Goal: Task Accomplishment & Management: Use online tool/utility

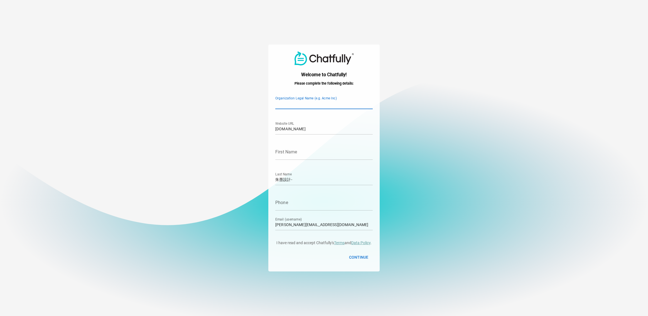
click at [300, 103] on input "Organization Legal Name (e.g. Acme Inc)" at bounding box center [323, 102] width 97 height 16
type input "i"
type input "Indigo369"
click at [302, 155] on input "First Name" at bounding box center [323, 152] width 97 height 16
type input "indigo"
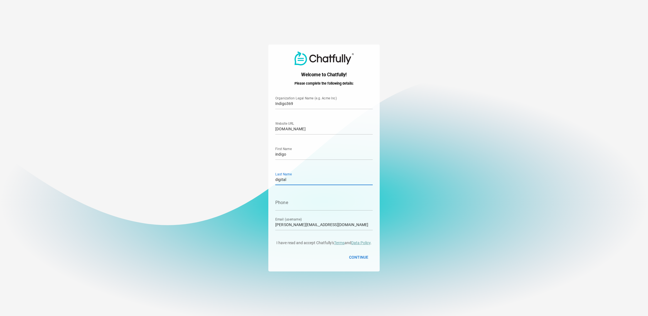
click at [280, 180] on input "digital" at bounding box center [323, 178] width 97 height 16
type input "digiital"
click at [304, 203] on input "Phone" at bounding box center [323, 203] width 97 height 16
click at [358, 255] on span "Continue" at bounding box center [358, 257] width 19 height 7
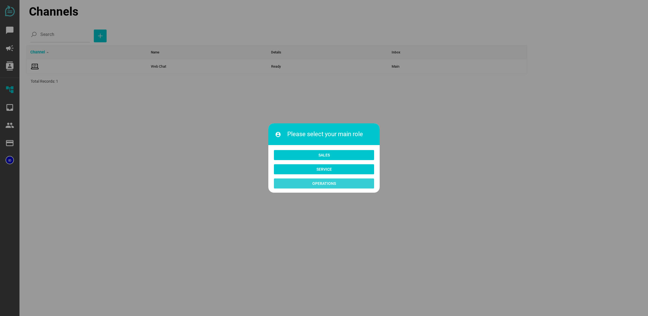
click at [347, 185] on span "Operations" at bounding box center [323, 184] width 91 height 8
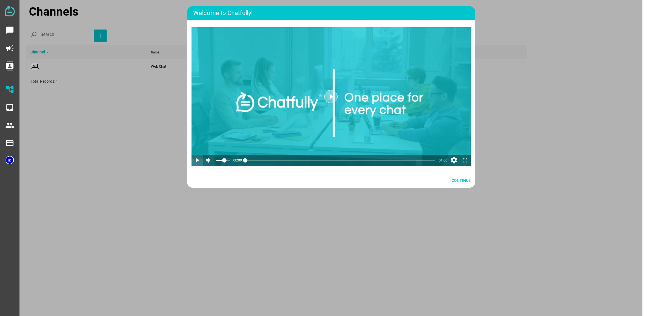
click at [200, 162] on icon "play_arrow" at bounding box center [197, 160] width 8 height 8
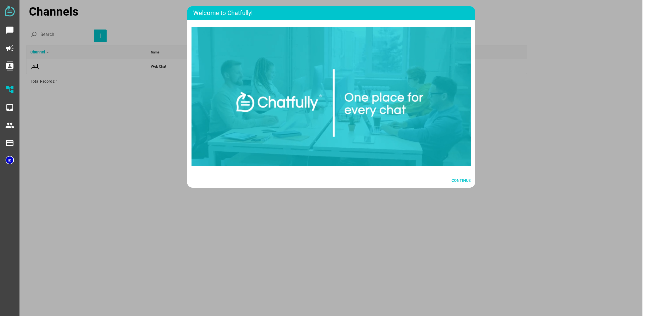
drag, startPoint x: 250, startPoint y: 179, endPoint x: 309, endPoint y: 178, distance: 59.3
click at [309, 178] on html "chat_bubble campaign contacts account_tree inbox people payment payment Channel…" at bounding box center [324, 158] width 648 height 316
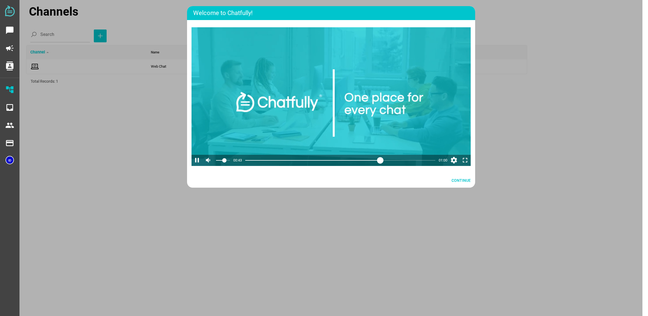
click at [380, 166] on div at bounding box center [340, 160] width 190 height 11
click at [396, 166] on div at bounding box center [340, 160] width 190 height 11
click at [409, 166] on div at bounding box center [340, 160] width 190 height 11
click at [421, 180] on html "chat_bubble campaign contacts account_tree inbox people payment payment Channel…" at bounding box center [324, 158] width 648 height 316
click at [465, 184] on span "Continue" at bounding box center [461, 180] width 19 height 7
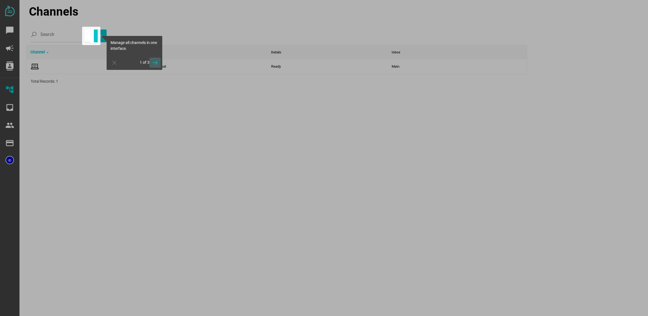
click at [152, 63] on icon "button" at bounding box center [155, 62] width 7 height 7
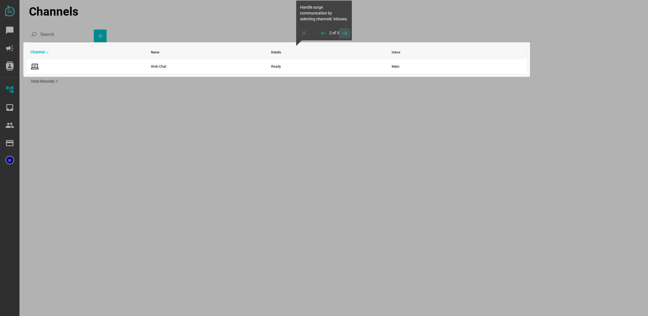
click at [344, 36] on icon "button" at bounding box center [344, 33] width 7 height 7
click at [344, 30] on icon "button" at bounding box center [344, 29] width 7 height 7
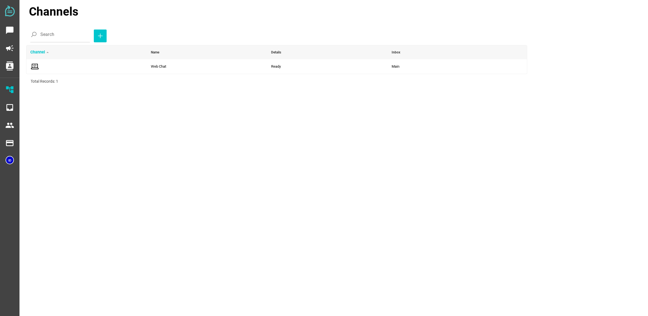
drag, startPoint x: 82, startPoint y: 12, endPoint x: 29, endPoint y: 12, distance: 53.5
click at [29, 12] on div "Channels" at bounding box center [336, 12] width 614 height 18
copy div "Channels"
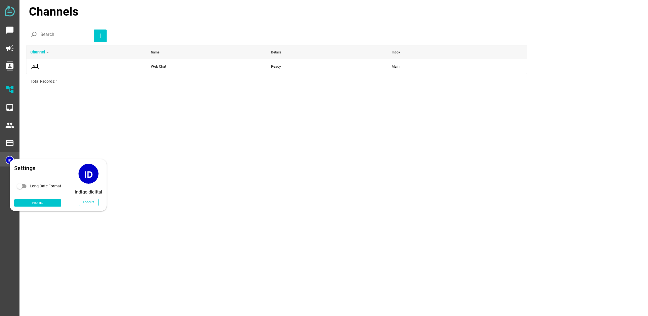
click at [10, 159] on img at bounding box center [10, 160] width 8 height 8
click at [12, 163] on div "Settings Long Date Format Profile indigo digiital Logout" at bounding box center [58, 185] width 97 height 52
click at [7, 155] on div at bounding box center [9, 159] width 19 height 14
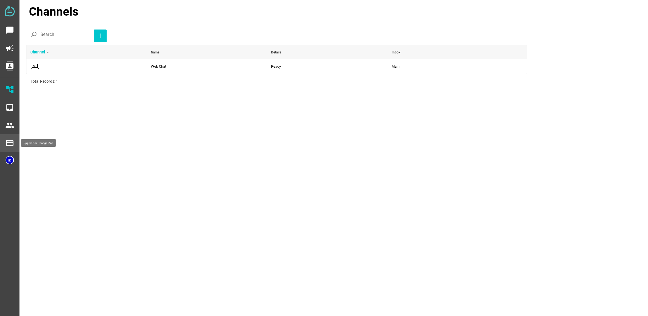
click at [9, 141] on icon "payment" at bounding box center [9, 143] width 9 height 9
click at [10, 70] on div "contacts" at bounding box center [9, 65] width 10 height 13
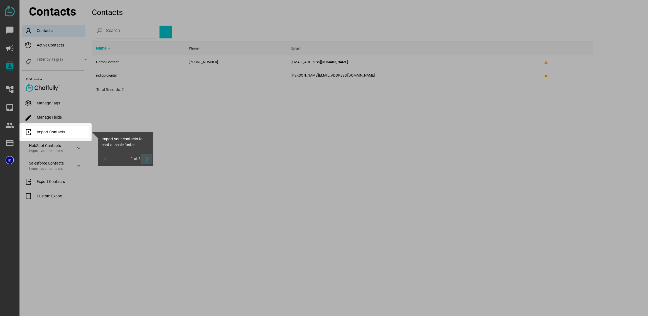
click at [144, 158] on icon "button" at bounding box center [146, 159] width 7 height 7
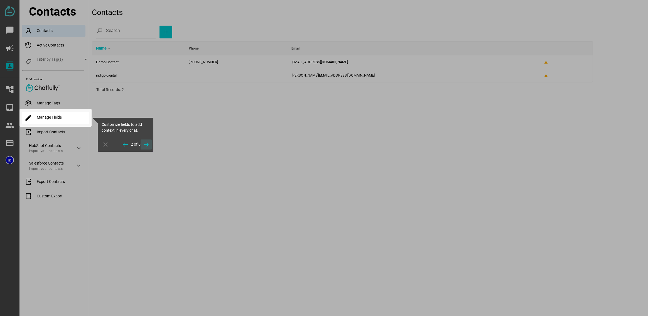
click at [143, 144] on icon "button" at bounding box center [146, 144] width 7 height 7
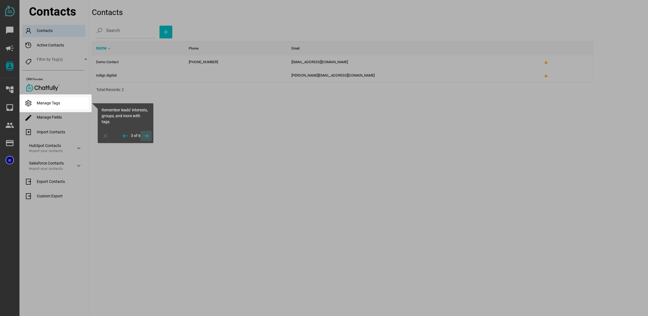
click at [144, 138] on icon "button" at bounding box center [146, 136] width 7 height 7
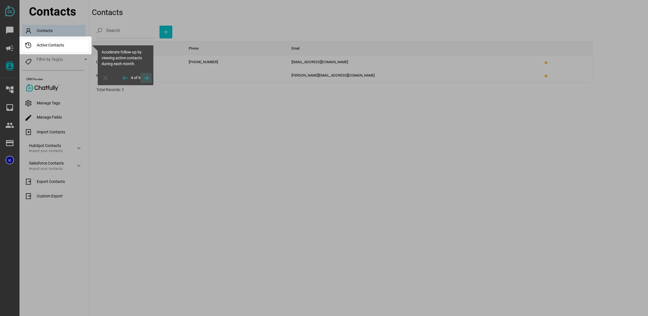
click at [144, 76] on icon "button" at bounding box center [146, 78] width 7 height 7
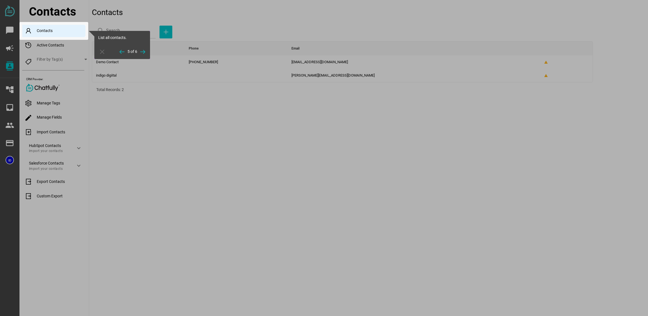
click at [142, 55] on icon "button" at bounding box center [142, 51] width 7 height 7
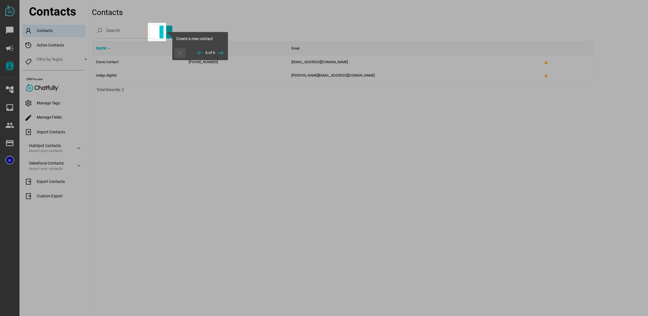
click at [182, 53] on icon "button" at bounding box center [180, 53] width 7 height 7
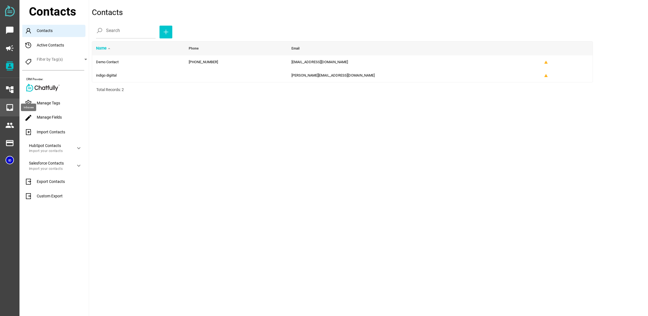
click at [5, 107] on div "inbox" at bounding box center [9, 107] width 10 height 13
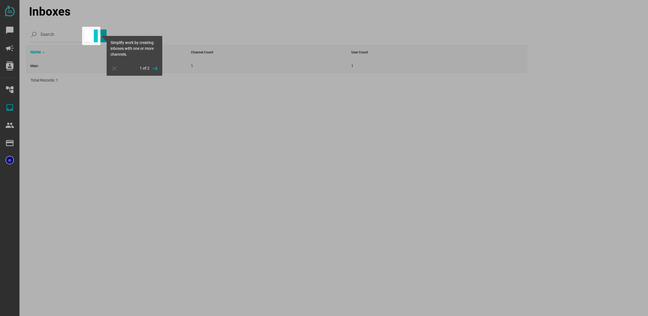
click at [112, 70] on icon "button" at bounding box center [114, 68] width 7 height 7
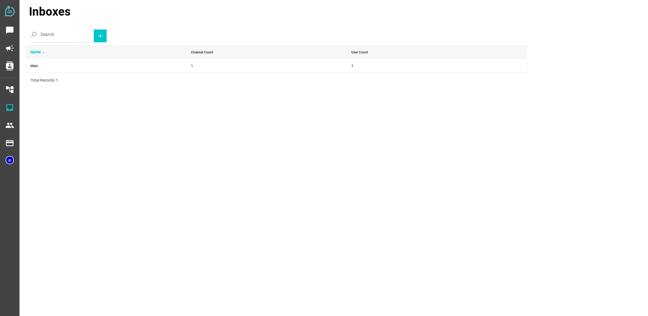
click at [9, 13] on img at bounding box center [10, 11] width 10 height 11
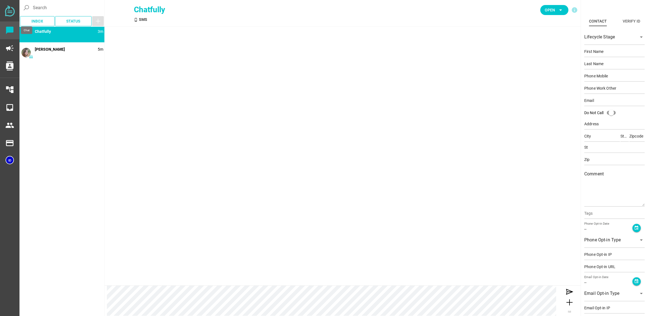
type input "Demo"
type input "Contact"
type input "15554443333"
type input "[EMAIL_ADDRESS][DOMAIN_NAME]"
type input "[STREET_ADDRESS]"
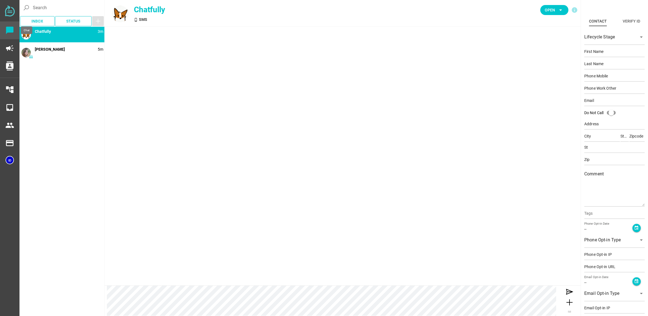
type input "[PERSON_NAME][GEOGRAPHIC_DATA]"
type input "CA"
type input "90210"
type input "CA"
type input "90210"
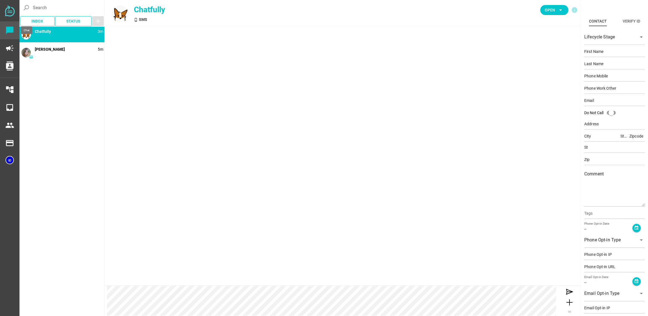
type textarea "This is an example contact for demo purposes."
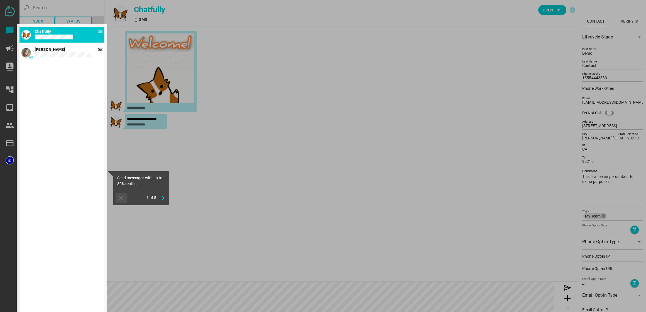
click at [120, 198] on icon "button" at bounding box center [121, 197] width 7 height 7
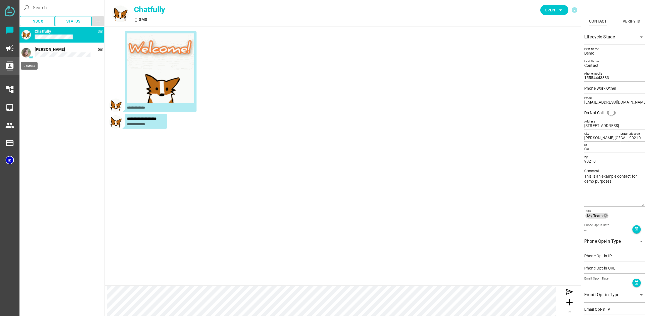
click at [9, 66] on icon "contacts" at bounding box center [9, 66] width 9 height 9
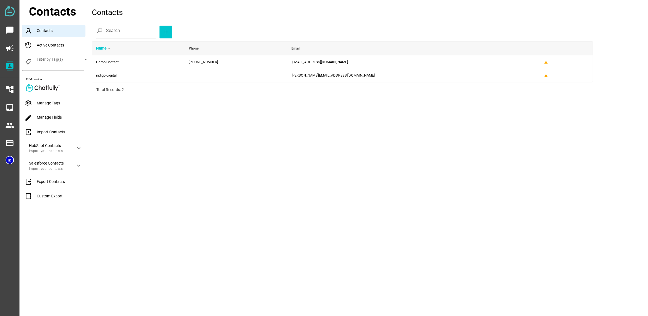
click at [63, 105] on div "Manage Tags" at bounding box center [55, 103] width 67 height 12
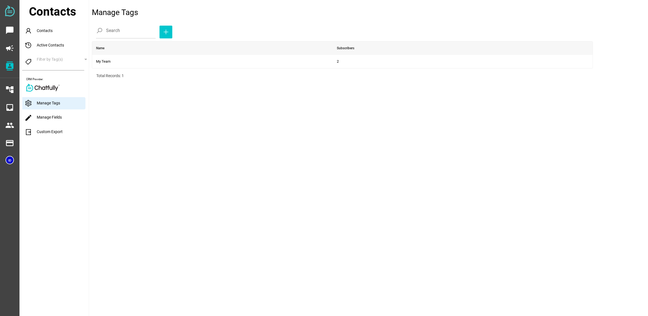
click at [63, 120] on div "edit Manage Fields" at bounding box center [55, 118] width 67 height 12
click at [49, 134] on link "Custom Export" at bounding box center [43, 131] width 38 height 4
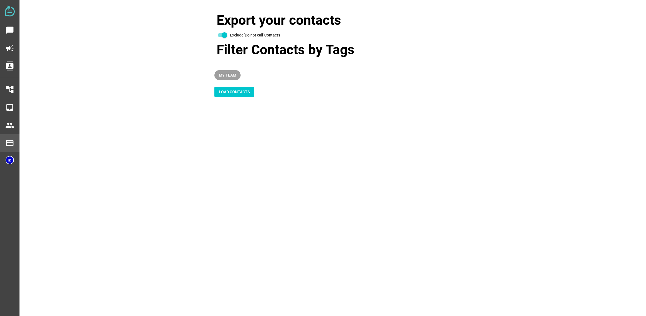
click at [13, 140] on icon "payment" at bounding box center [9, 143] width 9 height 9
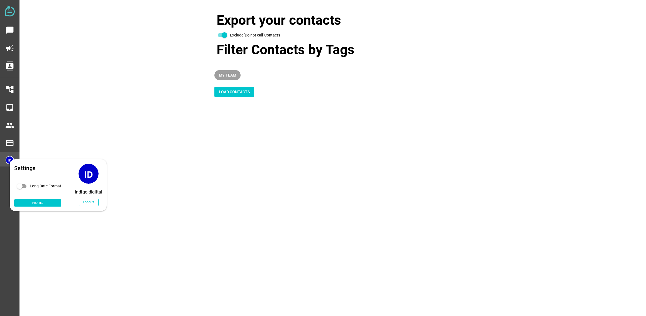
click at [6, 161] on img at bounding box center [10, 160] width 8 height 8
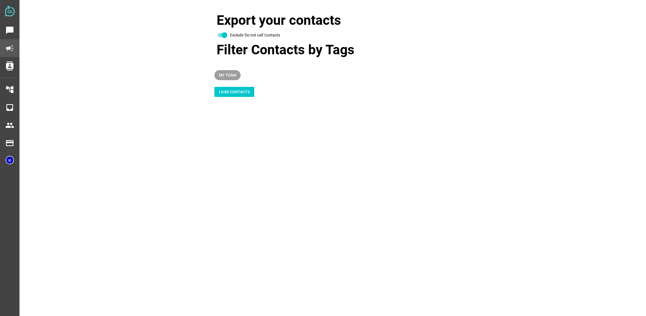
click at [10, 50] on icon "campaign" at bounding box center [9, 48] width 9 height 9
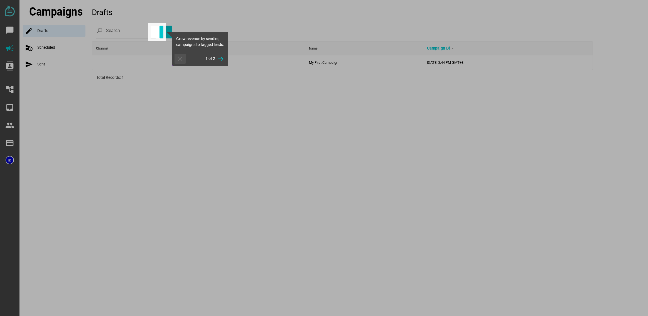
click at [180, 62] on icon "button" at bounding box center [180, 58] width 7 height 7
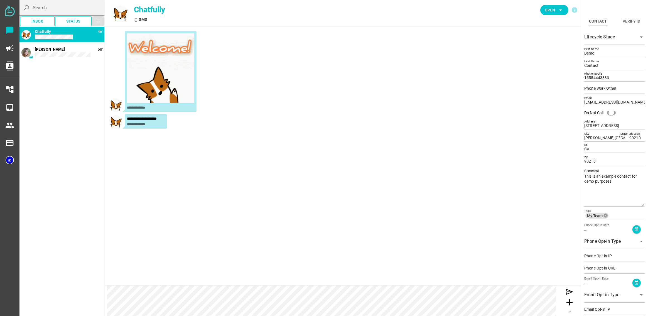
click at [43, 9] on input "Search" at bounding box center [67, 8] width 68 height 16
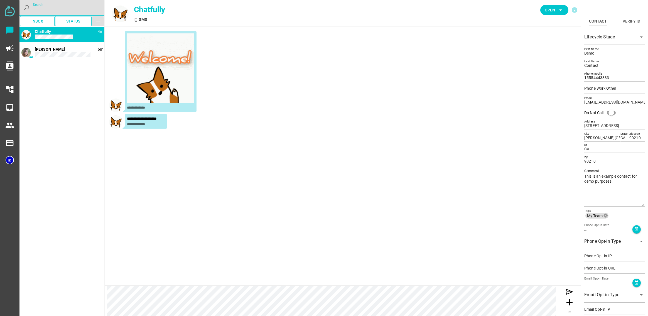
paste input "Widget"
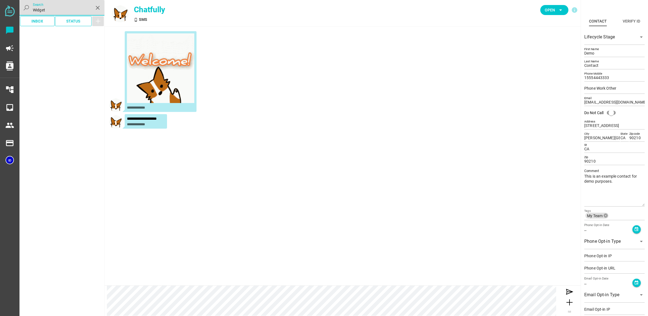
type input "Widget"
drag, startPoint x: 97, startPoint y: 8, endPoint x: 78, endPoint y: 17, distance: 21.8
click at [97, 8] on icon "close" at bounding box center [97, 7] width 7 height 7
click at [91, 8] on input "Widget" at bounding box center [62, 8] width 58 height 16
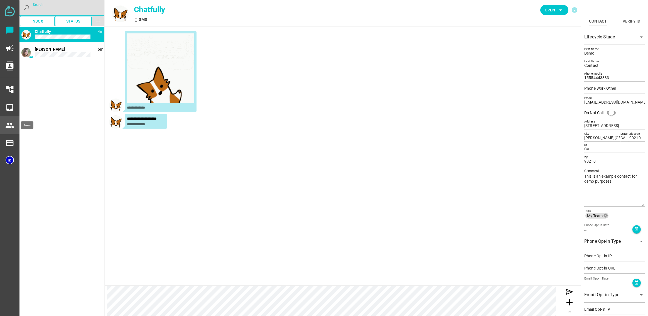
click at [8, 122] on icon "people" at bounding box center [9, 125] width 9 height 9
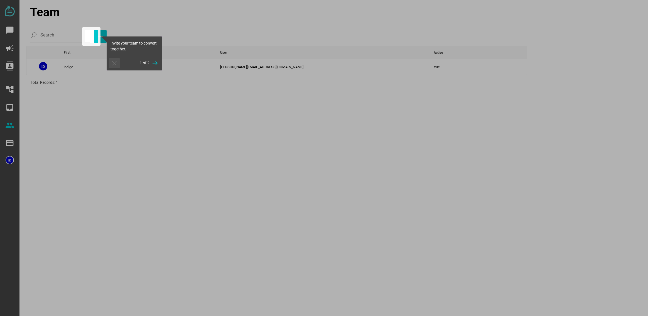
click at [116, 63] on icon "button" at bounding box center [114, 63] width 7 height 7
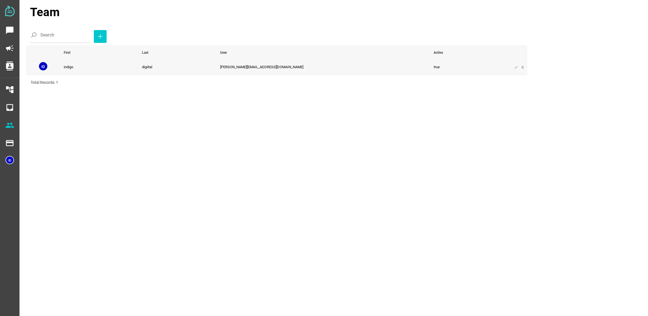
click at [73, 64] on td "indigo" at bounding box center [99, 67] width 78 height 16
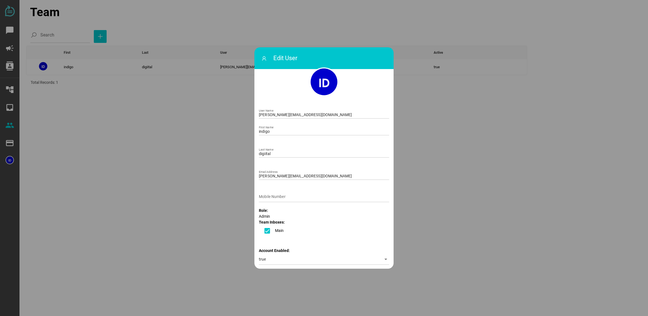
click at [137, 82] on div at bounding box center [324, 158] width 648 height 316
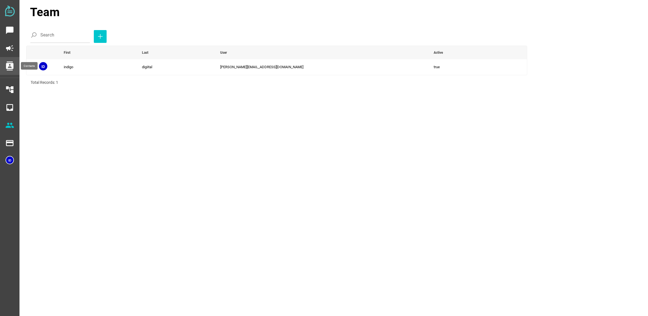
click at [10, 65] on icon "contacts" at bounding box center [9, 66] width 9 height 9
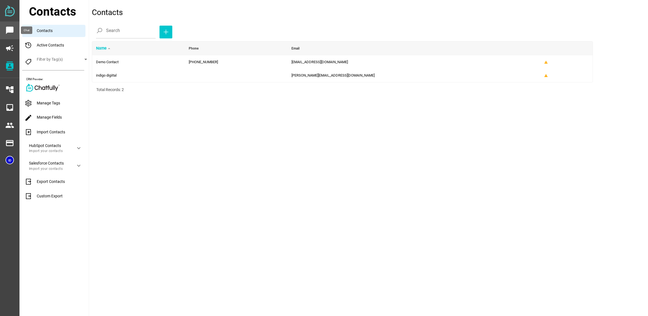
click at [13, 30] on icon "chat_bubble" at bounding box center [9, 30] width 9 height 9
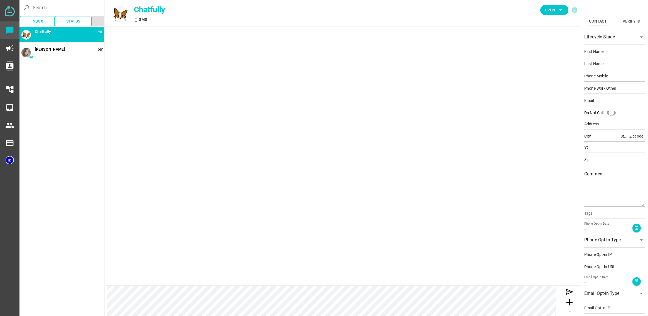
type input "Demo"
type input "Contact"
type input "15554443333"
type input "[EMAIL_ADDRESS][DOMAIN_NAME]"
type input "[STREET_ADDRESS]"
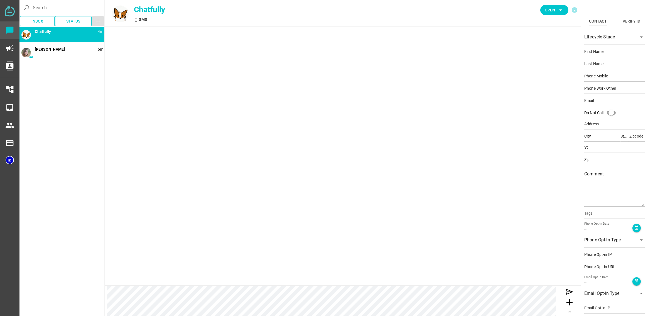
type input "[PERSON_NAME][GEOGRAPHIC_DATA]"
type input "CA"
type input "90210"
type input "CA"
type input "90210"
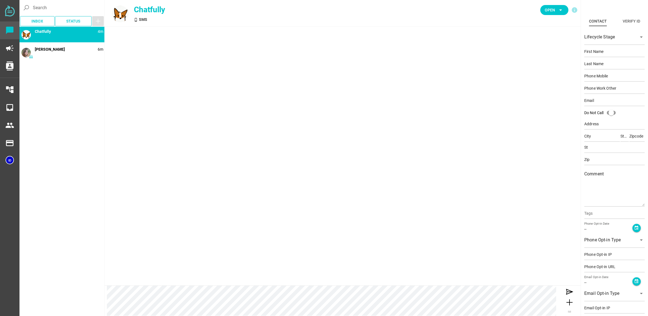
type textarea "This is an example contact for demo purposes."
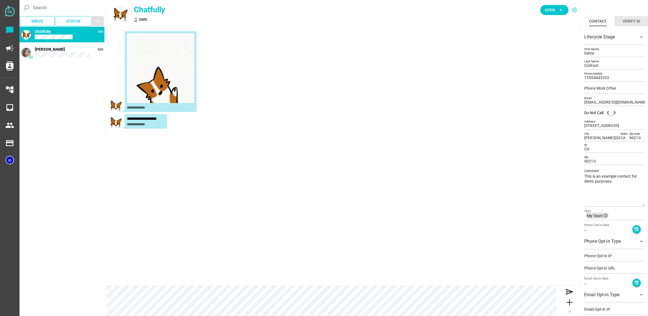
click at [629, 23] on div "Verify ID" at bounding box center [632, 21] width 18 height 7
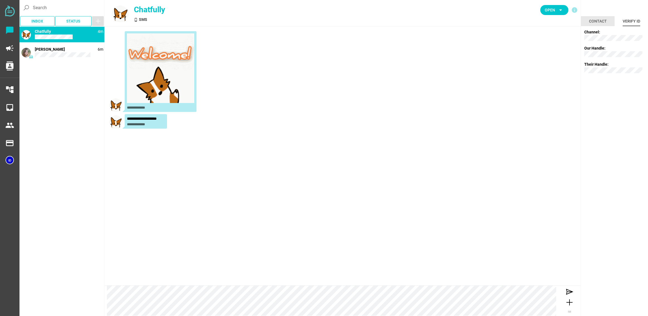
click at [599, 21] on div "Contact" at bounding box center [598, 21] width 18 height 7
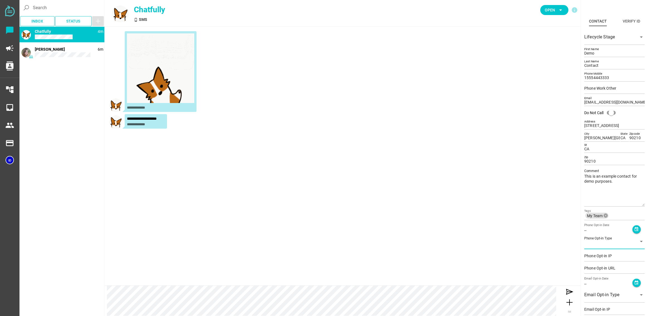
click at [616, 243] on div at bounding box center [609, 244] width 50 height 9
click at [616, 242] on div at bounding box center [609, 244] width 50 height 9
click at [609, 205] on textarea "This is an example contact for demo purposes." at bounding box center [614, 189] width 60 height 33
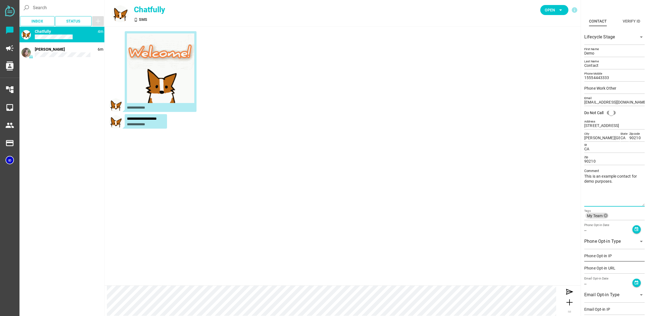
click at [611, 254] on input "Phone Opt-in IP" at bounding box center [614, 255] width 60 height 11
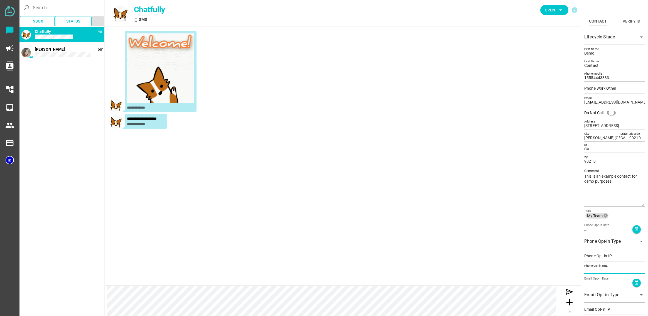
click at [615, 271] on input "Phone Opt-in URL" at bounding box center [614, 268] width 60 height 11
click at [618, 296] on div at bounding box center [609, 298] width 50 height 9
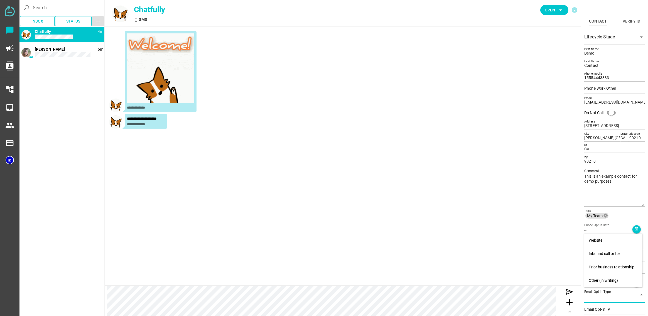
click at [613, 295] on div at bounding box center [609, 298] width 50 height 9
click at [604, 312] on input "Email Opt-in IP" at bounding box center [614, 309] width 60 height 11
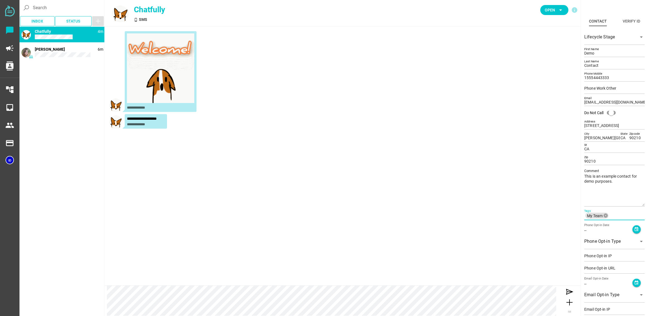
drag, startPoint x: 614, startPoint y: 216, endPoint x: 612, endPoint y: 210, distance: 6.3
click at [614, 216] on input "My Team cancel Tags" at bounding box center [627, 215] width 35 height 7
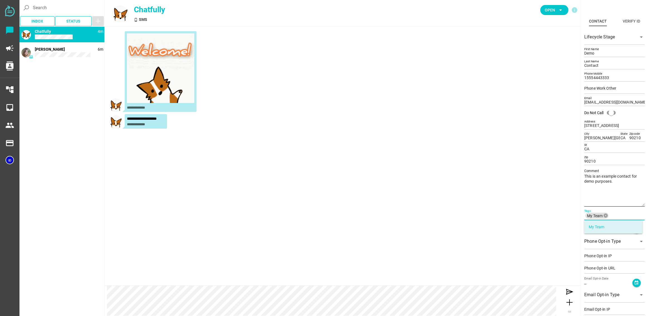
click at [612, 206] on div "This is an example contact for demo purposes. Comment" at bounding box center [614, 186] width 60 height 40
click at [612, 206] on textarea "This is an example contact for demo purposes." at bounding box center [614, 189] width 60 height 33
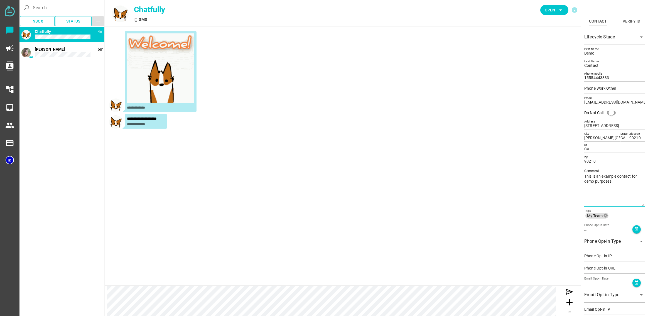
click at [641, 205] on textarea "This is an example contact for demo purposes." at bounding box center [614, 189] width 60 height 33
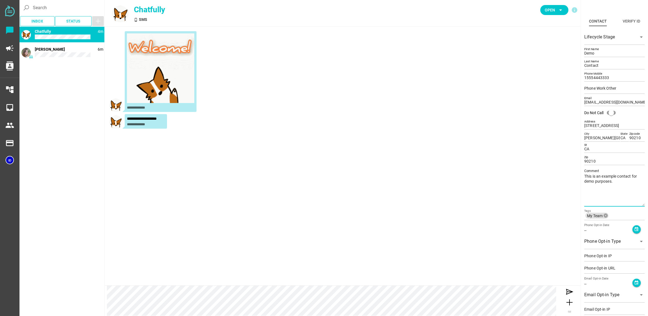
click at [615, 194] on textarea "This is an example contact for demo purposes." at bounding box center [614, 189] width 60 height 33
click at [612, 36] on div at bounding box center [609, 40] width 50 height 9
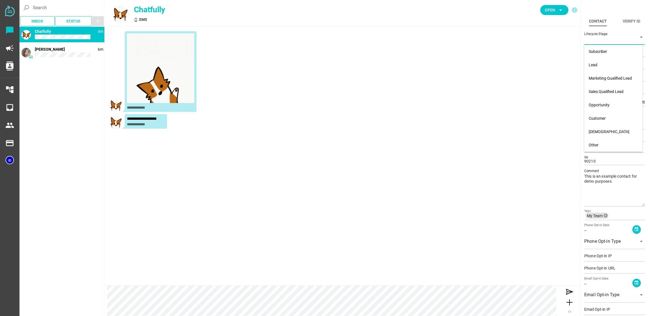
click at [612, 36] on div at bounding box center [609, 40] width 50 height 9
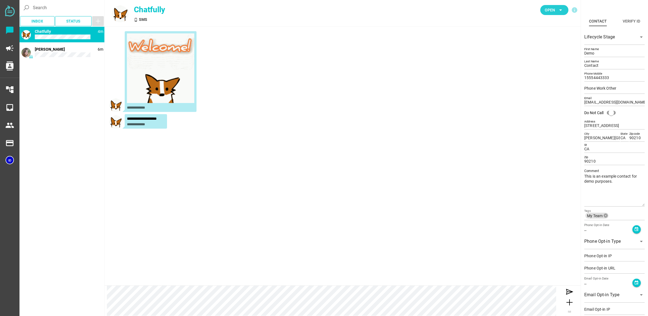
click at [559, 11] on icon "arrow_drop_down" at bounding box center [560, 10] width 7 height 7
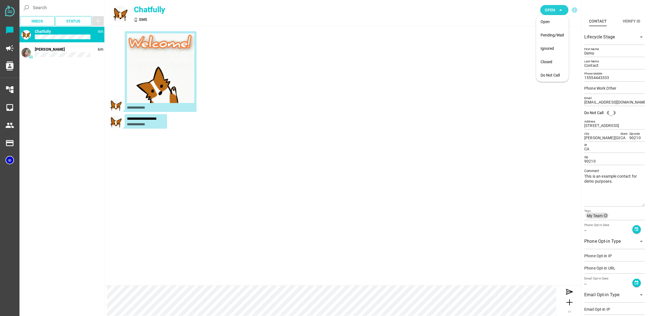
click at [559, 11] on icon "arrow_drop_down" at bounding box center [560, 10] width 7 height 7
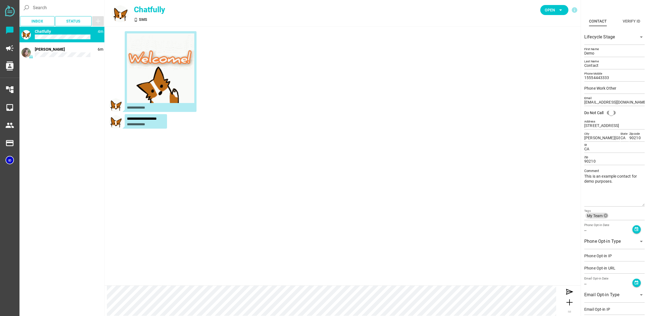
click at [97, 20] on icon "button" at bounding box center [98, 21] width 7 height 7
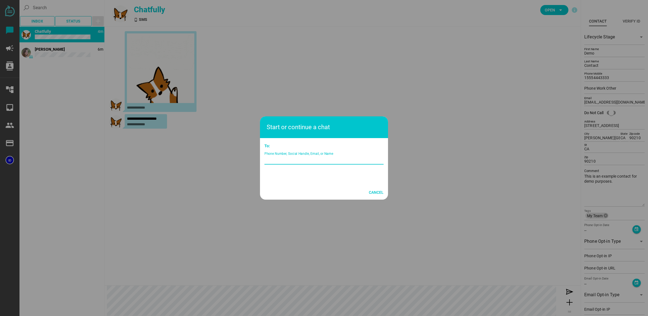
drag, startPoint x: 272, startPoint y: 157, endPoint x: 364, endPoint y: 158, distance: 91.9
click at [364, 158] on input "Phone Number, Social Handle, Email, or Name" at bounding box center [323, 157] width 119 height 16
click at [339, 158] on input "Phone Number, Social Handle, Email, or Name" at bounding box center [323, 157] width 119 height 16
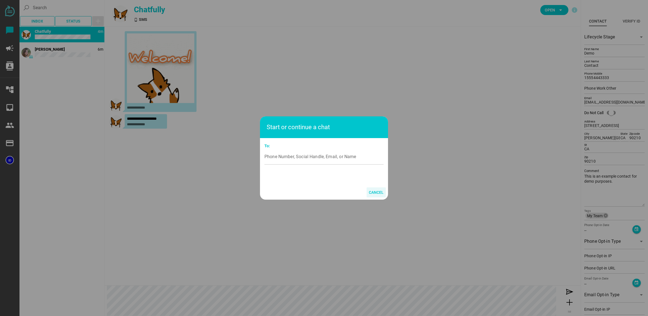
click at [375, 192] on span "Cancel" at bounding box center [376, 192] width 15 height 7
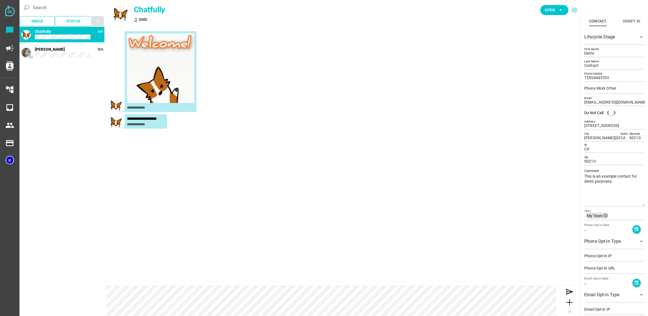
click at [9, 12] on img at bounding box center [10, 11] width 10 height 11
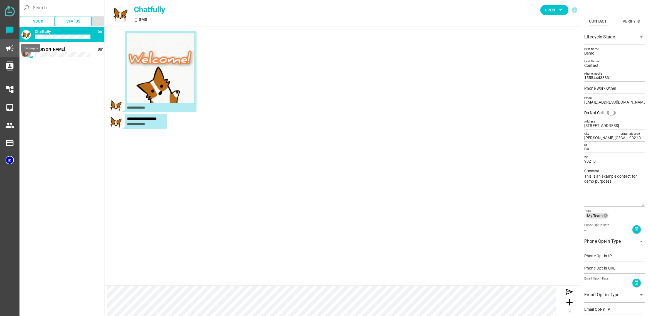
click at [11, 50] on icon "campaign" at bounding box center [9, 48] width 9 height 9
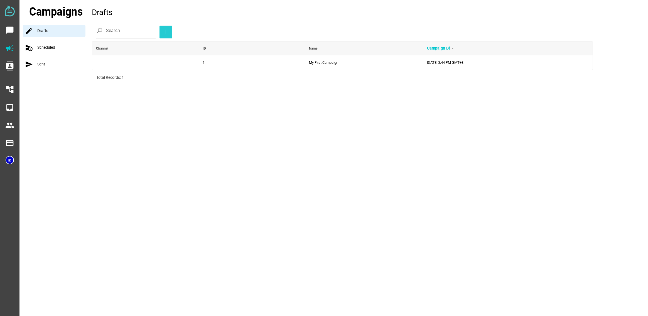
click at [163, 32] on icon "button" at bounding box center [166, 32] width 7 height 7
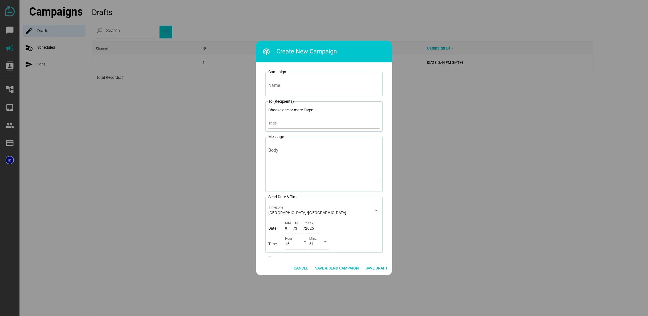
click at [460, 127] on div at bounding box center [324, 158] width 648 height 316
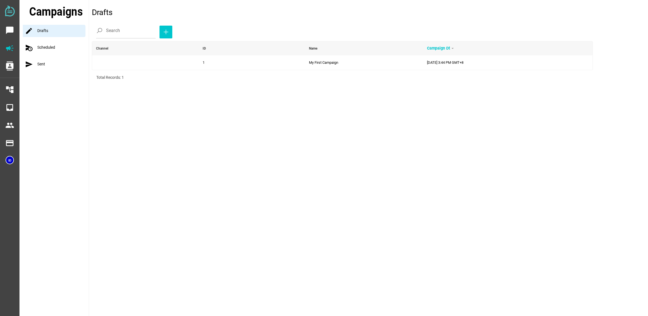
click at [67, 47] on div "schedule_send Scheduled" at bounding box center [56, 47] width 66 height 12
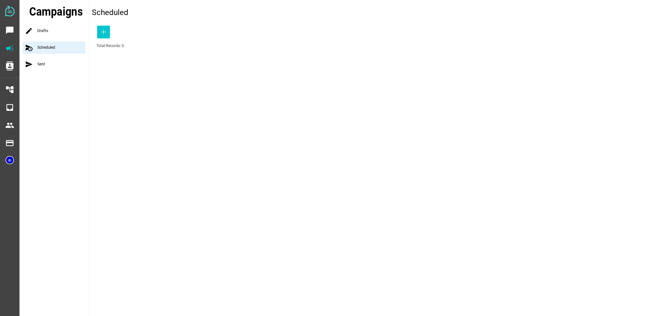
click at [53, 63] on div "send Sent" at bounding box center [56, 64] width 66 height 12
click at [6, 68] on icon "contacts" at bounding box center [9, 66] width 9 height 9
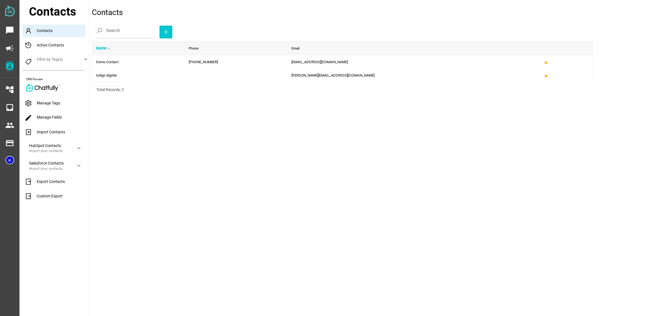
click at [63, 104] on div "Manage Tags" at bounding box center [55, 103] width 67 height 12
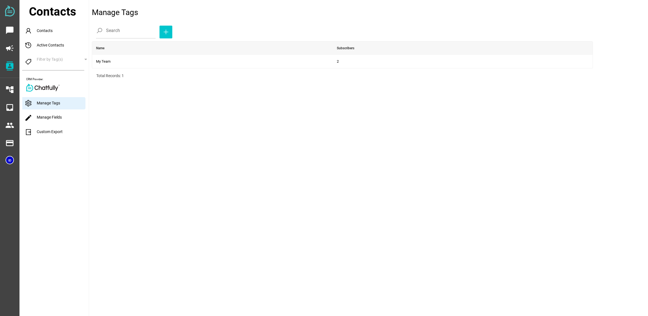
click at [53, 119] on link "edit Manage Fields" at bounding box center [42, 117] width 37 height 4
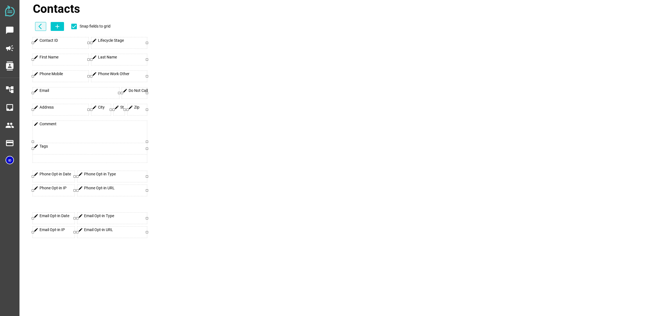
click at [45, 28] on icon "arrow_back_ios" at bounding box center [41, 26] width 7 height 7
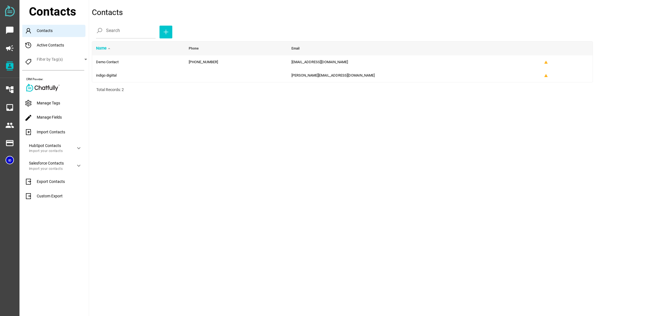
click at [65, 133] on div "Import Contacts" at bounding box center [55, 132] width 67 height 12
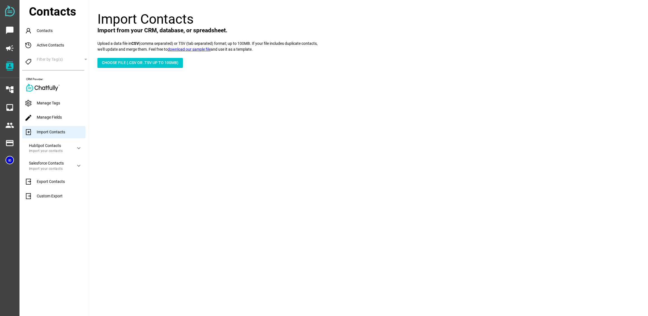
click at [67, 180] on div "Export Contacts" at bounding box center [55, 182] width 67 height 12
click at [54, 182] on div "Export Contacts" at bounding box center [55, 182] width 67 height 12
click at [53, 196] on link "Custom Export" at bounding box center [43, 196] width 38 height 4
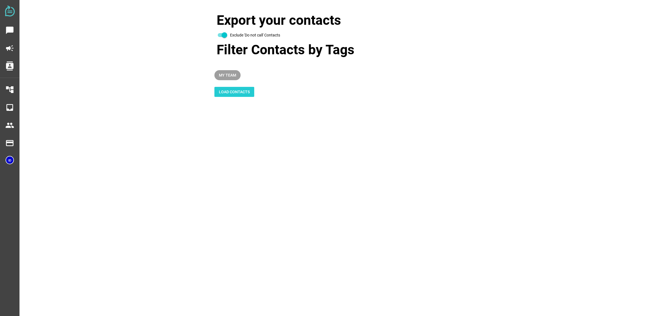
click at [233, 95] on span "Load Contacts" at bounding box center [234, 92] width 31 height 8
click at [225, 74] on span "My Team" at bounding box center [227, 75] width 17 height 7
click at [226, 75] on span "My Team" at bounding box center [227, 75] width 17 height 7
click at [231, 90] on span "Load Contacts" at bounding box center [234, 92] width 31 height 7
click at [230, 80] on span "My Team" at bounding box center [227, 75] width 26 height 10
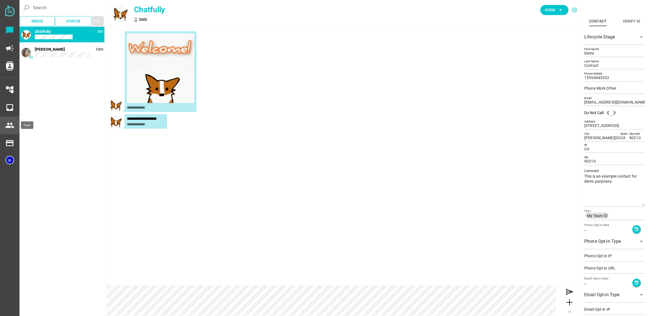
click at [13, 126] on icon "people" at bounding box center [9, 125] width 9 height 9
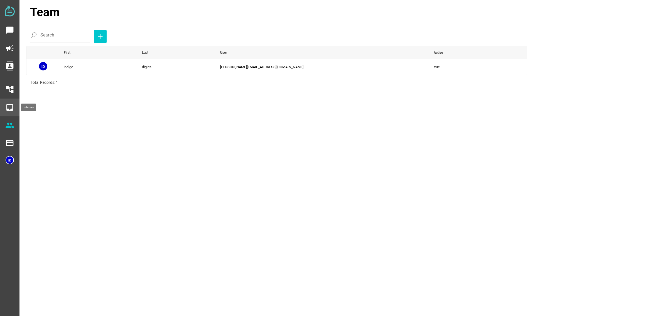
click at [9, 111] on icon "inbox" at bounding box center [9, 107] width 9 height 9
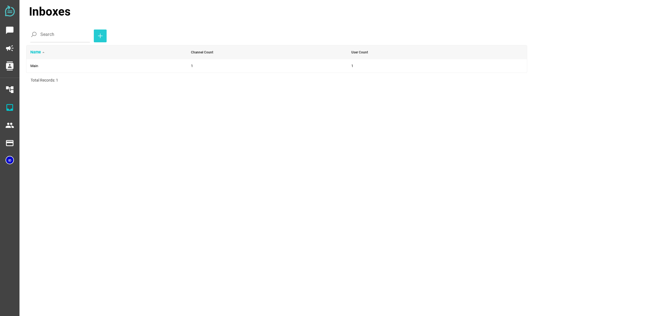
click at [97, 34] on icon "button" at bounding box center [100, 36] width 7 height 7
click at [13, 88] on icon "account_tree" at bounding box center [9, 89] width 9 height 9
click at [98, 65] on span at bounding box center [86, 66] width 113 height 9
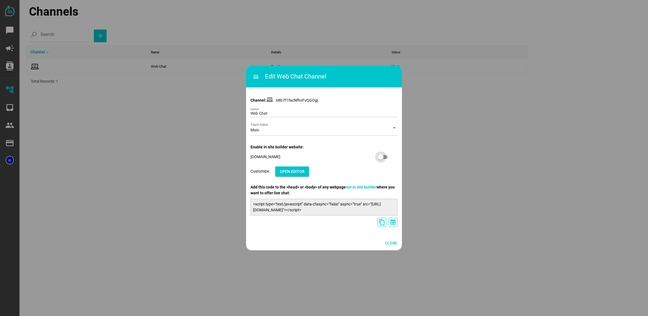
click at [384, 157] on div at bounding box center [381, 157] width 6 height 6
drag, startPoint x: 322, startPoint y: 156, endPoint x: 251, endPoint y: 148, distance: 71.0
click at [249, 147] on div "Channel: 68b7f1facNfhvFvQGOgj Web Chat Name Main Team Inbox arrow_drop_down Ena…" at bounding box center [324, 158] width 156 height 155
copy div "Enable in site builder website: indigo369349c80d8.alphabranding.net"
drag, startPoint x: 172, startPoint y: 84, endPoint x: 148, endPoint y: 54, distance: 38.7
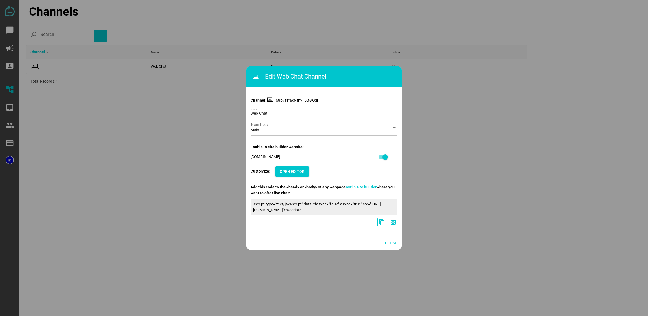
click at [172, 84] on div at bounding box center [324, 158] width 648 height 316
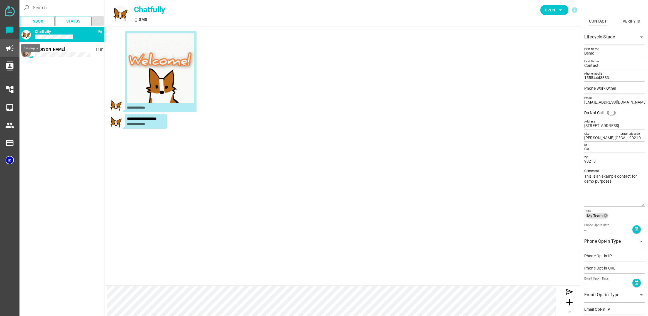
click at [8, 53] on div "campaign" at bounding box center [9, 47] width 10 height 13
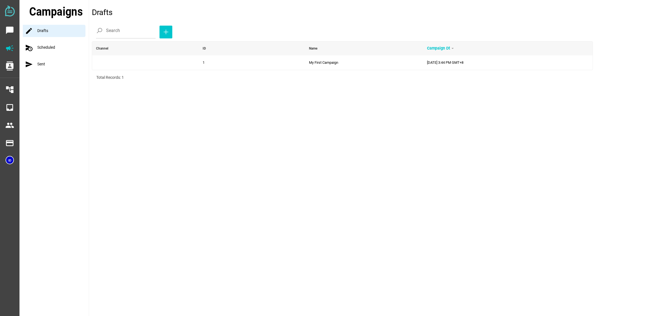
click at [40, 50] on div "schedule_send Scheduled" at bounding box center [56, 47] width 66 height 12
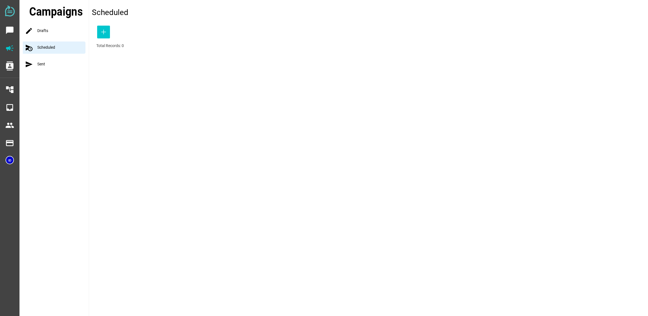
click at [67, 64] on div "send Sent" at bounding box center [56, 64] width 66 height 12
click at [13, 67] on icon "contacts" at bounding box center [9, 66] width 9 height 9
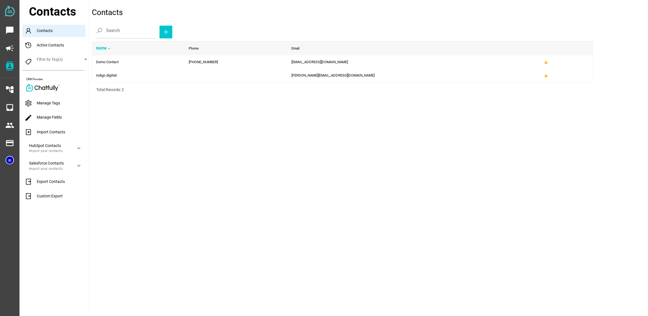
click at [63, 104] on div "Manage Tags" at bounding box center [55, 103] width 67 height 12
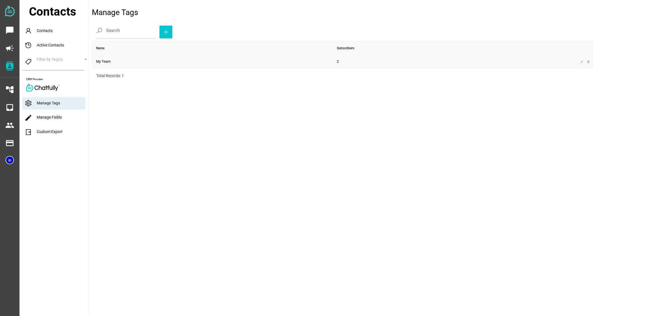
click at [145, 61] on td "My Team" at bounding box center [212, 61] width 241 height 13
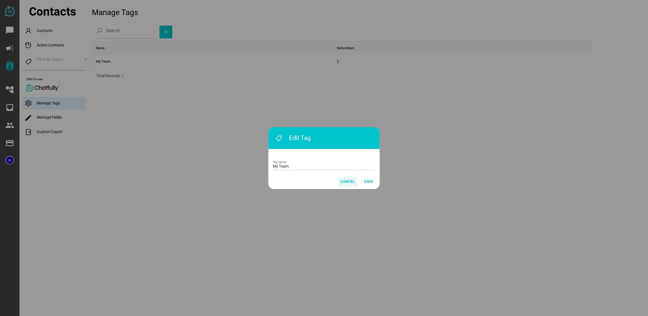
click at [346, 182] on span "Cancel" at bounding box center [347, 181] width 15 height 7
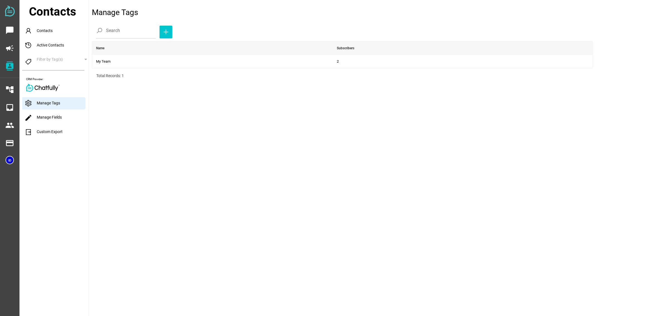
click at [51, 117] on link "edit Manage Fields" at bounding box center [42, 117] width 37 height 4
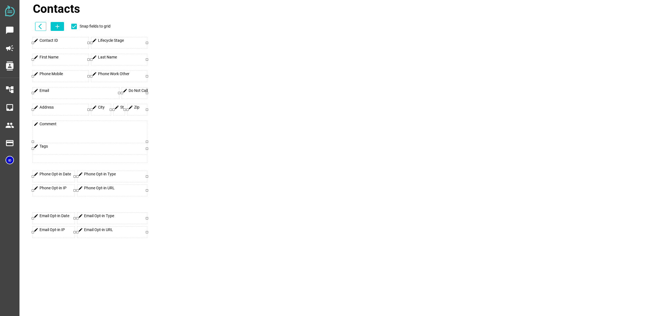
click at [57, 44] on div "edit Contact ID" at bounding box center [61, 42] width 56 height 11
click at [59, 44] on div "edit Contact ID" at bounding box center [61, 42] width 56 height 11
click at [33, 43] on div at bounding box center [33, 43] width 2 height 2
click at [40, 41] on div "edit Contact ID" at bounding box center [61, 42] width 56 height 11
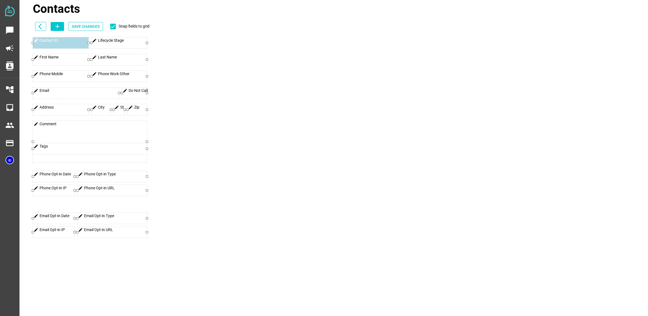
click at [37, 40] on icon "edit" at bounding box center [36, 40] width 5 height 5
click at [58, 28] on icon "add" at bounding box center [57, 26] width 7 height 7
click at [41, 24] on icon "arrow_back_ios" at bounding box center [41, 26] width 7 height 7
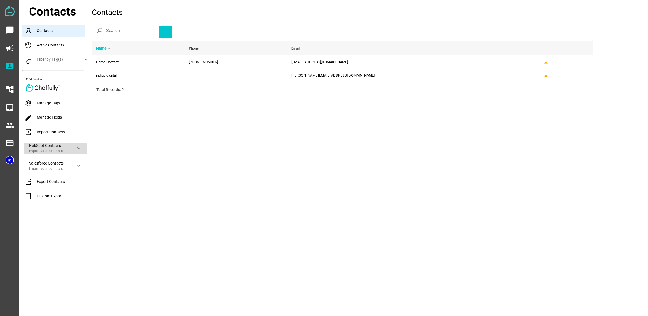
click at [70, 146] on div "HubSpot Contacts" at bounding box center [50, 145] width 42 height 5
click at [79, 186] on icon "keyboard_arrow_down" at bounding box center [78, 185] width 7 height 7
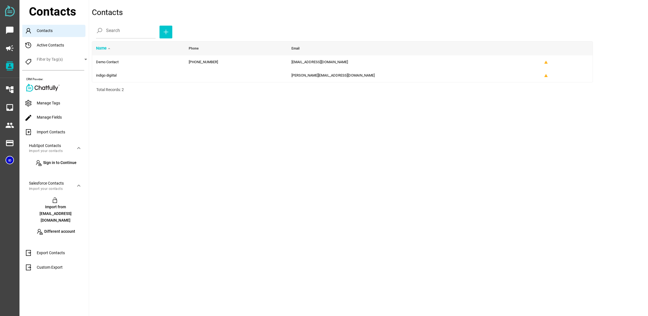
click at [71, 247] on div "Export Contacts" at bounding box center [55, 253] width 67 height 12
click at [60, 265] on link "Custom Export" at bounding box center [43, 267] width 38 height 4
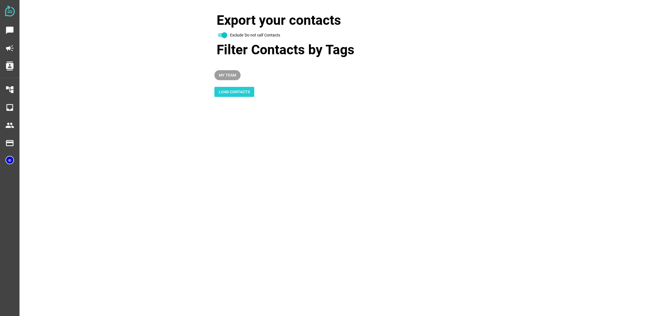
click at [240, 91] on span "Load Contacts" at bounding box center [234, 92] width 31 height 7
click at [239, 95] on span "Load Contacts" at bounding box center [234, 92] width 31 height 7
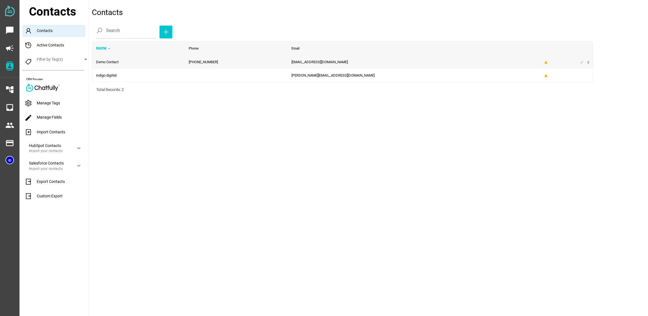
click at [134, 67] on td "Demo Contact" at bounding box center [138, 61] width 93 height 13
click at [149, 75] on td "indigo digiital" at bounding box center [138, 75] width 93 height 13
click at [62, 119] on link "edit Manage Fields" at bounding box center [42, 117] width 37 height 4
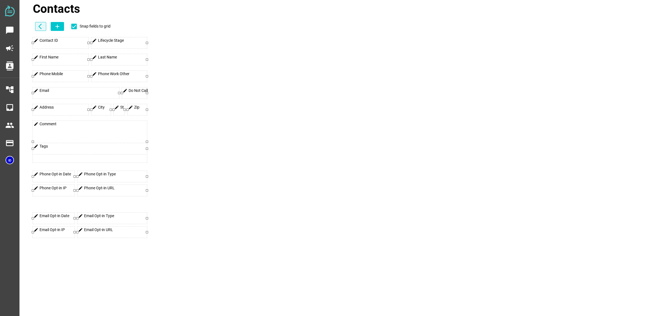
click at [41, 27] on icon "arrow_back_ios" at bounding box center [41, 26] width 7 height 7
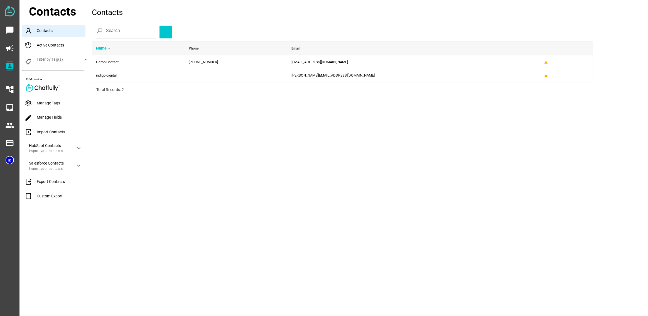
click at [70, 135] on div "Import Contacts" at bounding box center [55, 132] width 67 height 12
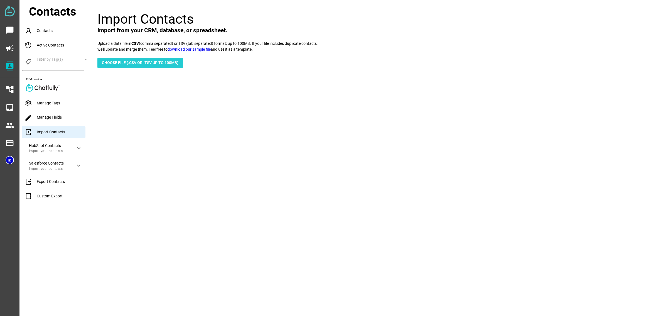
click at [122, 64] on span "Choose File (.csv or .tsv up to 100mb)" at bounding box center [140, 62] width 77 height 7
click at [11, 93] on icon "account_tree" at bounding box center [9, 89] width 9 height 9
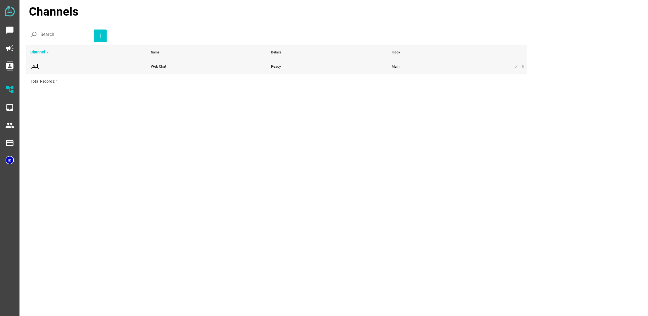
click at [128, 64] on span at bounding box center [86, 66] width 113 height 9
click at [9, 111] on icon "inbox" at bounding box center [9, 107] width 9 height 9
click at [133, 69] on td "Main" at bounding box center [106, 65] width 161 height 13
click at [11, 126] on icon "people" at bounding box center [9, 125] width 9 height 9
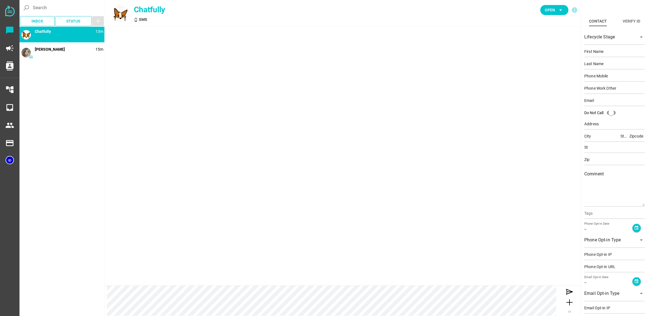
type input "Demo"
type input "Contact"
type input "15554443333"
type input "[EMAIL_ADDRESS][DOMAIN_NAME]"
type input "[STREET_ADDRESS]"
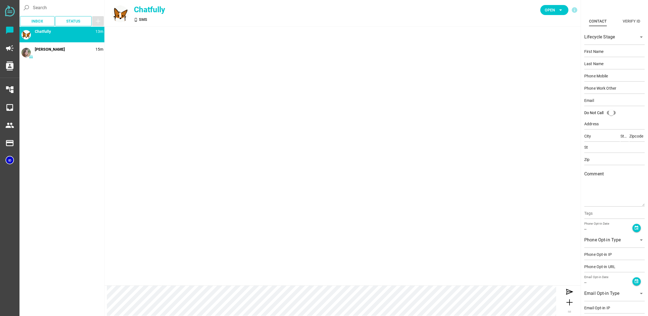
type input "[PERSON_NAME][GEOGRAPHIC_DATA]"
type input "CA"
type input "90210"
type input "CA"
type input "90210"
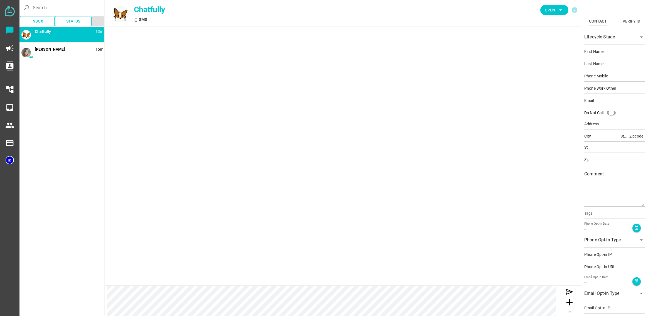
type textarea "This is an example contact for demo purposes."
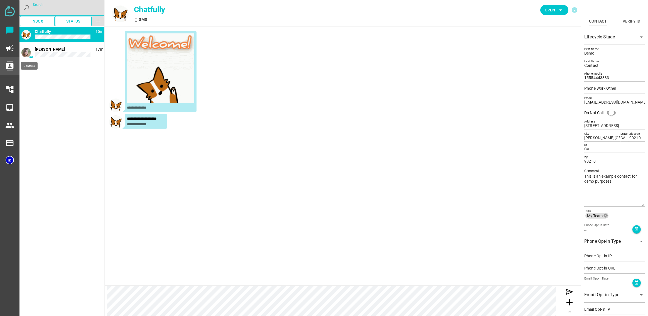
click at [7, 65] on icon "contacts" at bounding box center [9, 66] width 9 height 9
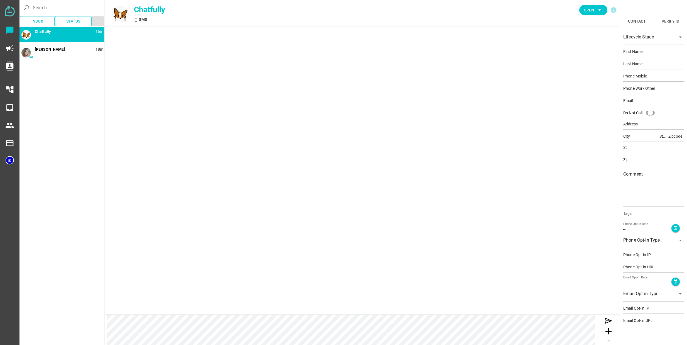
type input "Demo"
type input "Contact"
type input "15554443333"
type input "[EMAIL_ADDRESS][DOMAIN_NAME]"
type input "[STREET_ADDRESS]"
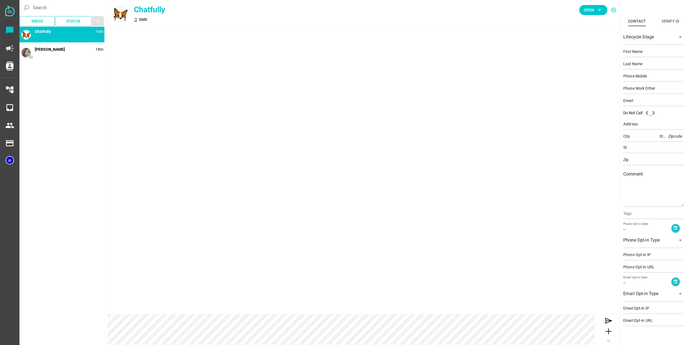
type input "[PERSON_NAME][GEOGRAPHIC_DATA]"
type input "CA"
type input "90210"
type input "CA"
type input "90210"
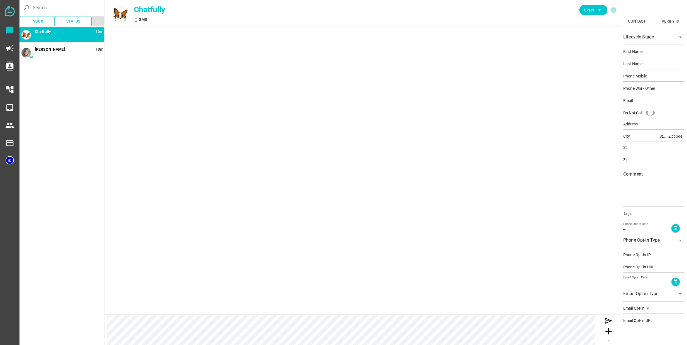
type textarea "This is an example contact for demo purposes."
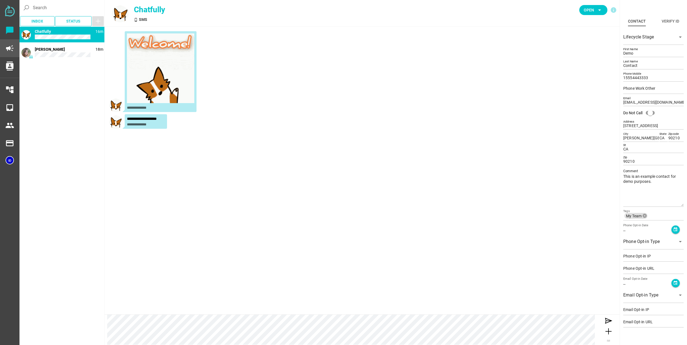
click at [9, 48] on icon "campaign" at bounding box center [9, 48] width 9 height 9
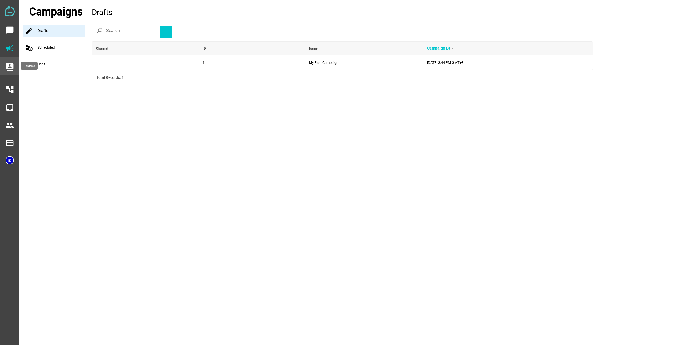
click at [13, 64] on icon "contacts" at bounding box center [9, 66] width 9 height 9
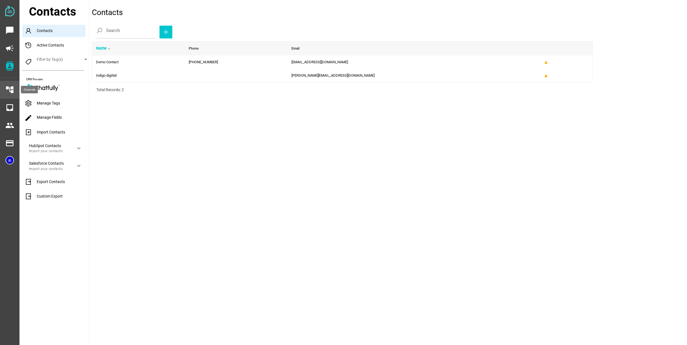
click at [12, 92] on icon "account_tree" at bounding box center [9, 89] width 9 height 9
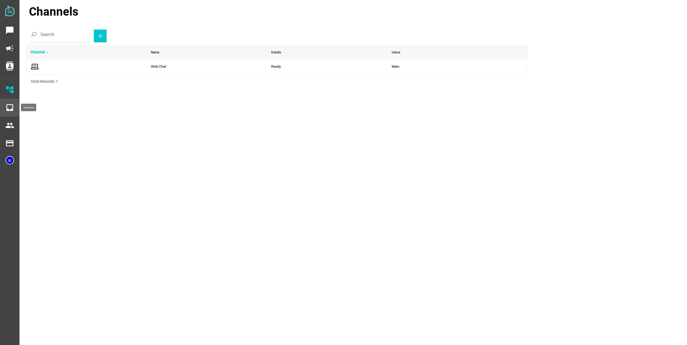
click at [9, 107] on icon "inbox" at bounding box center [9, 107] width 9 height 9
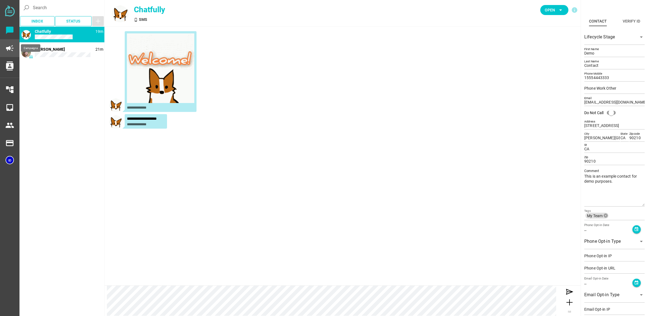
click at [8, 49] on icon "campaign" at bounding box center [9, 48] width 9 height 9
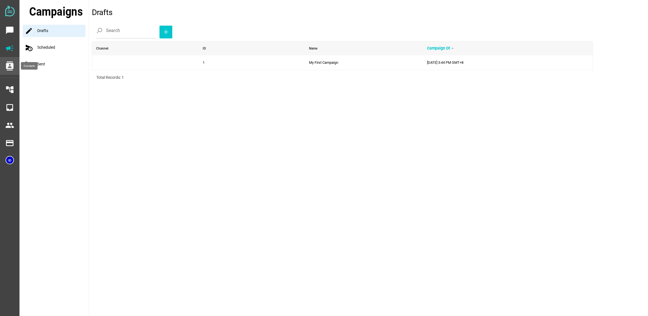
click at [13, 70] on div "contacts" at bounding box center [9, 65] width 10 height 13
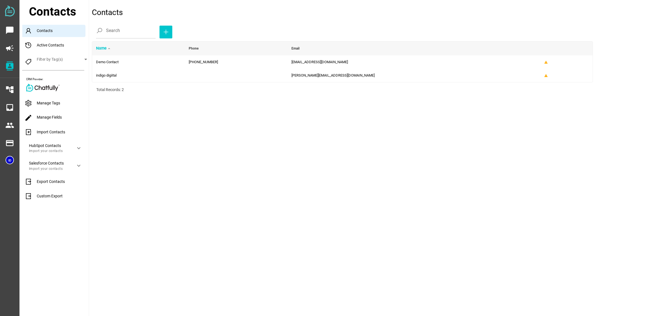
click at [61, 105] on div "Manage Tags" at bounding box center [55, 103] width 67 height 12
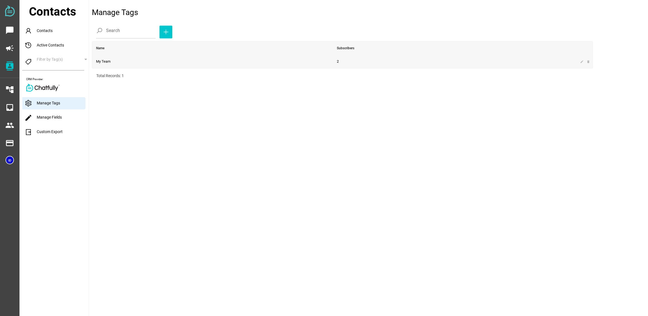
click at [261, 62] on td "My Team" at bounding box center [212, 61] width 241 height 13
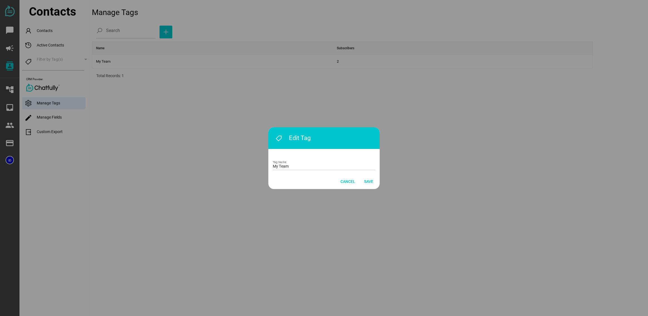
click at [346, 182] on span "Cancel" at bounding box center [347, 181] width 15 height 7
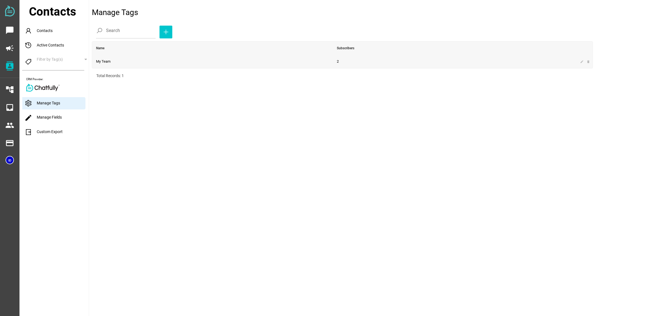
click at [293, 61] on td "My Team" at bounding box center [212, 61] width 241 height 13
click at [61, 120] on div "edit Manage Fields" at bounding box center [55, 118] width 67 height 12
click at [58, 116] on link "edit Manage Fields" at bounding box center [42, 117] width 37 height 4
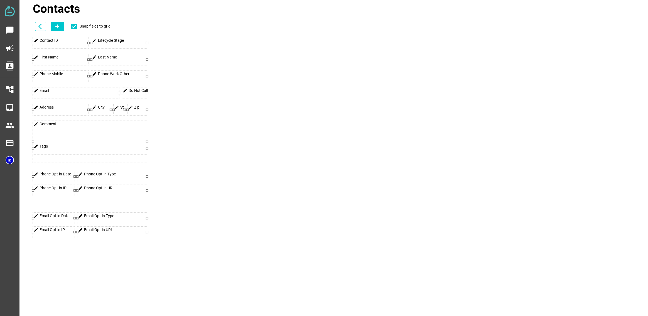
click at [146, 94] on div at bounding box center [147, 93] width 2 height 2
click at [146, 95] on div "edit Do Not Call" at bounding box center [134, 92] width 25 height 11
drag, startPoint x: 75, startPoint y: 124, endPoint x: 101, endPoint y: 136, distance: 28.5
click at [75, 124] on div "edit Comment" at bounding box center [90, 142] width 114 height 42
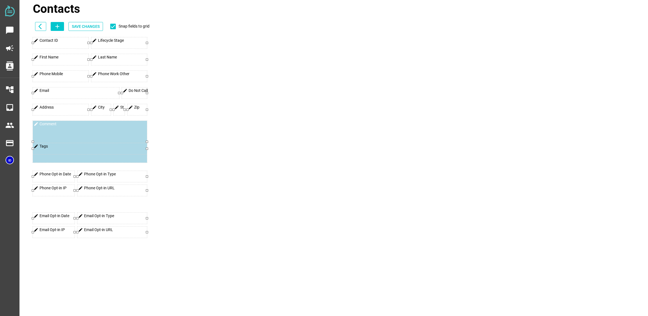
click at [72, 149] on div "edit Tags" at bounding box center [90, 148] width 114 height 11
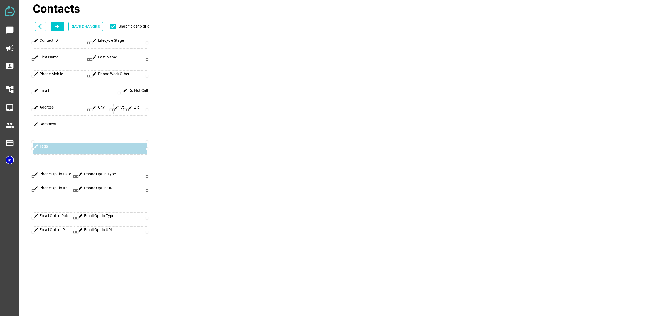
click at [57, 172] on div "edit Phone Opt-in Date" at bounding box center [54, 176] width 42 height 11
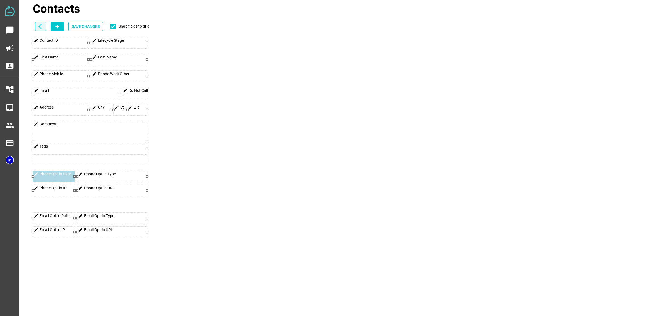
click at [39, 25] on icon "arrow_back_ios" at bounding box center [41, 26] width 7 height 7
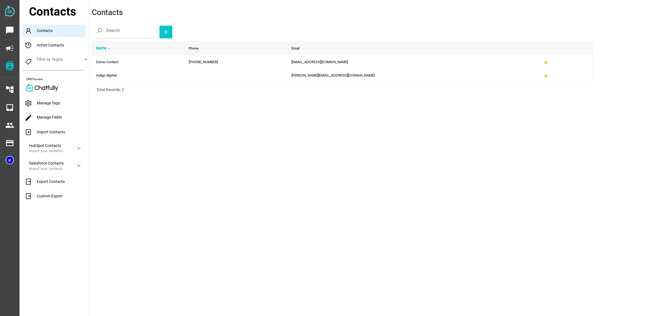
click at [63, 132] on div "Import Contacts" at bounding box center [55, 132] width 67 height 12
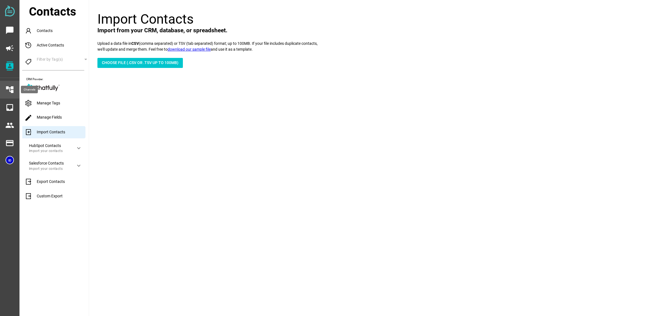
click at [9, 87] on icon "account_tree" at bounding box center [9, 89] width 9 height 9
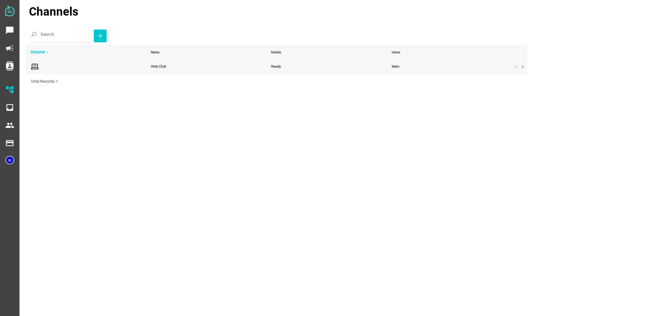
click at [48, 65] on span at bounding box center [86, 66] width 113 height 9
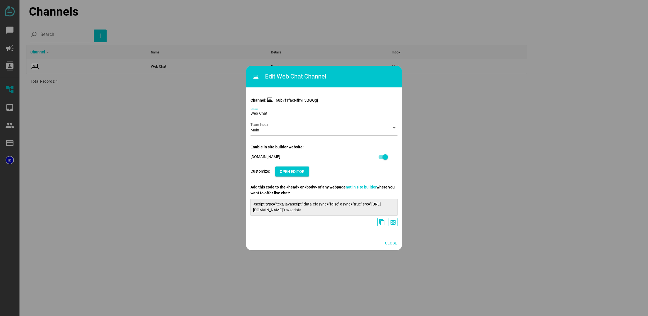
click at [277, 110] on input "Web Chat" at bounding box center [324, 111] width 147 height 11
click at [280, 103] on div "Channel: 68b7f1facNfhvFvQGOgj Web Chat Name Main Team Inbox arrow_drop_down Ena…" at bounding box center [324, 158] width 156 height 155
click at [276, 99] on p "Channel: 68b7f1facNfhvFvQGOgj" at bounding box center [324, 100] width 147 height 6
click at [265, 130] on div "Main" at bounding box center [319, 131] width 137 height 9
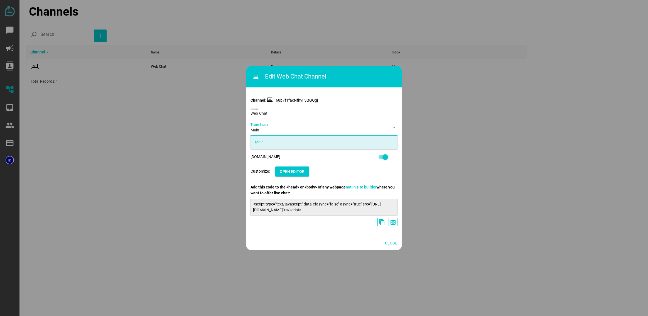
click at [265, 130] on div "Main" at bounding box center [319, 131] width 137 height 9
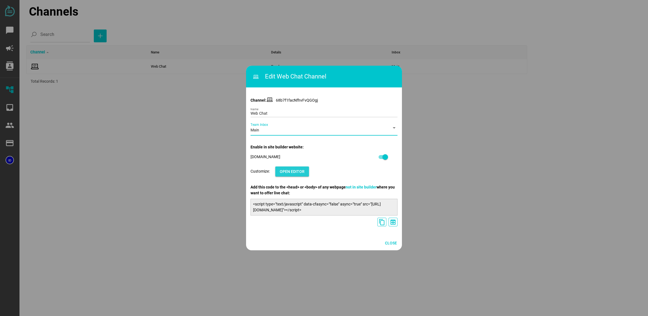
click at [304, 172] on span "Open Editor" at bounding box center [292, 171] width 25 height 7
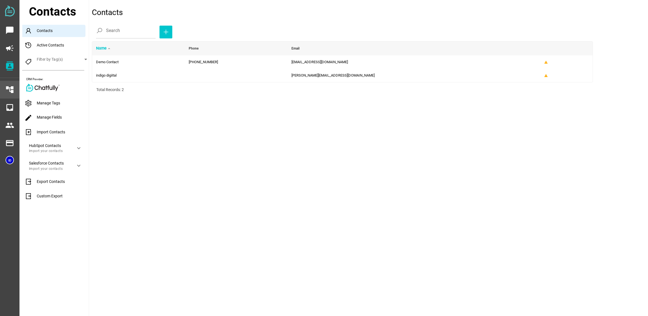
click at [18, 95] on div "account_tree" at bounding box center [9, 90] width 19 height 18
click at [10, 92] on icon "account_tree" at bounding box center [9, 89] width 9 height 9
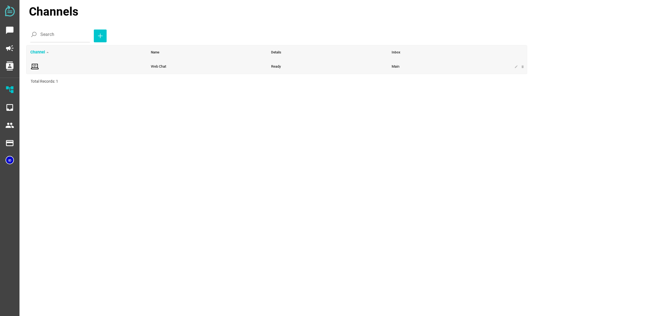
click at [55, 69] on span at bounding box center [86, 66] width 113 height 9
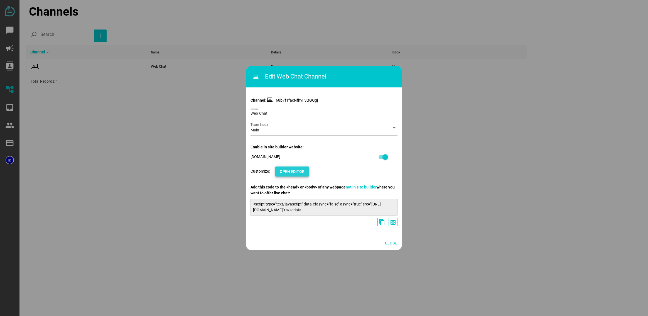
click at [299, 173] on span "Open Editor" at bounding box center [292, 171] width 25 height 7
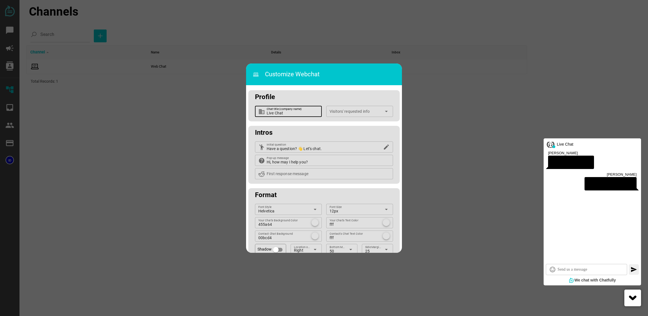
drag, startPoint x: 289, startPoint y: 113, endPoint x: 255, endPoint y: 112, distance: 34.0
click at [255, 112] on div "business Live Chat Chat title (company name)" at bounding box center [288, 111] width 67 height 11
type input "Indigo369"
click at [361, 114] on div at bounding box center [356, 113] width 52 height 7
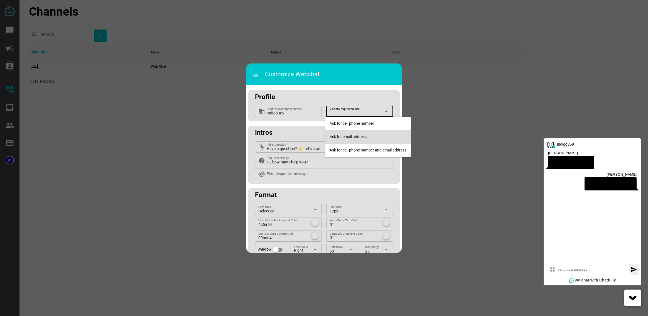
click at [359, 140] on div "Ask for email address" at bounding box center [368, 137] width 77 height 9
click at [368, 112] on div "Ask for email address" at bounding box center [356, 113] width 52 height 7
click at [364, 131] on div "Ask for email address" at bounding box center [368, 136] width 86 height 13
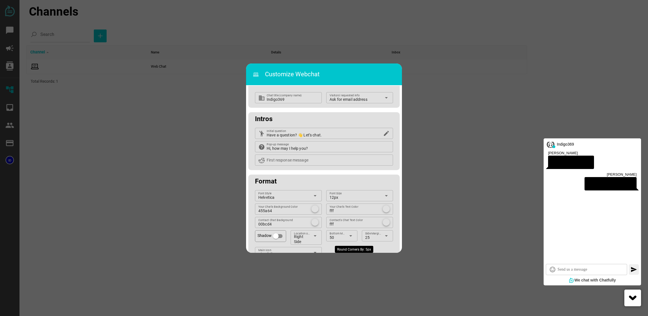
scroll to position [14, 0]
click at [315, 133] on input "Have a question? 👋 Let’s chat." at bounding box center [324, 132] width 115 height 11
click at [278, 134] on input "Have a question? 👋 Let’s chat." at bounding box center [324, 132] width 115 height 11
drag, startPoint x: 324, startPoint y: 134, endPoint x: 282, endPoint y: 134, distance: 42.0
click at [257, 134] on div "emoji_people Have a question? 👋 Let’s chat. Initial question edit" at bounding box center [324, 132] width 138 height 11
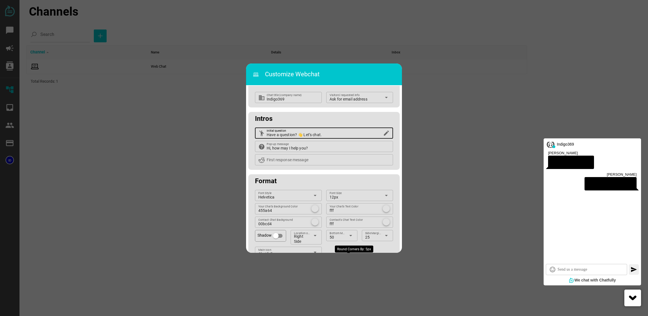
click at [323, 133] on input "Have a question? 👋 Let’s chat." at bounding box center [324, 132] width 115 height 11
drag, startPoint x: 291, startPoint y: 134, endPoint x: 258, endPoint y: 134, distance: 32.6
click at [258, 134] on div "emoji_people Have a question? 👋 Let’s chat. Initial question edit" at bounding box center [324, 132] width 138 height 11
drag, startPoint x: 302, startPoint y: 134, endPoint x: 307, endPoint y: 134, distance: 5.6
click at [306, 134] on input "需要協助嗎 👋 Let’s chat." at bounding box center [324, 132] width 115 height 11
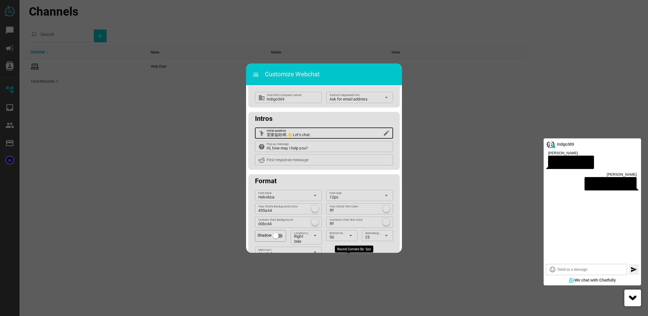
drag, startPoint x: 310, startPoint y: 134, endPoint x: 290, endPoint y: 135, distance: 19.8
click at [290, 135] on input "需要協助嗎 👋 Let’s chat." at bounding box center [324, 132] width 115 height 11
type input "需要協助嗎 👋"
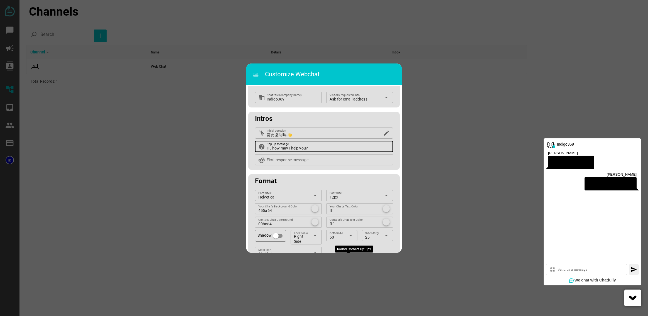
click at [273, 148] on input "Hi, how may I help you?" at bounding box center [328, 146] width 123 height 11
click at [312, 148] on input "Hi, how may I help you?" at bounding box center [328, 146] width 123 height 11
click at [275, 144] on input "Hi, how may I help you?" at bounding box center [328, 146] width 123 height 11
click at [291, 144] on input "Hi, how may I help you?" at bounding box center [328, 146] width 123 height 11
click at [273, 148] on input "Hi, how may I help you?" at bounding box center [328, 146] width 123 height 11
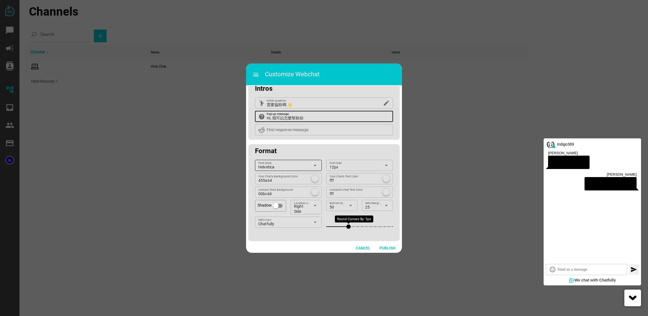
scroll to position [44, 0]
type input "Hi, 我可以怎麼幫助你"
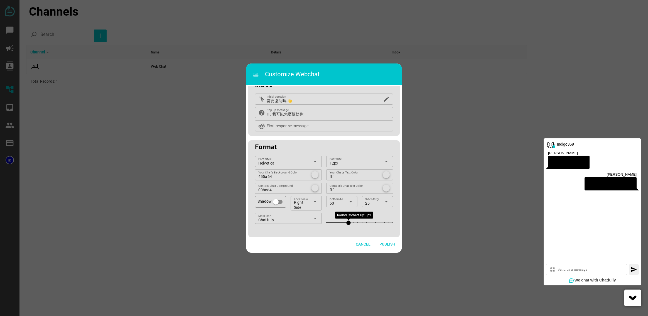
scroll to position [47, 0]
click at [314, 175] on div at bounding box center [315, 175] width 7 height 7
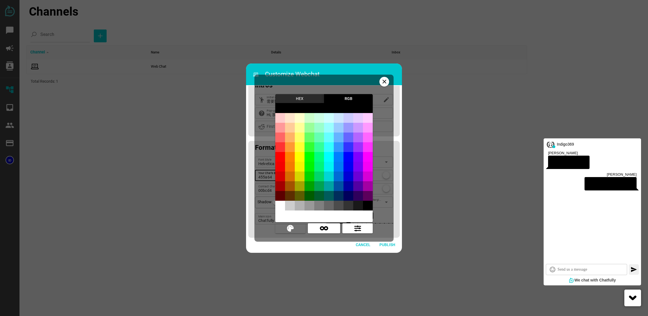
scroll to position [48, 0]
click at [321, 120] on div at bounding box center [319, 118] width 10 height 10
type input "rgb(204,255,230)"
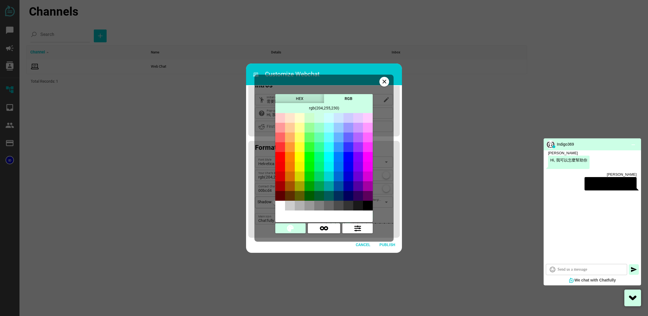
drag, startPoint x: 318, startPoint y: 128, endPoint x: 319, endPoint y: 136, distance: 7.7
click at [318, 128] on div at bounding box center [319, 128] width 10 height 10
type input "rgb(153,255,204)"
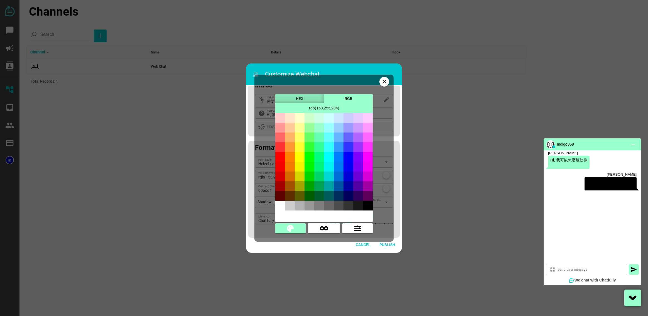
click at [319, 136] on div at bounding box center [319, 138] width 10 height 10
type input "rgb(102,255,179)"
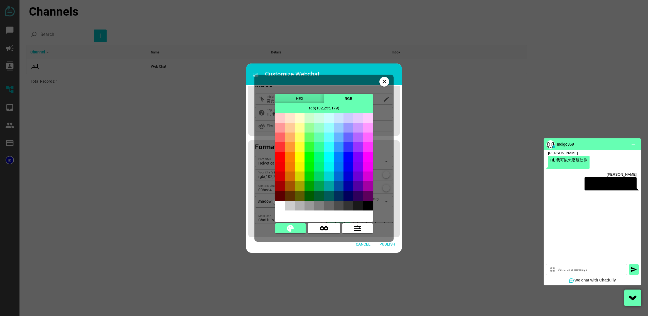
click at [310, 136] on div at bounding box center [310, 138] width 10 height 10
type input "rgb(102,255,102)"
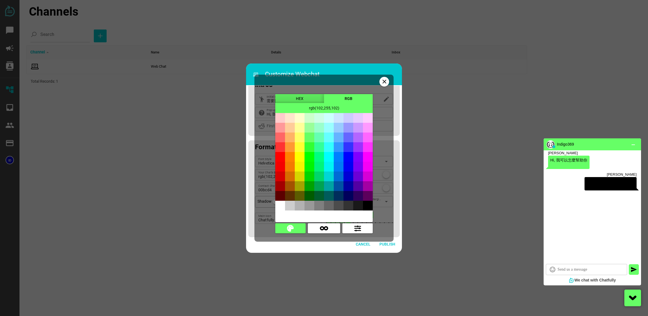
click at [313, 129] on div at bounding box center [310, 128] width 10 height 10
type input "rgb(153,255,153)"
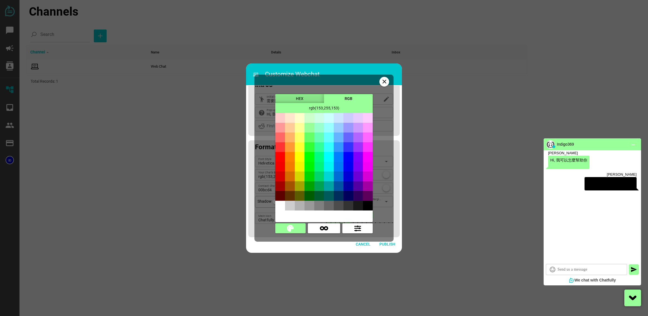
click at [311, 120] on div at bounding box center [310, 118] width 10 height 10
type input "rgb(204,255,204)"
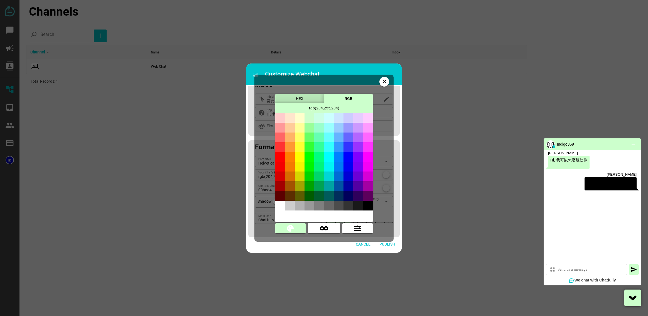
click at [311, 128] on div at bounding box center [310, 128] width 10 height 10
type input "rgb(153,255,153)"
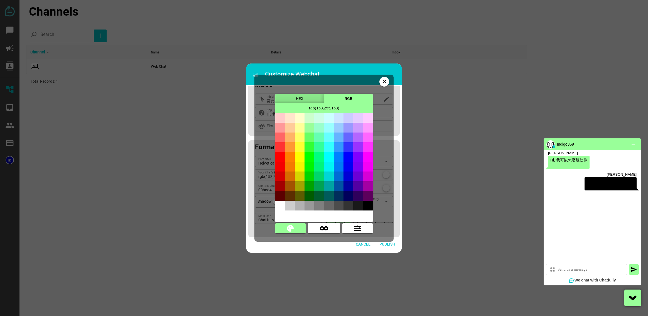
scroll to position [47, 0]
click at [321, 207] on div at bounding box center [319, 206] width 10 height 10
type input "rgb(127,127,127)"
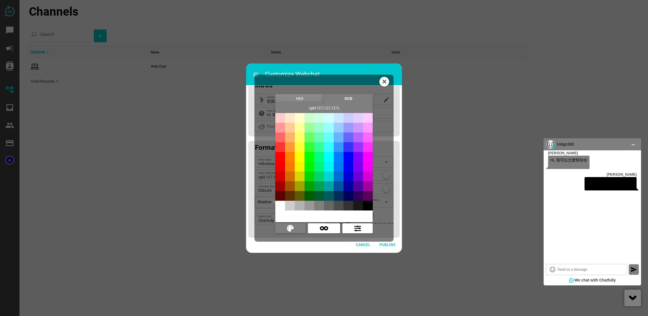
click at [359, 203] on div at bounding box center [358, 206] width 10 height 10
type input "rgb(25,25,25)"
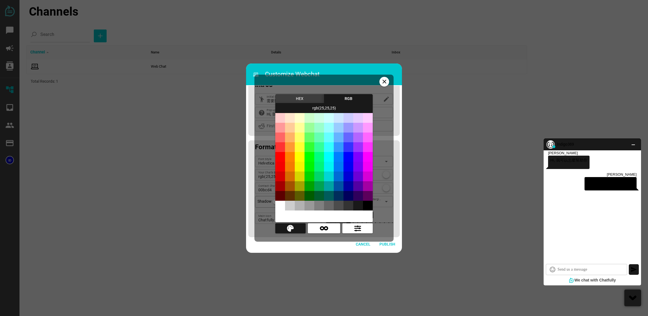
scroll to position [45, 0]
click at [330, 230] on span "button" at bounding box center [324, 228] width 24 height 8
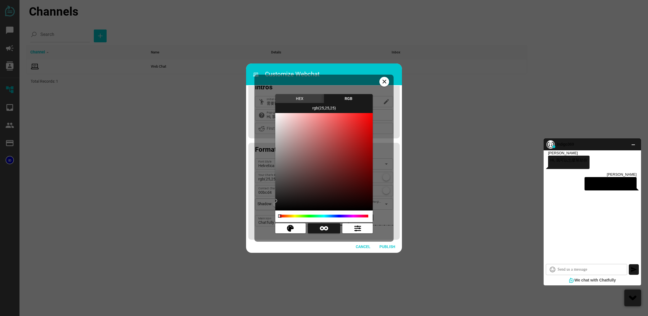
type input "rgb(26,26,26)"
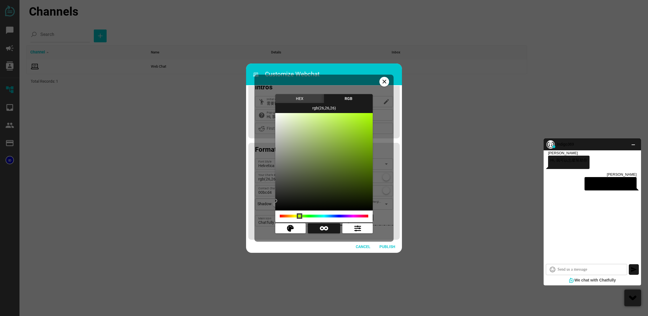
drag, startPoint x: 286, startPoint y: 218, endPoint x: 314, endPoint y: 146, distance: 76.7
click at [300, 0] on html "chat_bubble campaign contacts account_tree inbox people payment payment Channel…" at bounding box center [324, 0] width 648 height 0
type input "rgb(161,186,112)"
type input "rgb(162,189,109)"
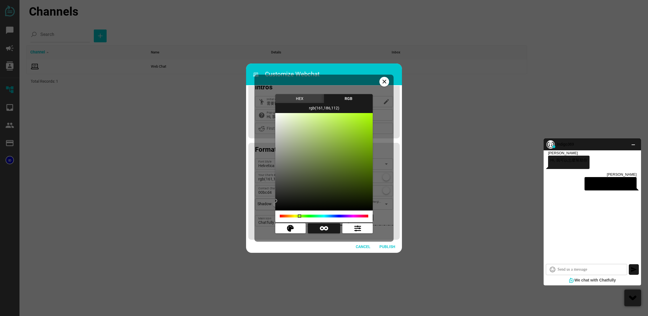
type input "rgb(162,189,109)"
type input "rgb(169,204,100)"
type input "rgb(189,247,72)"
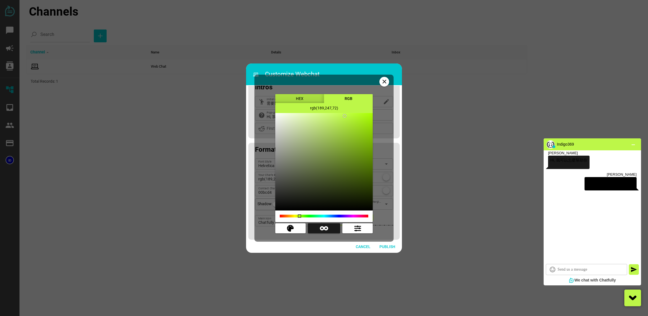
type input "rgb(191,255,64)"
type input "rgb(190,252,66)"
type input "rgb(184,245,64)"
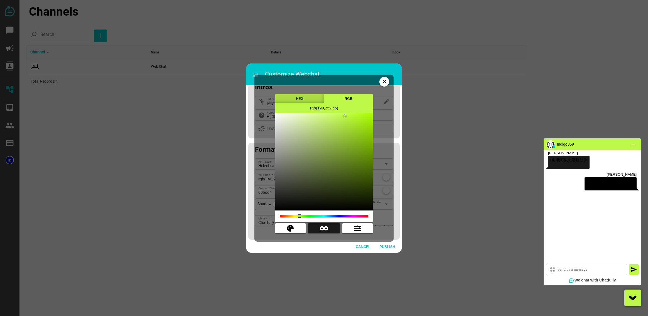
type input "rgb(184,245,64)"
type input "rgb(181,240,65)"
type input "rgb(178,235,66)"
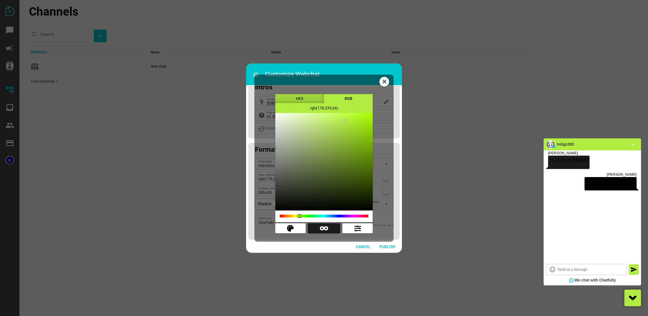
type input "rgb(175,230,67)"
type input "rgb(176,230,69)"
type input "rgb(177,230,71)"
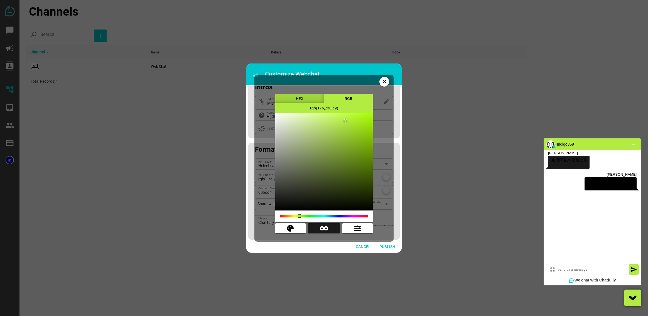
type input "rgb(177,230,71)"
type input "rgb(179,232,74)"
type input "rgb(180,232,77)"
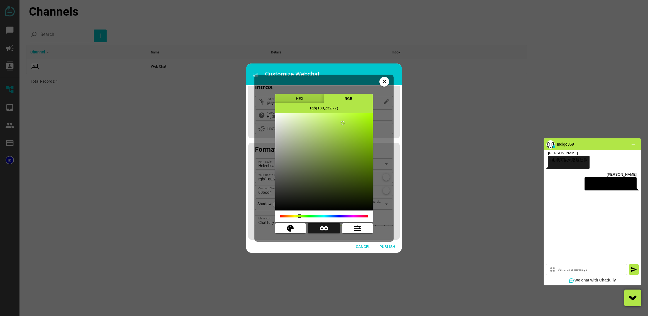
type input "rgb(183,235,80)"
type input "rgb(186,237,83)"
type input "rgb(187,237,85)"
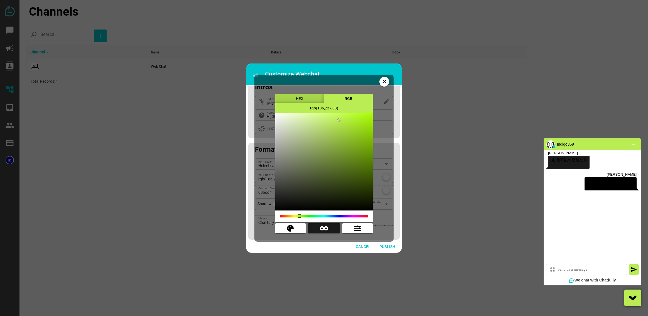
type input "rgb(187,237,85)"
type input "rgb(184,235,82)"
type input "rgb(179,230,78)"
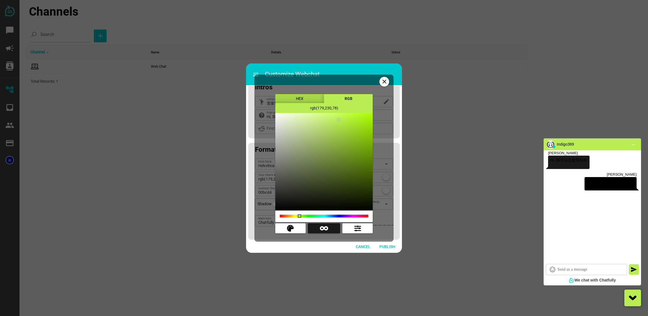
type input "rgb(176,227,75)"
type input "rgb(174,224,74)"
type input "rgb(172,222,71)"
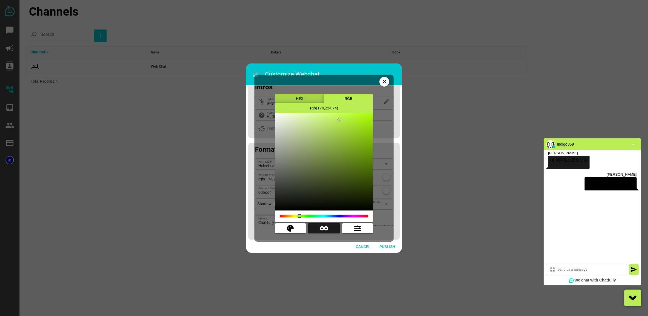
type input "rgb(172,222,71)"
type input "rgb(179,230,78)"
type input "rgb(189,240,89)"
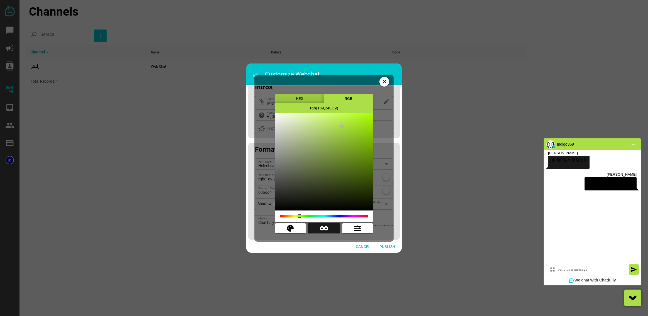
type input "rgb(195,245,95)"
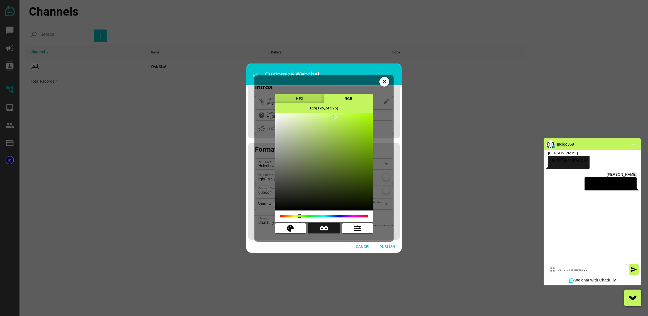
type input "rgb(197,247,96)"
type input "rgb(200,250,100)"
type input "rgb(199,250,97)"
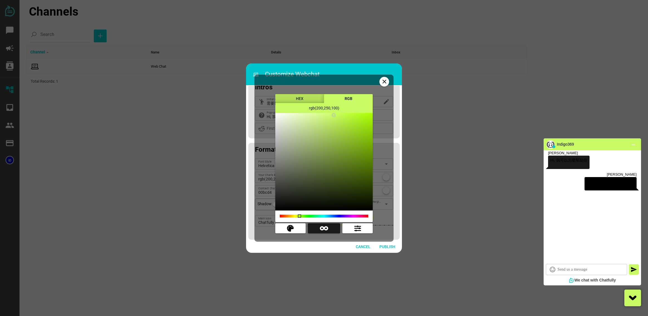
type input "rgb(199,250,97)"
type input "rgb(199,252,93)"
type input "rgb(201,255,92)"
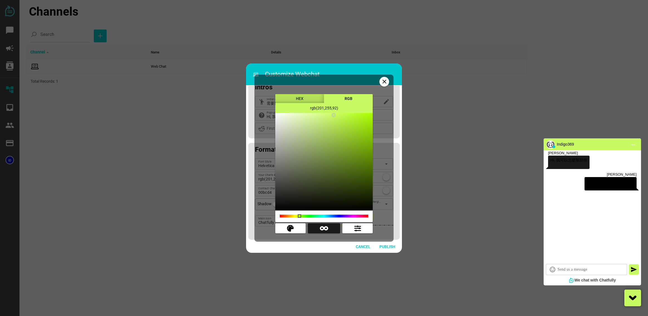
type input "rgb(199,255,87)"
type input "rgb(200,255,89)"
type input "rgb(201,255,92)"
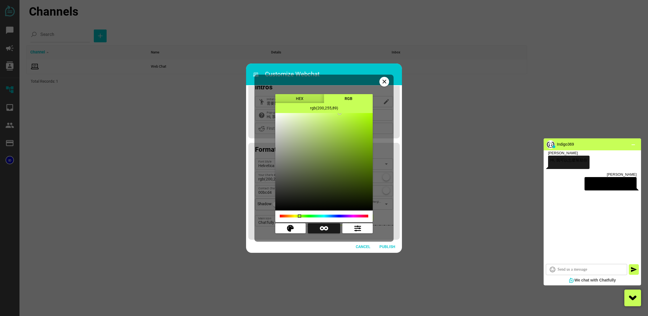
type input "rgb(201,255,92)"
type input "rgb(202,255,97)"
type input "rgb(203,255,99)"
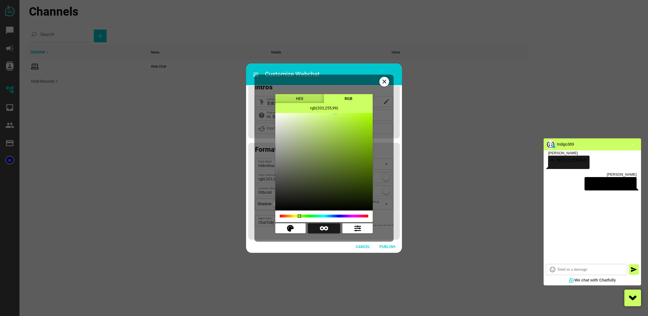
type input "rgb(204,255,102)"
type input "rgb(203,255,99)"
drag, startPoint x: 325, startPoint y: 132, endPoint x: 335, endPoint y: 113, distance: 21.0
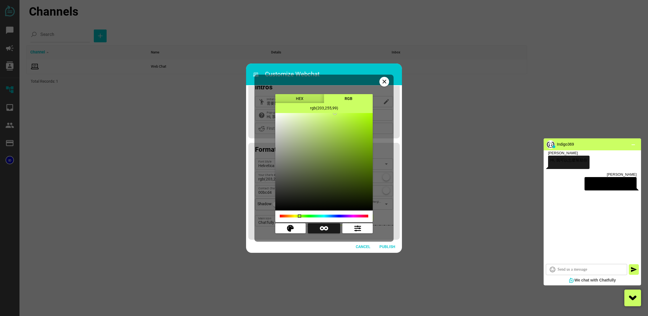
click at [335, 0] on html "chat_bubble campaign contacts account_tree inbox people payment payment Channel…" at bounding box center [324, 0] width 648 height 0
click at [389, 128] on div "close HEX RGB chevron_left chevron_right rgb(203,255,99) warning" at bounding box center [323, 158] width 139 height 167
click at [384, 84] on icon "close" at bounding box center [384, 81] width 7 height 7
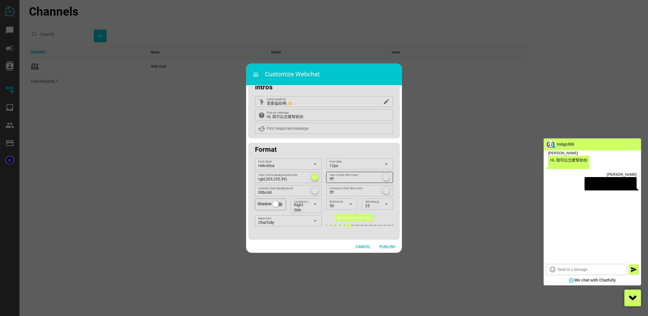
click at [387, 178] on div at bounding box center [386, 177] width 7 height 7
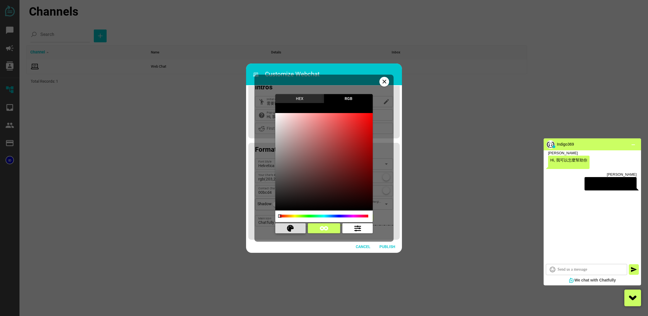
drag, startPoint x: 289, startPoint y: 230, endPoint x: 327, endPoint y: 222, distance: 38.3
click at [290, 229] on icon "button" at bounding box center [290, 228] width 7 height 7
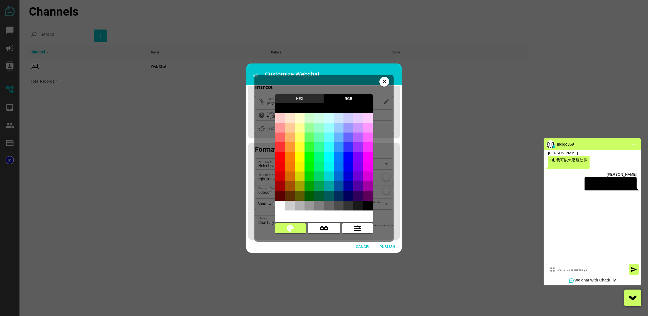
click at [369, 205] on div at bounding box center [368, 206] width 10 height 10
type input "rgb(0,0,0)"
drag, startPoint x: 384, startPoint y: 81, endPoint x: 355, endPoint y: 127, distance: 54.4
click at [384, 81] on icon "close" at bounding box center [384, 81] width 7 height 7
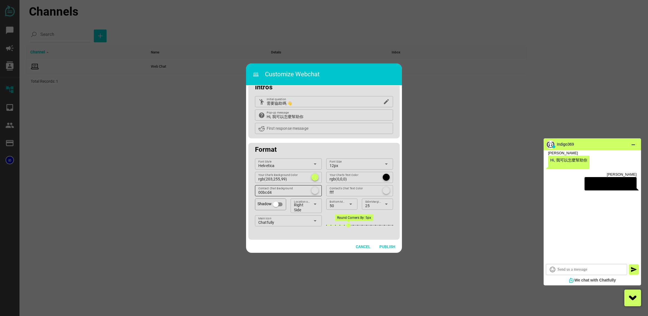
click at [314, 191] on div at bounding box center [315, 190] width 7 height 7
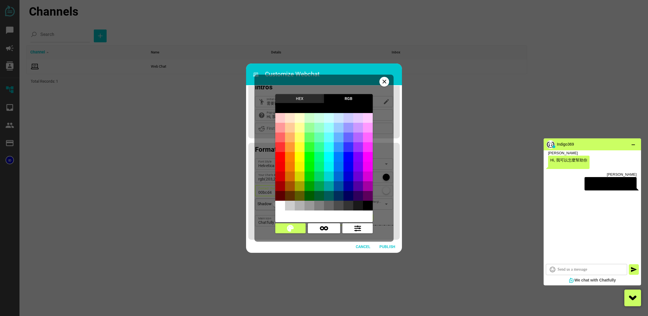
click at [310, 207] on div at bounding box center [310, 206] width 10 height 10
type input "rgb(153,153,153)"
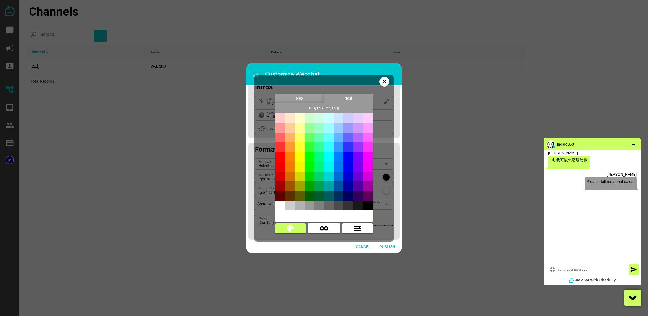
click at [297, 206] on div at bounding box center [300, 206] width 10 height 10
type input "rgb(178,178,178)"
click at [349, 206] on div at bounding box center [349, 206] width 10 height 10
type input "rgb(51,51,51)"
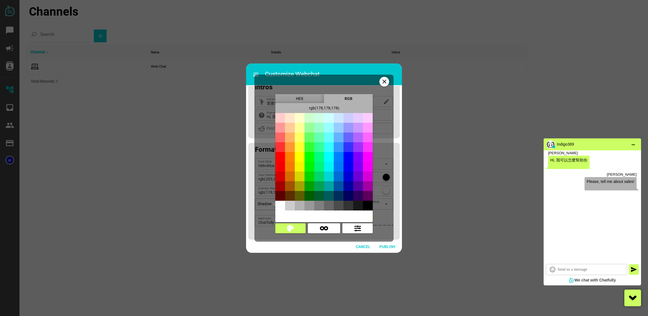
type input "rgb(51,51,51)"
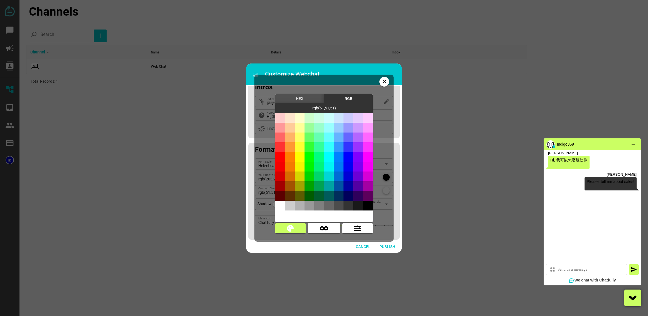
click at [301, 206] on div at bounding box center [300, 206] width 10 height 10
type input "rgb(178,178,178)"
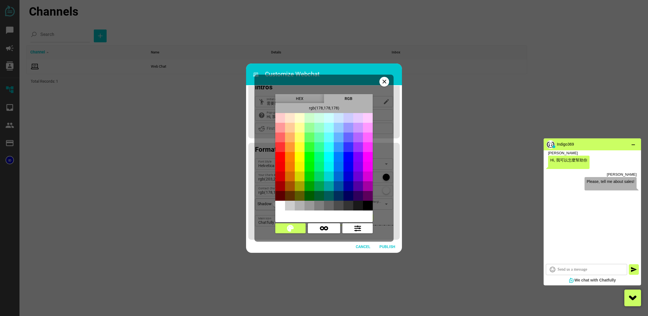
click at [292, 206] on div at bounding box center [290, 206] width 10 height 10
type input "rgb(205,205,205)"
click at [360, 206] on div at bounding box center [358, 206] width 10 height 10
type input "rgb(25,25,25)"
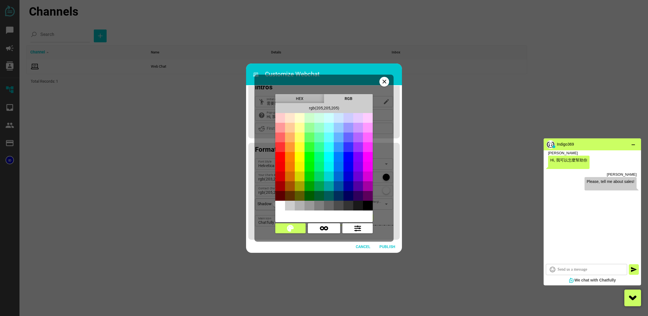
type input "rgb(25,25,25)"
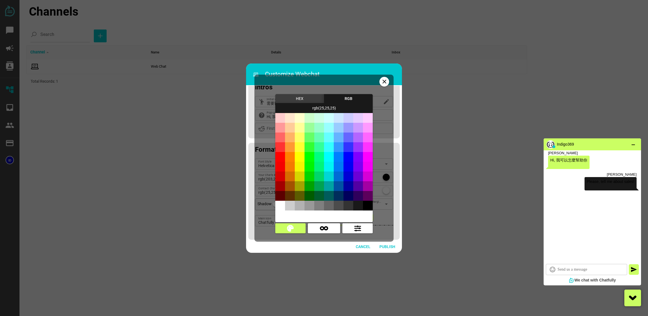
click at [349, 206] on div at bounding box center [349, 206] width 10 height 10
type input "rgb(51,51,51)"
click at [340, 204] on div at bounding box center [339, 206] width 10 height 10
type input "rgb(76,76,76)"
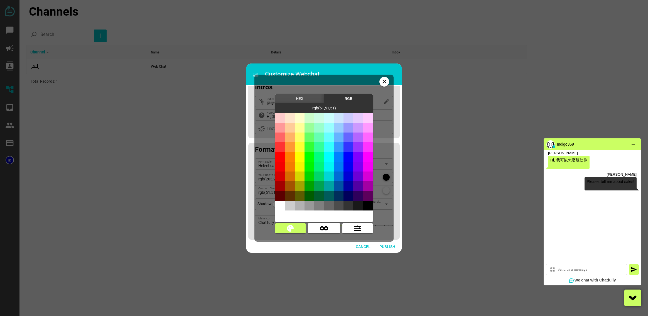
type input "rgb(76,76,76)"
drag, startPoint x: 385, startPoint y: 81, endPoint x: 356, endPoint y: 132, distance: 58.6
click at [378, 89] on div "close HEX RGB chevron_left chevron_right rgb(76,76,76) warning" at bounding box center [323, 158] width 139 height 167
click at [387, 83] on icon "close" at bounding box center [384, 81] width 7 height 7
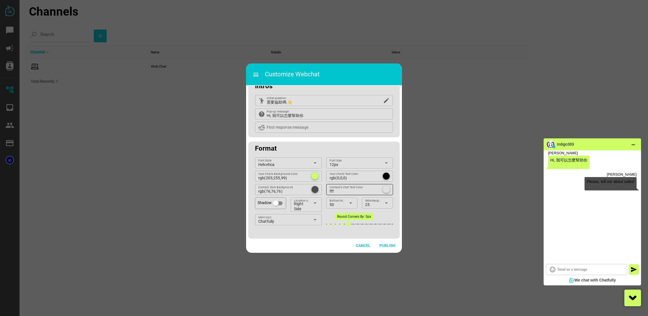
click at [383, 187] on div at bounding box center [386, 189] width 7 height 7
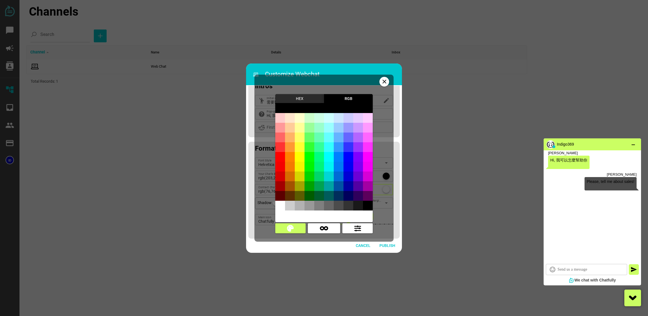
scroll to position [46, 0]
click at [279, 207] on div at bounding box center [280, 206] width 10 height 10
type input "rgb(255,255,255)"
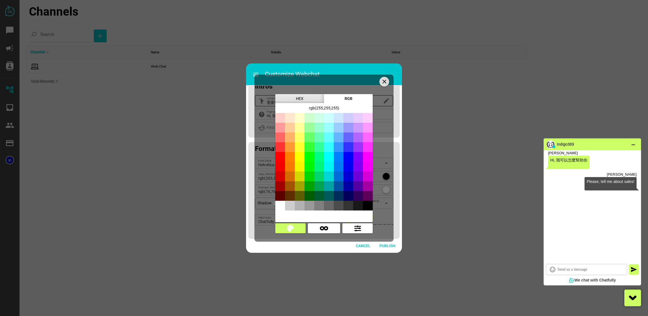
drag, startPoint x: 385, startPoint y: 84, endPoint x: 374, endPoint y: 100, distance: 20.2
click at [385, 84] on icon "close" at bounding box center [384, 81] width 7 height 7
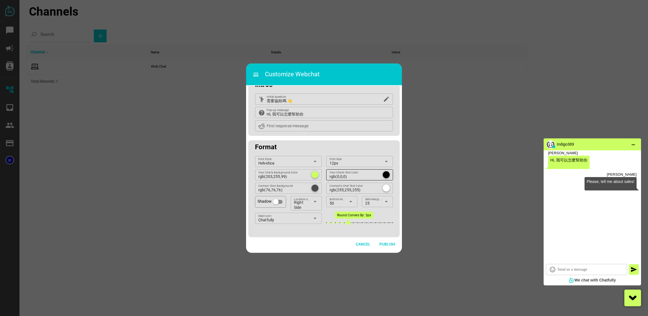
scroll to position [48, 0]
click at [383, 162] on icon "arrow_drop_down" at bounding box center [386, 161] width 7 height 7
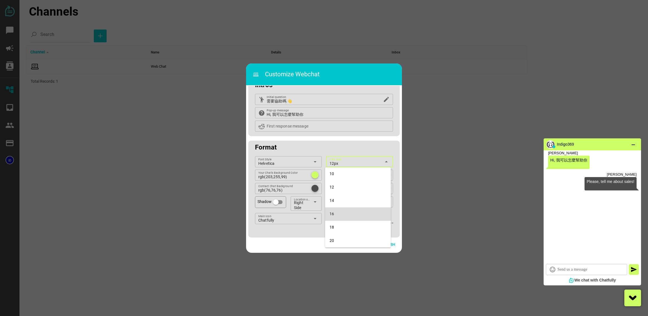
click at [347, 217] on div "16" at bounding box center [358, 214] width 57 height 9
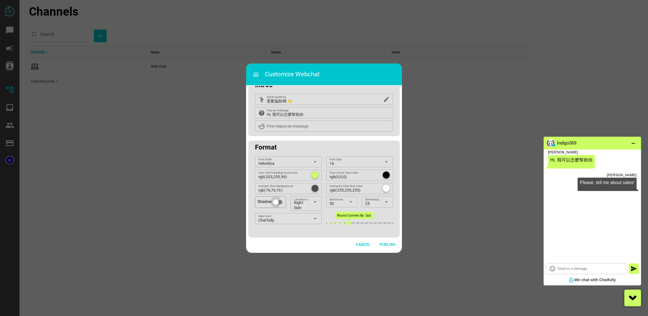
click at [274, 202] on div at bounding box center [276, 202] width 6 height 6
click at [278, 203] on div at bounding box center [281, 202] width 6 height 6
click at [278, 203] on div at bounding box center [276, 202] width 6 height 6
click at [278, 203] on div at bounding box center [281, 202] width 6 height 6
click at [310, 204] on div "arrow_drop_down" at bounding box center [314, 201] width 8 height 11
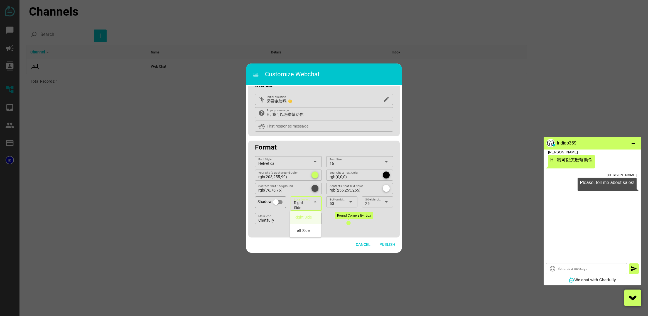
click at [310, 204] on div "arrow_drop_down" at bounding box center [314, 201] width 8 height 11
drag, startPoint x: 347, startPoint y: 224, endPoint x: 358, endPoint y: 224, distance: 10.9
click at [358, 0] on html "chat_bubble campaign contacts account_tree inbox people payment payment Channel…" at bounding box center [324, 0] width 648 height 0
drag, startPoint x: 356, startPoint y: 225, endPoint x: 337, endPoint y: 225, distance: 18.7
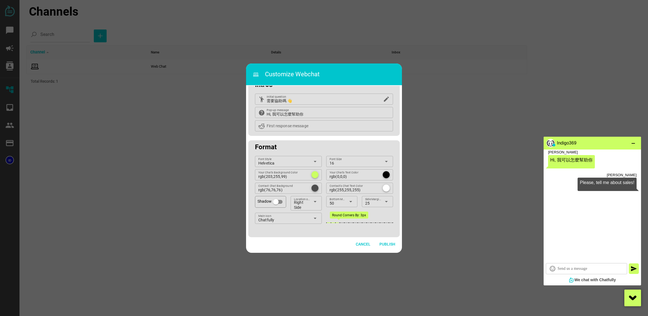
click at [337, 0] on html "chat_bubble campaign contacts account_tree inbox people payment payment Channel…" at bounding box center [324, 0] width 648 height 0
drag, startPoint x: 339, startPoint y: 225, endPoint x: 345, endPoint y: 225, distance: 5.6
click at [345, 0] on html "chat_bubble campaign contacts account_tree inbox people payment payment Channel…" at bounding box center [324, 0] width 648 height 0
drag, startPoint x: 344, startPoint y: 225, endPoint x: 455, endPoint y: 228, distance: 111.7
click at [455, 0] on html "chat_bubble campaign contacts account_tree inbox people payment payment Channel…" at bounding box center [324, 0] width 648 height 0
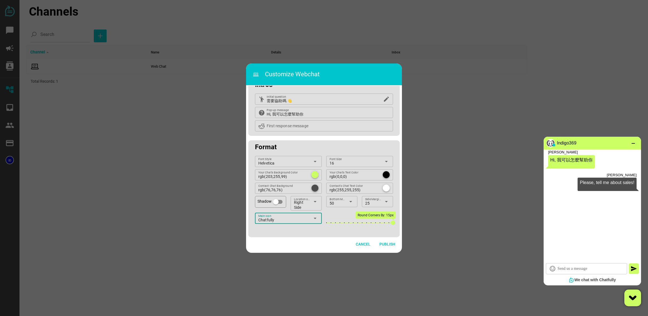
click at [293, 220] on div "Chatfully" at bounding box center [284, 220] width 52 height 7
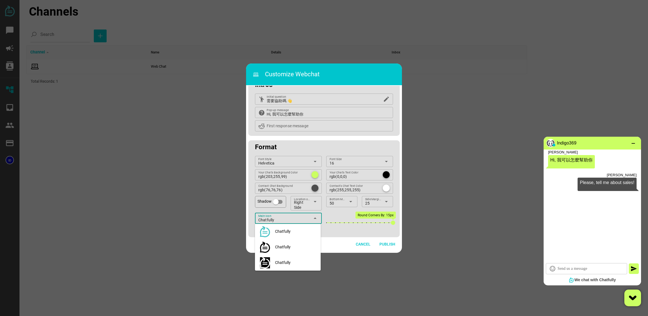
click at [293, 232] on div "Chatfully" at bounding box center [295, 231] width 41 height 5
click at [293, 217] on div "Chatfully" at bounding box center [284, 220] width 52 height 7
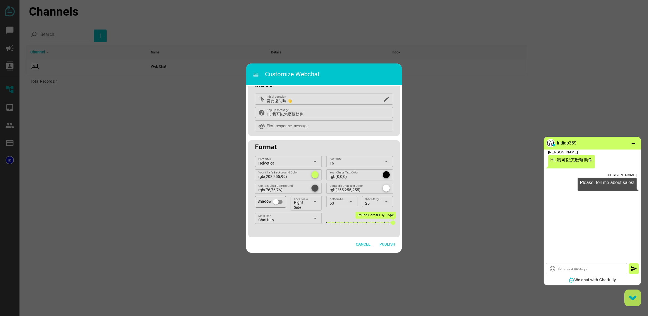
click at [630, 298] on icon at bounding box center [633, 298] width 8 height 5
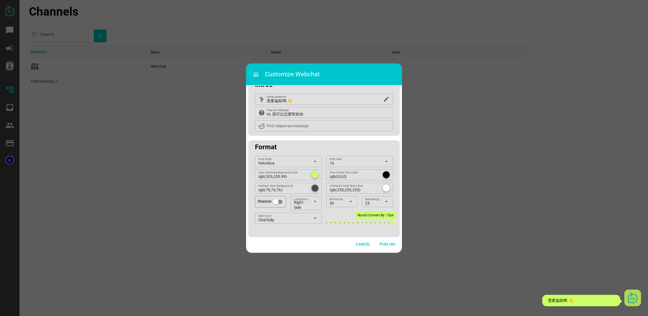
click at [632, 299] on img at bounding box center [632, 297] width 11 height 11
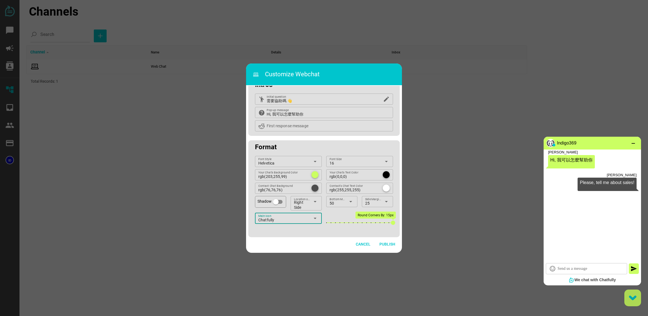
click at [310, 219] on div "arrow_drop_down" at bounding box center [314, 218] width 8 height 11
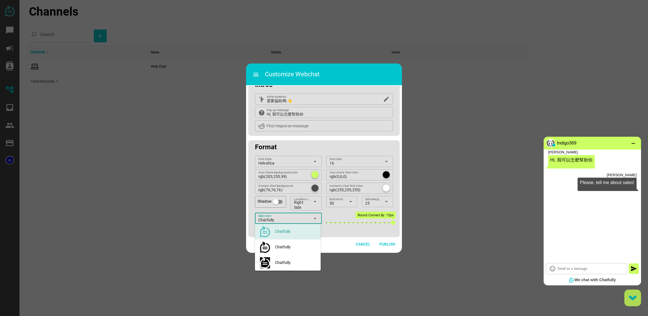
click at [296, 248] on div "Chatfully" at bounding box center [295, 247] width 41 height 5
click at [635, 298] on icon at bounding box center [633, 298] width 8 height 5
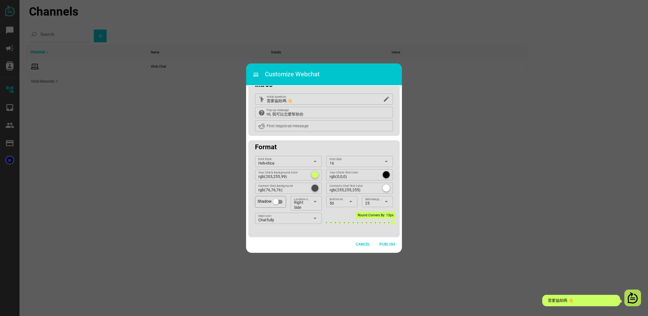
click at [635, 302] on img at bounding box center [632, 297] width 11 height 11
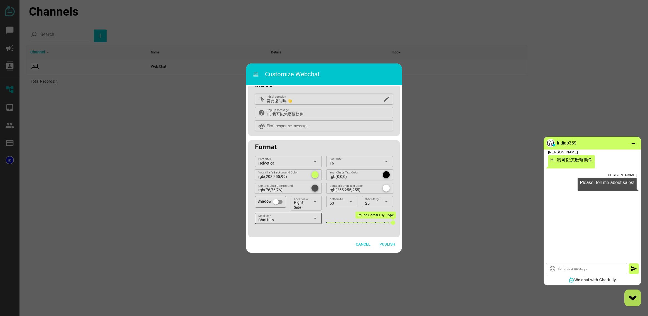
click at [295, 222] on div "Chatfully" at bounding box center [284, 220] width 52 height 7
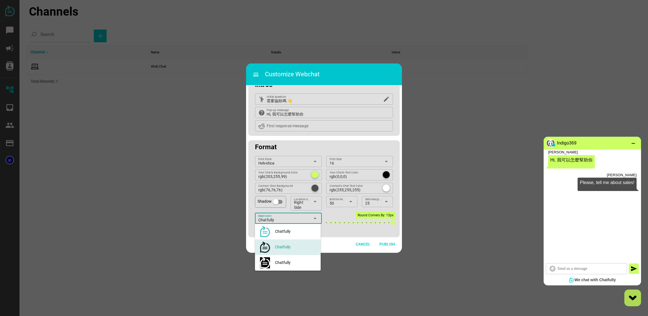
click at [297, 220] on div "Chatfully" at bounding box center [284, 220] width 52 height 7
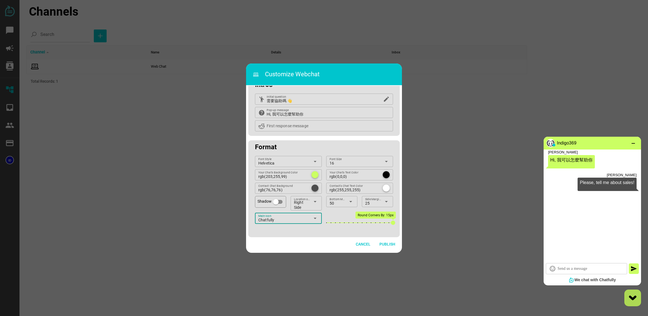
click at [297, 220] on div "Chatfully" at bounding box center [284, 220] width 52 height 7
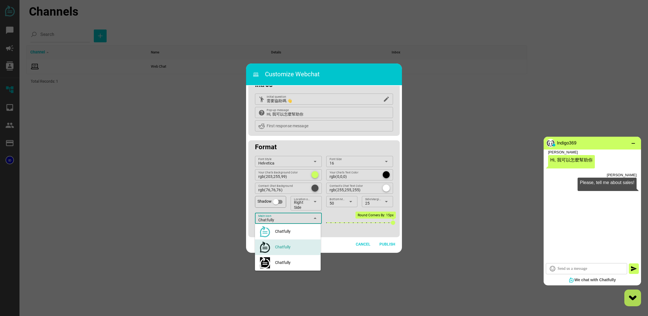
click at [283, 263] on div "Chatfully" at bounding box center [295, 262] width 41 height 5
drag, startPoint x: 634, startPoint y: 298, endPoint x: 629, endPoint y: 315, distance: 18.0
click at [634, 298] on icon at bounding box center [633, 298] width 8 height 5
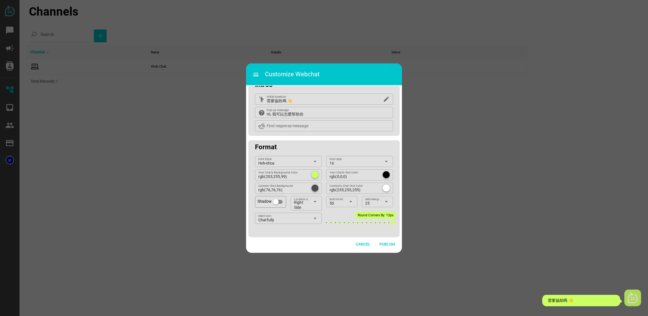
click at [631, 302] on img at bounding box center [632, 297] width 11 height 11
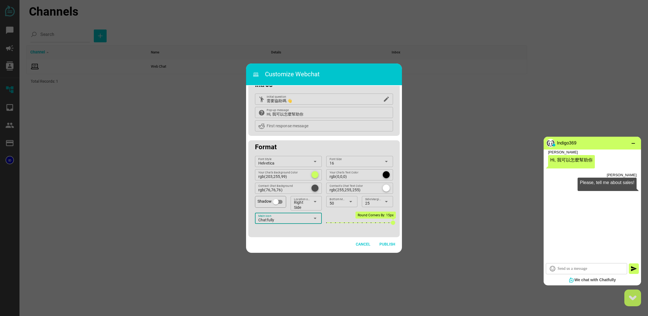
click at [294, 218] on div "Chatfully" at bounding box center [284, 220] width 52 height 7
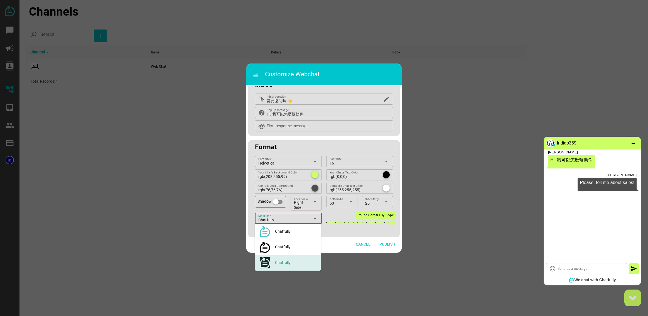
click at [285, 250] on div "Chatfully" at bounding box center [295, 247] width 41 height 11
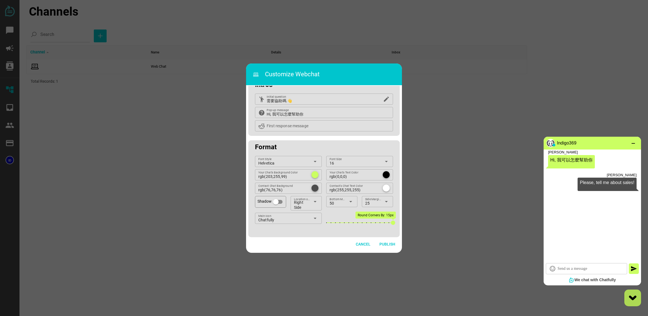
click at [339, 208] on div "50 Bottom Margin px arrow_drop_down 25 Side Margin px arrow_drop_down" at bounding box center [358, 203] width 69 height 14
click at [348, 202] on icon "arrow_drop_down" at bounding box center [350, 201] width 7 height 7
click at [349, 201] on icon "arrow_drop_down" at bounding box center [350, 201] width 7 height 7
click at [349, 202] on icon "arrow_drop_down" at bounding box center [350, 201] width 7 height 7
click at [337, 218] on div "25" at bounding box center [341, 213] width 22 height 9
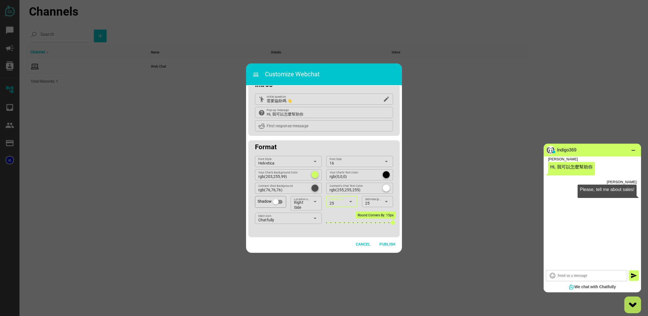
click at [334, 205] on div "25" at bounding box center [338, 203] width 16 height 7
click at [334, 242] on div "75" at bounding box center [341, 240] width 22 height 5
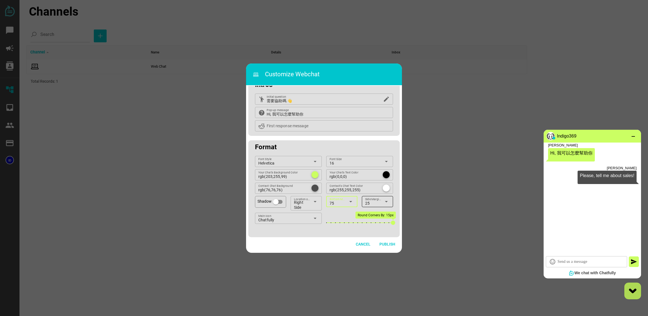
click at [377, 202] on div "25" at bounding box center [373, 203] width 16 height 7
click at [375, 236] on div "75" at bounding box center [376, 240] width 22 height 9
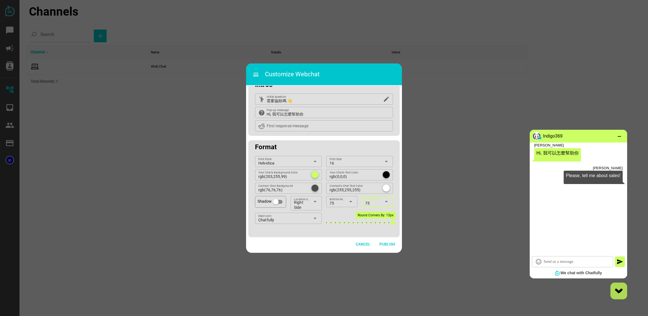
click at [370, 205] on div "75" at bounding box center [373, 203] width 16 height 7
drag, startPoint x: 370, startPoint y: 206, endPoint x: 347, endPoint y: 202, distance: 23.9
click at [371, 229] on div "50" at bounding box center [376, 227] width 22 height 5
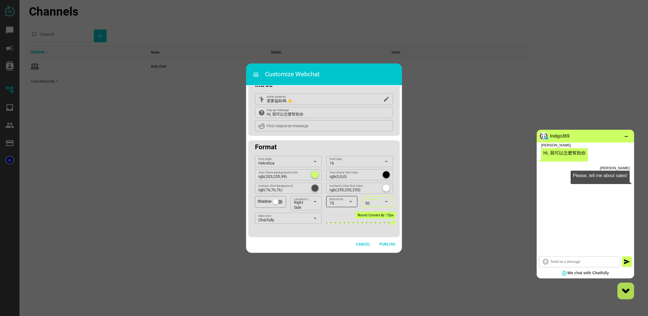
click at [342, 202] on div "75" at bounding box center [338, 203] width 16 height 7
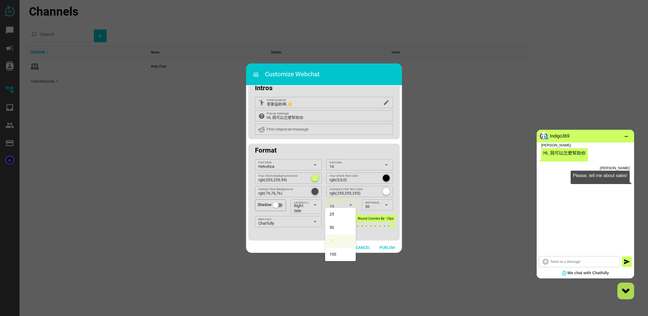
scroll to position [44, 0]
click at [339, 229] on div "50" at bounding box center [341, 230] width 22 height 5
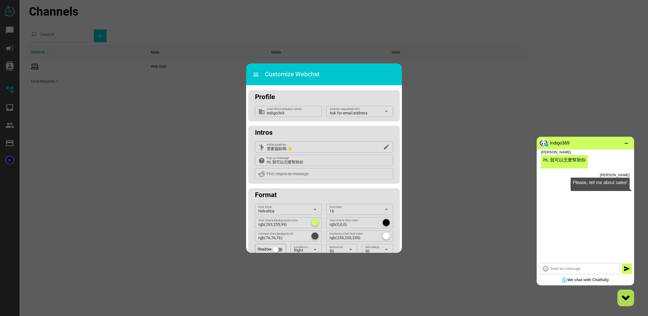
scroll to position [48, 0]
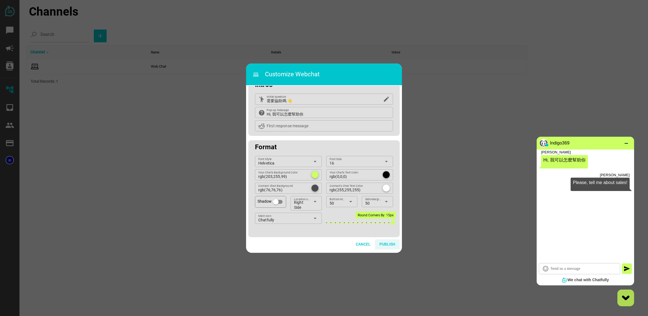
click at [387, 245] on span "Publish" at bounding box center [387, 244] width 16 height 7
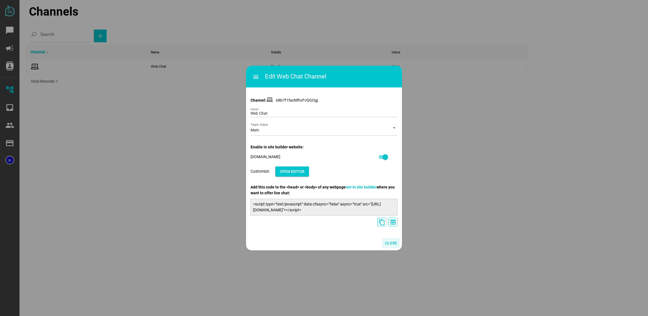
click at [391, 243] on span "Close" at bounding box center [391, 243] width 12 height 7
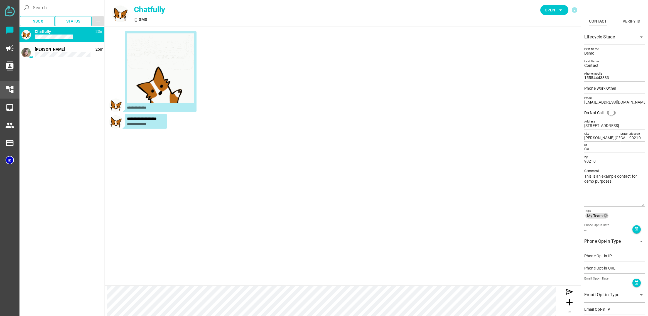
click at [14, 88] on div "account_tree" at bounding box center [9, 90] width 19 height 18
click at [9, 91] on icon "account_tree" at bounding box center [9, 89] width 9 height 9
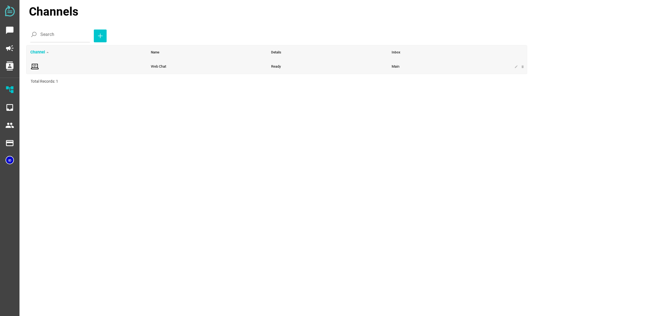
click at [52, 68] on span at bounding box center [86, 66] width 113 height 9
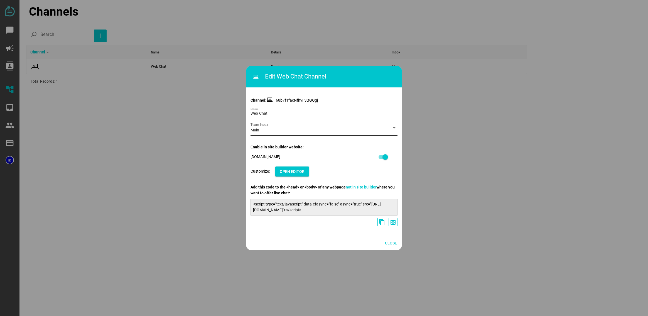
click at [265, 131] on div "Main" at bounding box center [319, 131] width 137 height 9
click at [268, 130] on div "Main" at bounding box center [319, 131] width 137 height 9
drag, startPoint x: 251, startPoint y: 187, endPoint x: 298, endPoint y: 191, distance: 47.5
click at [298, 192] on div "Add this code to the <head> or <body> of any webpage not in site builder where …" at bounding box center [324, 190] width 147 height 12
click at [298, 190] on div "Add this code to the <head> or <body> of any webpage not in site builder where …" at bounding box center [324, 190] width 147 height 12
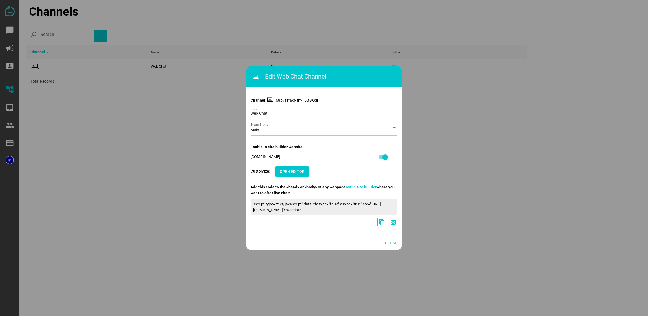
drag, startPoint x: 378, startPoint y: 210, endPoint x: 252, endPoint y: 202, distance: 125.8
click at [251, 202] on div "<script type="text/javascript" data-cfasync="false" async="true" src="[URL][DOM…" at bounding box center [324, 207] width 147 height 17
copy div "<script type="text/javascript" data-cfasync="false" async="true" src="[URL][DOM…"
click at [382, 224] on icon "content_copy" at bounding box center [382, 222] width 7 height 7
click at [329, 203] on div "<script type="text/javascript" data-cfasync="false" async="true" src="[URL][DOM…" at bounding box center [324, 207] width 147 height 17
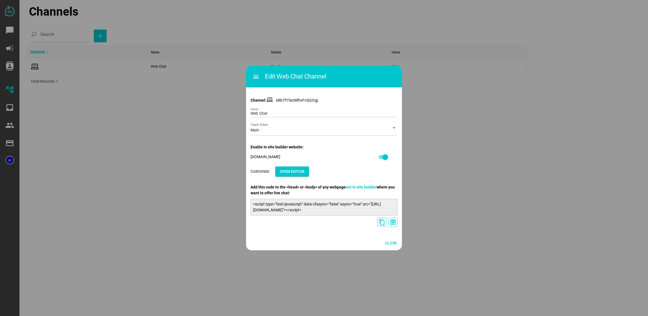
click at [132, 97] on div at bounding box center [324, 158] width 648 height 316
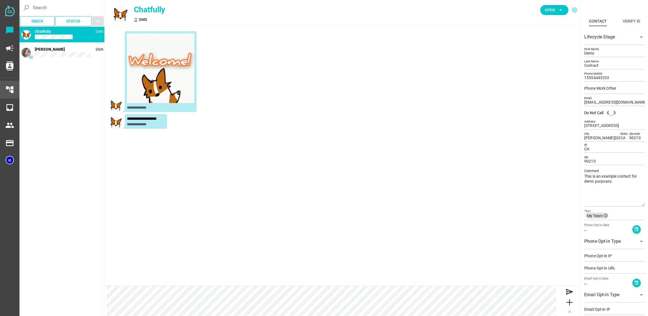
click at [9, 94] on icon "account_tree" at bounding box center [9, 89] width 9 height 9
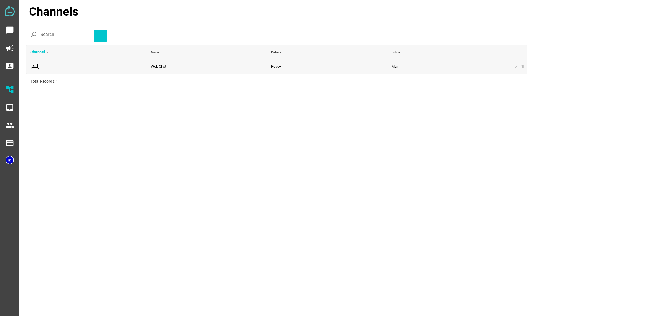
click at [57, 63] on span at bounding box center [86, 66] width 113 height 9
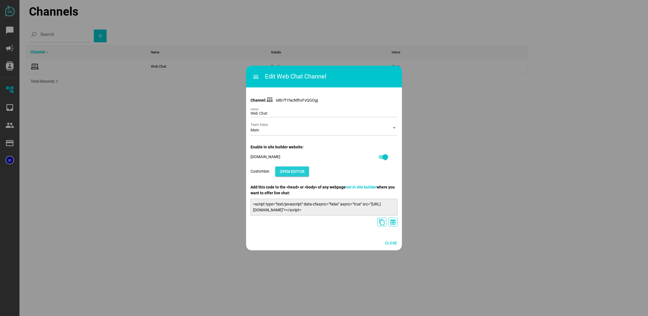
click at [291, 168] on span "Open Editor" at bounding box center [292, 172] width 25 height 8
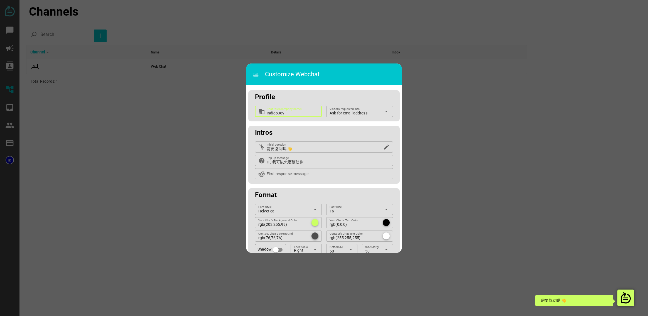
click at [308, 112] on input "Indigo369" at bounding box center [293, 111] width 52 height 11
click at [330, 95] on div "Profile" at bounding box center [323, 95] width 151 height 11
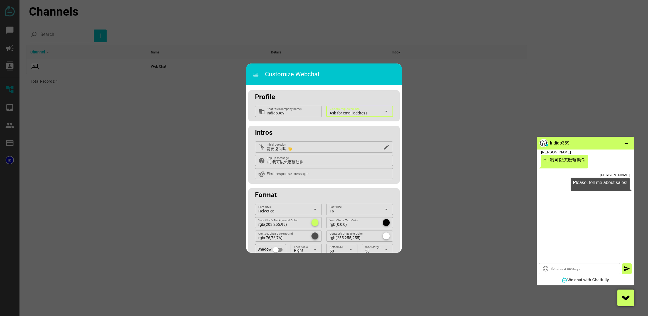
click at [355, 114] on span "Ask for email address" at bounding box center [349, 113] width 38 height 5
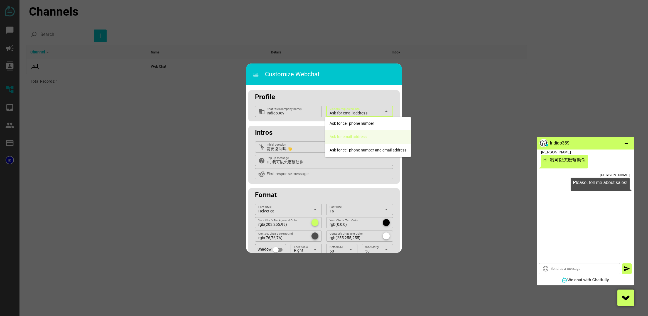
click at [355, 114] on span "Ask for email address" at bounding box center [349, 113] width 38 height 5
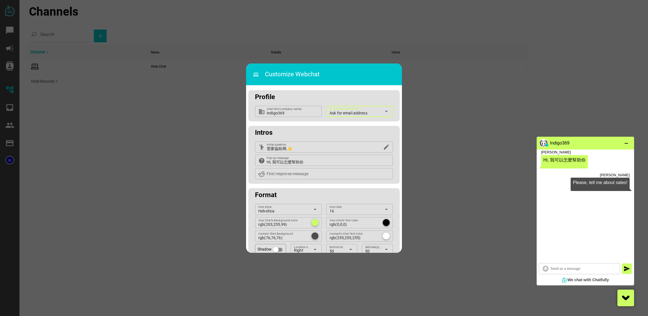
click at [544, 144] on img at bounding box center [543, 143] width 8 height 8
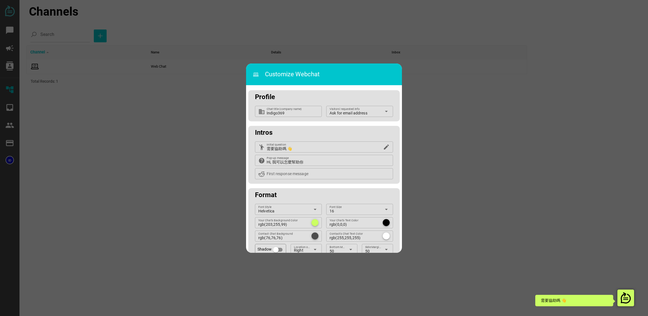
drag, startPoint x: 629, startPoint y: 295, endPoint x: 495, endPoint y: 187, distance: 172.0
click at [629, 295] on img at bounding box center [625, 297] width 11 height 11
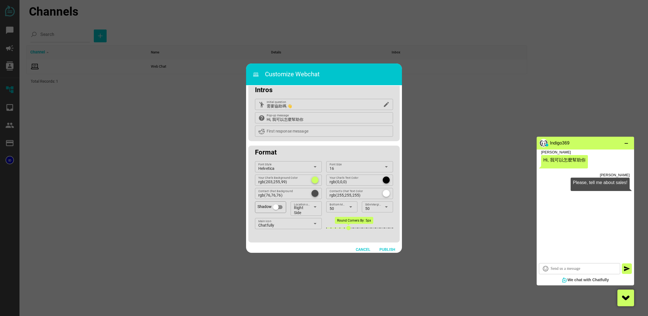
scroll to position [48, 0]
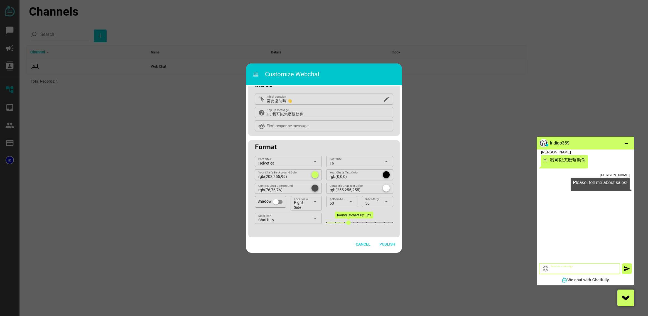
click at [546, 269] on icon "sentiment_satisfied_alt" at bounding box center [545, 268] width 7 height 7
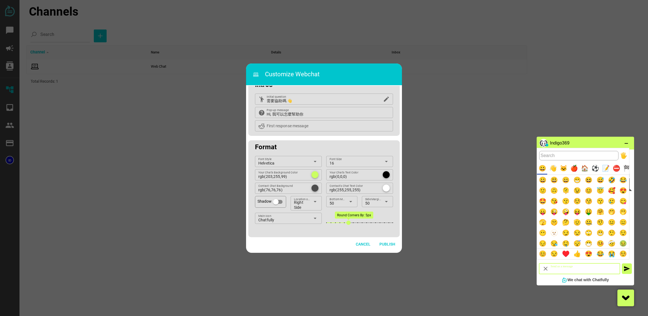
click at [546, 268] on icon "close" at bounding box center [545, 268] width 7 height 7
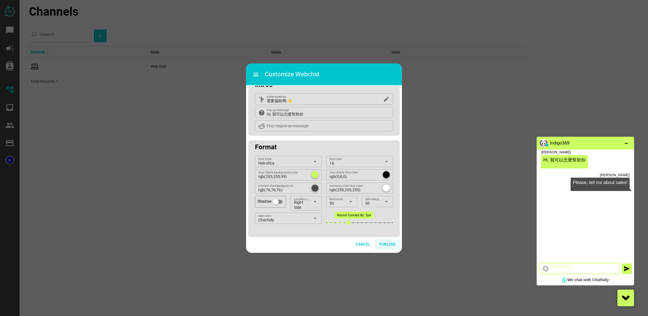
click at [385, 243] on span "Publish" at bounding box center [387, 244] width 16 height 7
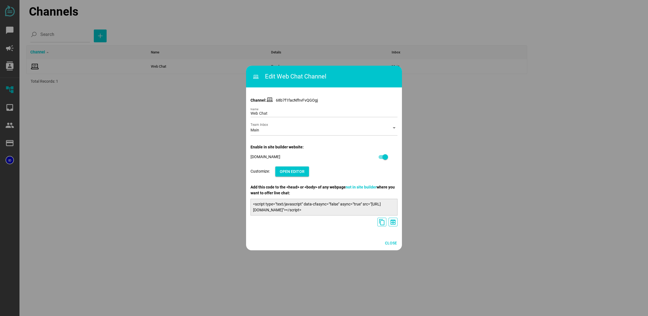
click at [260, 171] on div "Customize: Open Editor" at bounding box center [324, 171] width 147 height 10
drag, startPoint x: 266, startPoint y: 190, endPoint x: 330, endPoint y: 190, distance: 64.0
click at [330, 190] on div "Add this code to the <head> or <body> of any webpage not in site builder where …" at bounding box center [324, 190] width 147 height 12
drag, startPoint x: 325, startPoint y: 188, endPoint x: 330, endPoint y: 188, distance: 4.7
click at [329, 188] on div "Add this code to the <head> or <body> of any webpage not in site builder where …" at bounding box center [324, 190] width 147 height 12
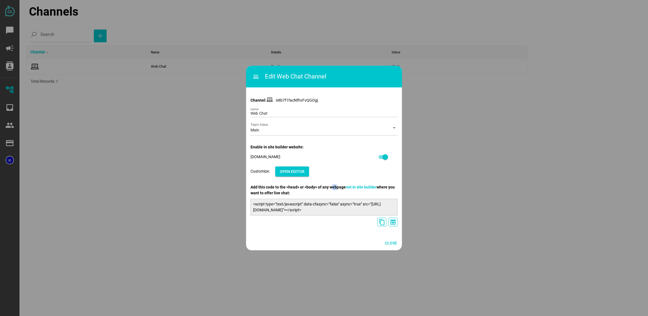
drag, startPoint x: 333, startPoint y: 188, endPoint x: 352, endPoint y: 188, distance: 18.7
click at [337, 188] on div "Add this code to the <head> or <body> of any webpage not in site builder where …" at bounding box center [324, 190] width 147 height 12
drag, startPoint x: 380, startPoint y: 187, endPoint x: 298, endPoint y: 195, distance: 82.2
click at [291, 194] on div "Add this code to the <head> or <body> of any webpage not in site builder where …" at bounding box center [324, 190] width 147 height 12
click at [302, 195] on div "Add this code to the <head> or <body> of any webpage not in site builder where …" at bounding box center [324, 190] width 147 height 12
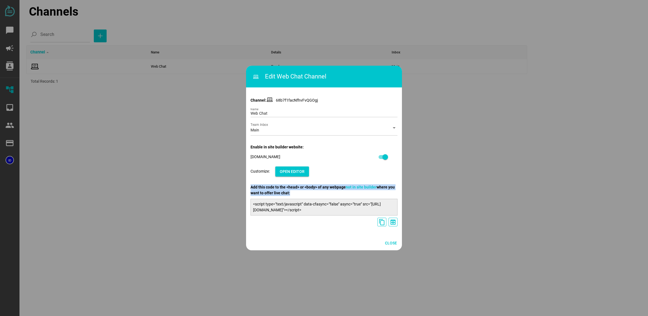
drag, startPoint x: 285, startPoint y: 193, endPoint x: 348, endPoint y: 85, distance: 125.4
click at [251, 188] on div "Add this code to the <head> or <body> of any webpage not in site builder where …" at bounding box center [324, 190] width 147 height 12
copy div "Add this code to the <head> or <body> of any webpage not in site builder where …"
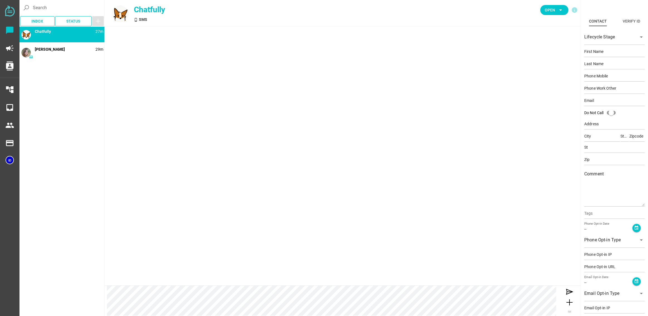
type input "Demo"
type input "Contact"
type input "15554443333"
type input "[EMAIL_ADDRESS][DOMAIN_NAME]"
type input "[STREET_ADDRESS]"
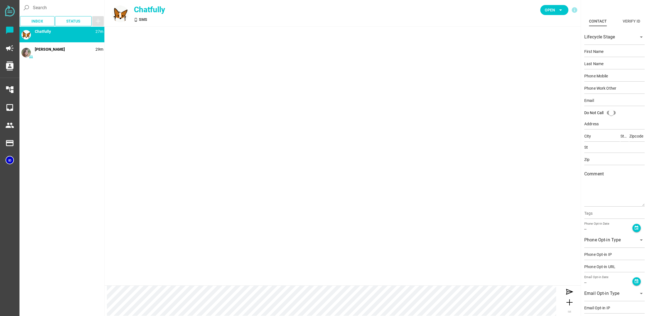
type input "[PERSON_NAME][GEOGRAPHIC_DATA]"
type input "CA"
type input "90210"
type input "CA"
type input "90210"
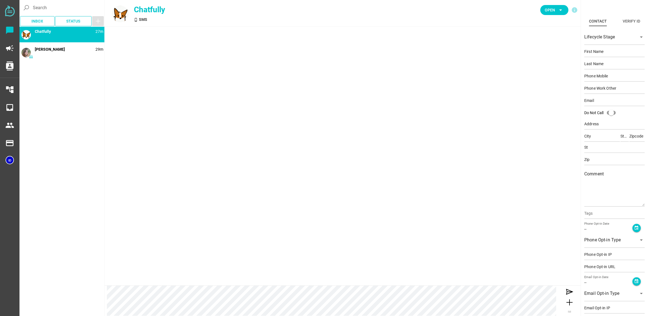
type textarea "This is an example contact for demo purposes."
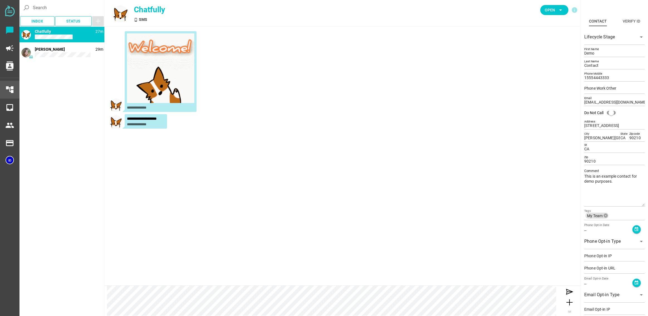
click at [11, 95] on div "account_tree" at bounding box center [9, 89] width 10 height 13
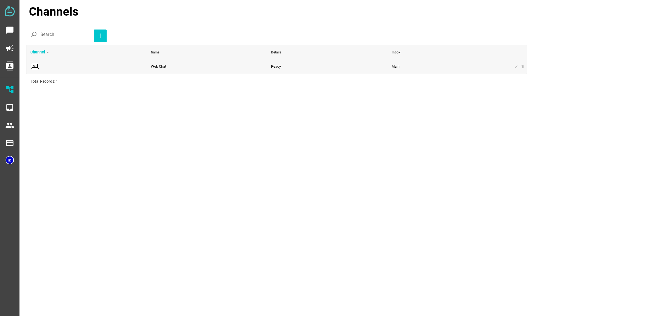
click at [67, 67] on span at bounding box center [86, 66] width 113 height 9
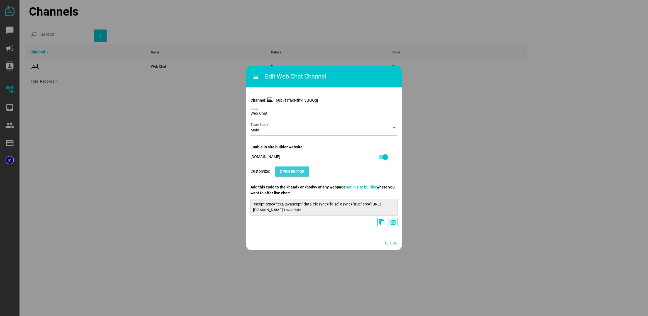
click at [301, 170] on span "Open Editor" at bounding box center [292, 171] width 25 height 7
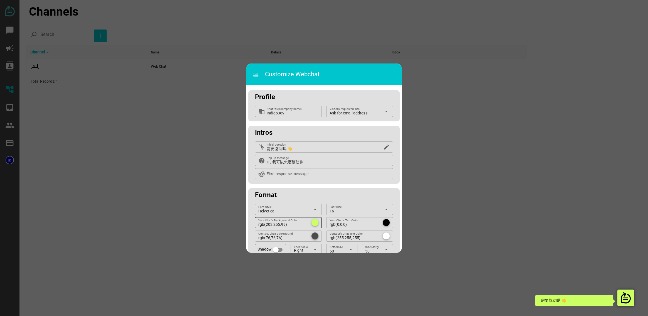
click at [315, 223] on div at bounding box center [315, 222] width 7 height 7
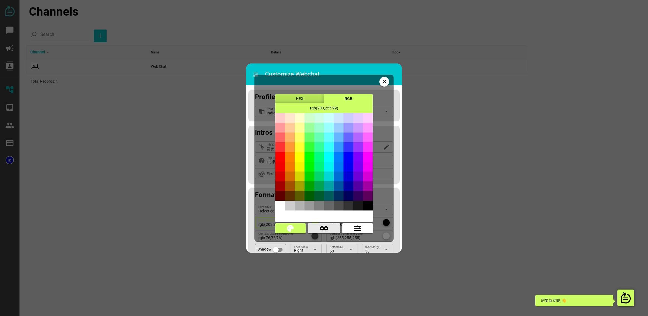
click at [328, 228] on span "button" at bounding box center [324, 228] width 24 height 8
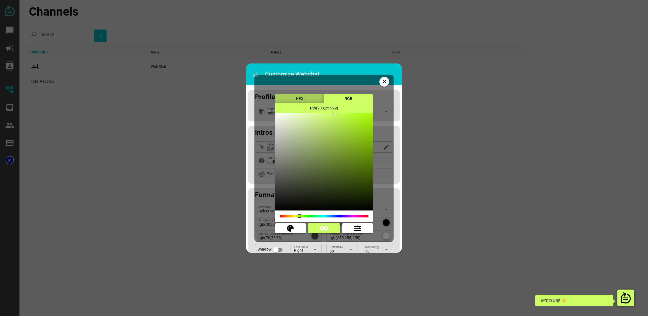
click at [311, 99] on div "HEX" at bounding box center [299, 98] width 49 height 9
type input "#cbff63"
click at [289, 228] on icon "button" at bounding box center [290, 228] width 7 height 7
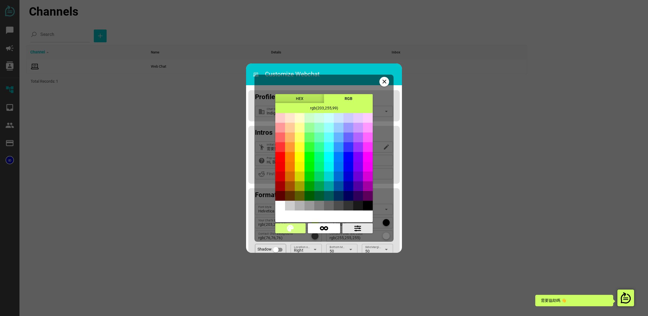
click at [368, 230] on span "button" at bounding box center [357, 228] width 21 height 8
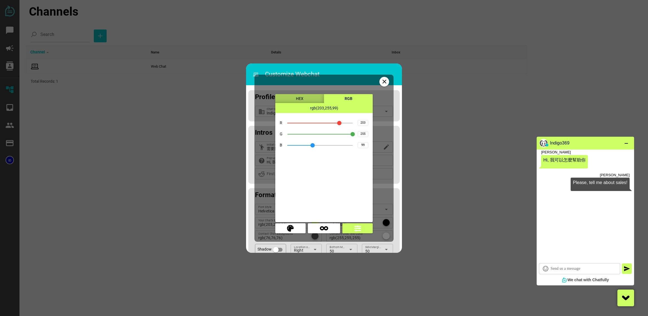
click at [309, 98] on div "HEX" at bounding box center [299, 98] width 49 height 9
type input "#cbff63"
click at [326, 108] on input "#cbff63" at bounding box center [323, 108] width 97 height 10
paste input "e8fb55"
type input "rgb(232,251,85)"
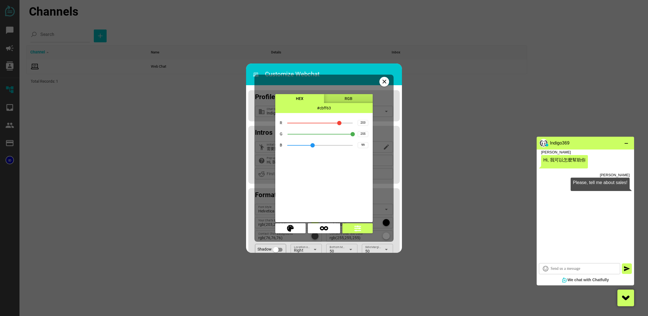
type input "#e8fb55"
type input "232"
type input "251"
type input "85"
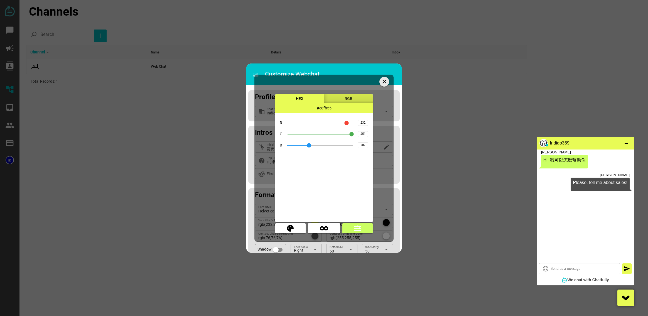
type input "#e8fb55"
click at [384, 82] on icon "close" at bounding box center [384, 81] width 7 height 7
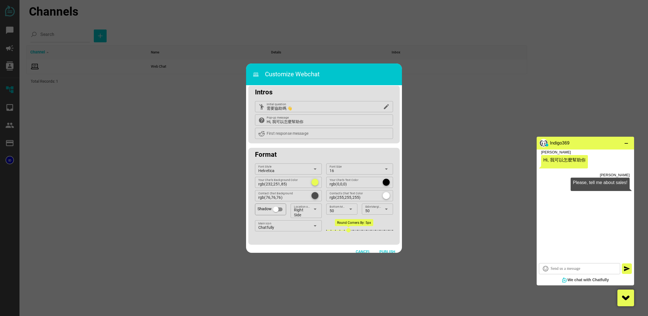
scroll to position [48, 0]
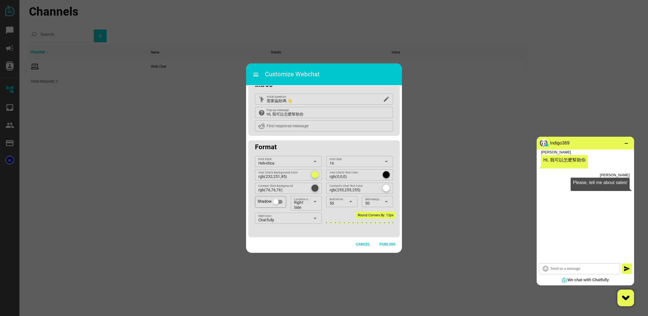
drag, startPoint x: 349, startPoint y: 224, endPoint x: 448, endPoint y: 232, distance: 98.5
click at [448, 0] on html "chat_bubble campaign contacts account_tree inbox people payment payment Channel…" at bounding box center [324, 0] width 648 height 0
click at [308, 205] on span "Right Side" at bounding box center [302, 205] width 16 height 10
click at [307, 204] on span "Right Side" at bounding box center [302, 205] width 16 height 10
click at [288, 217] on div "Chatfully" at bounding box center [284, 220] width 52 height 7
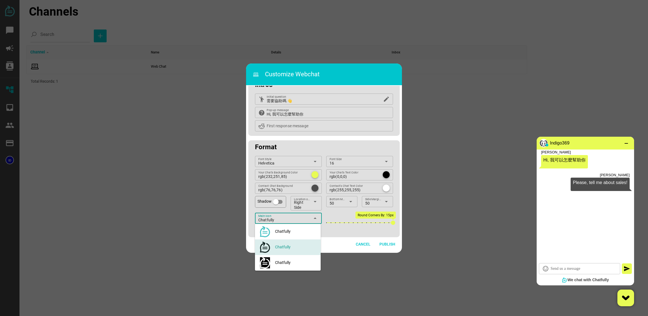
click at [288, 217] on div "Chatfully" at bounding box center [284, 220] width 52 height 7
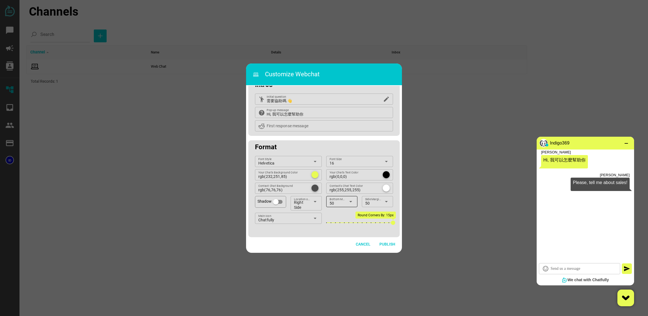
click at [338, 202] on div "50" at bounding box center [338, 203] width 16 height 7
click at [343, 251] on div "100" at bounding box center [341, 253] width 22 height 9
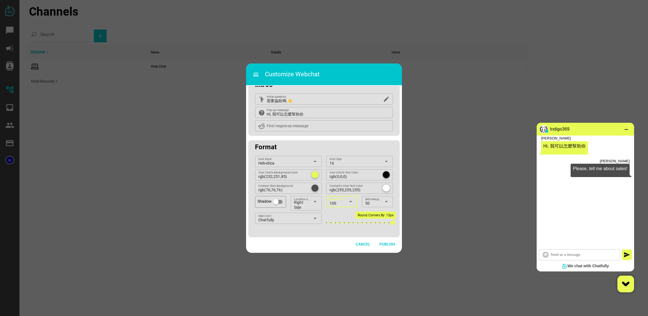
click at [350, 199] on icon "arrow_drop_down" at bounding box center [350, 201] width 7 height 7
click at [344, 237] on div "75" at bounding box center [341, 240] width 22 height 9
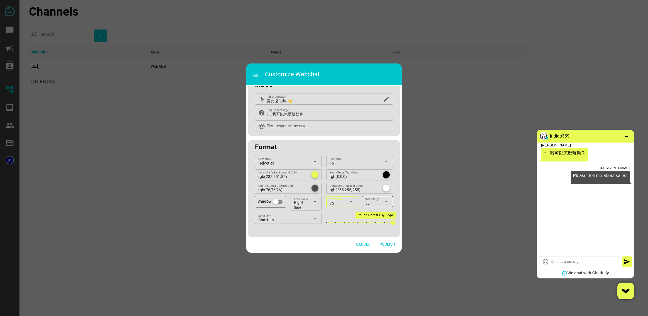
click at [375, 202] on div "50" at bounding box center [373, 203] width 16 height 7
click at [373, 241] on div "75" at bounding box center [376, 240] width 22 height 5
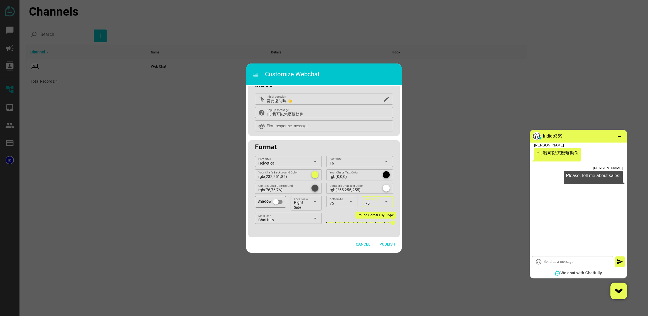
click at [368, 199] on div "75 Side Margin px" at bounding box center [373, 201] width 16 height 11
click at [376, 252] on div "100" at bounding box center [376, 253] width 22 height 5
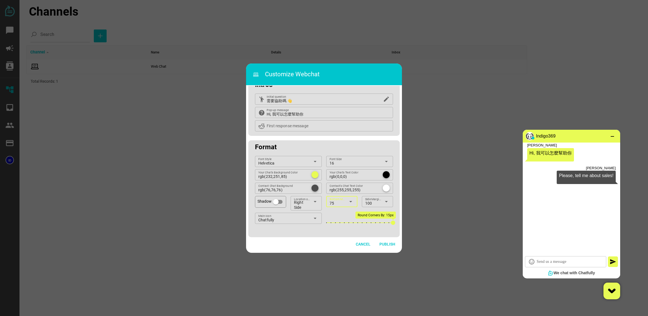
click at [338, 202] on div "75" at bounding box center [338, 203] width 16 height 7
click at [345, 254] on div "100" at bounding box center [341, 253] width 22 height 5
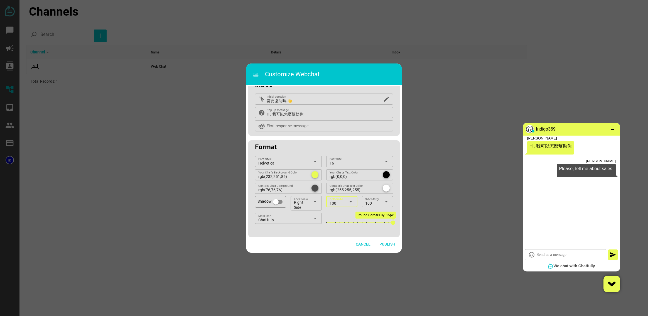
click at [337, 202] on div "100" at bounding box center [338, 203] width 16 height 7
click at [342, 240] on div "75" at bounding box center [341, 240] width 22 height 5
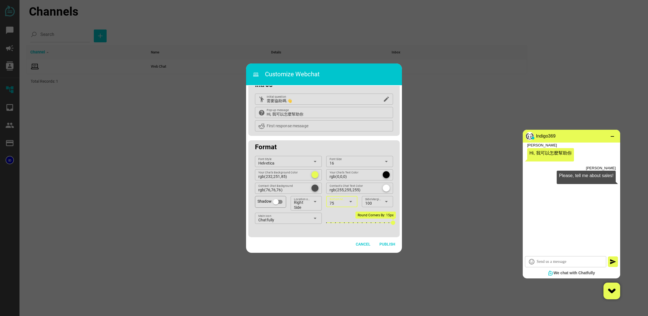
click at [348, 200] on icon "arrow_drop_down" at bounding box center [350, 201] width 7 height 7
click at [347, 252] on div "100" at bounding box center [341, 253] width 22 height 5
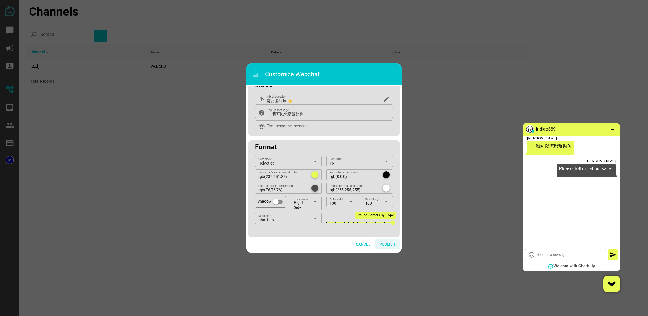
click at [386, 244] on span "Publish" at bounding box center [387, 244] width 16 height 7
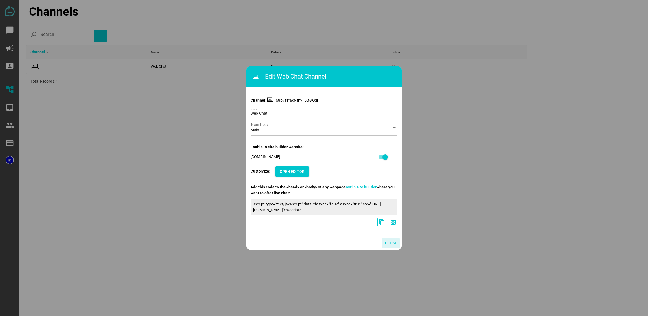
click at [394, 243] on span "Close" at bounding box center [391, 243] width 12 height 7
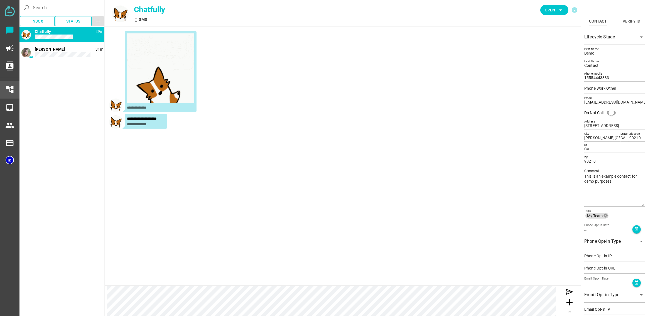
click at [7, 92] on icon "account_tree" at bounding box center [9, 89] width 9 height 9
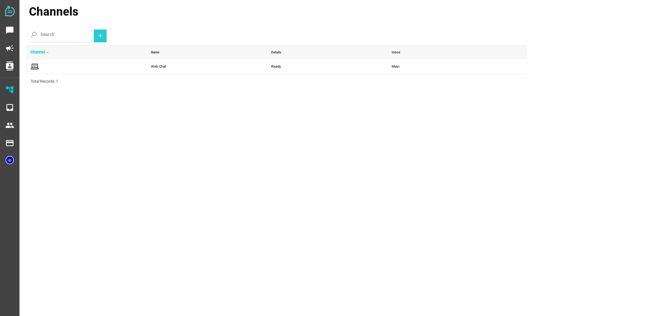
click at [98, 39] on span "button" at bounding box center [100, 36] width 4 height 11
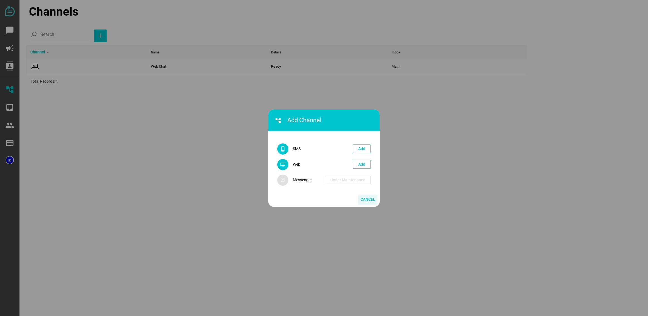
click at [367, 199] on span "Cancel" at bounding box center [367, 199] width 15 height 7
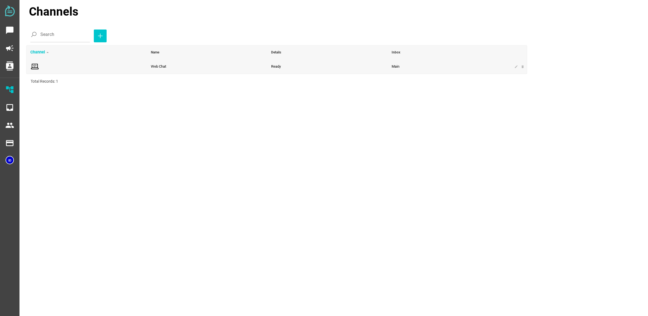
click at [98, 70] on span at bounding box center [86, 66] width 113 height 9
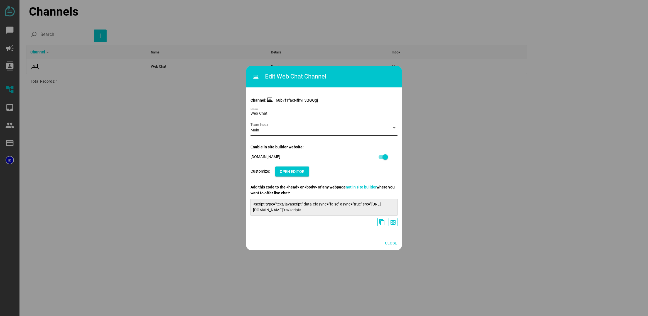
click at [272, 130] on div "Main" at bounding box center [319, 131] width 137 height 9
click at [278, 129] on div "Main" at bounding box center [319, 131] width 137 height 9
click at [136, 83] on div at bounding box center [324, 158] width 648 height 316
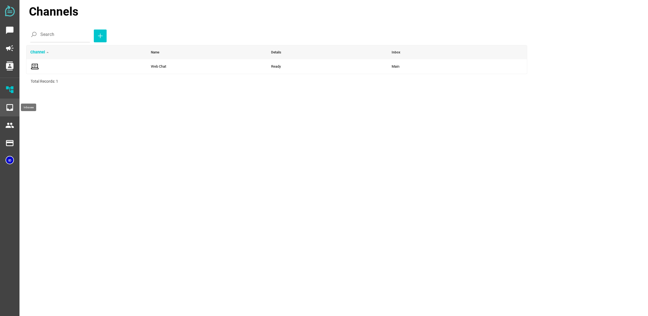
click at [7, 108] on icon "inbox" at bounding box center [9, 107] width 9 height 9
click at [7, 68] on icon "contacts" at bounding box center [9, 66] width 9 height 9
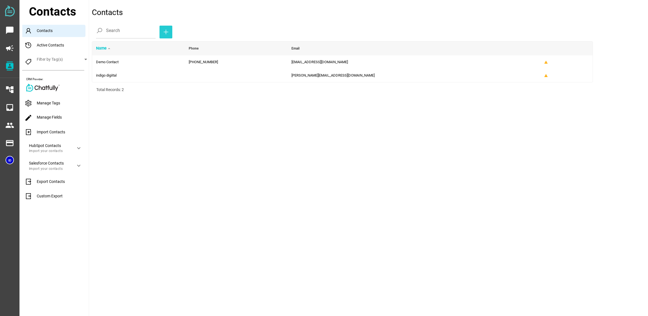
click at [161, 36] on span "button" at bounding box center [166, 32] width 13 height 13
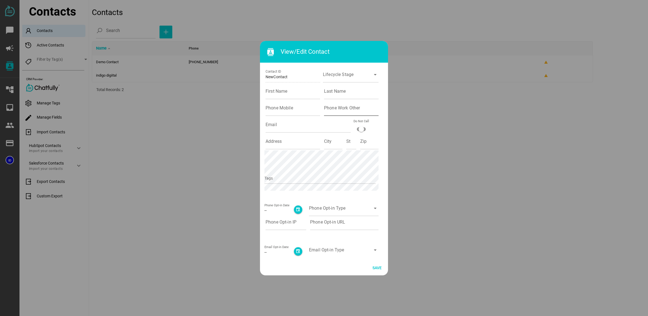
scroll to position [18, 0]
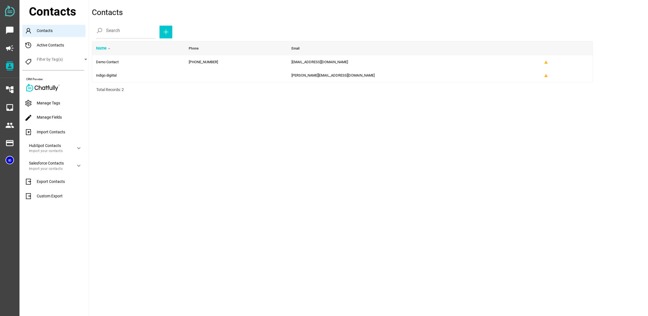
click at [53, 103] on div "Manage Tags" at bounding box center [55, 103] width 67 height 12
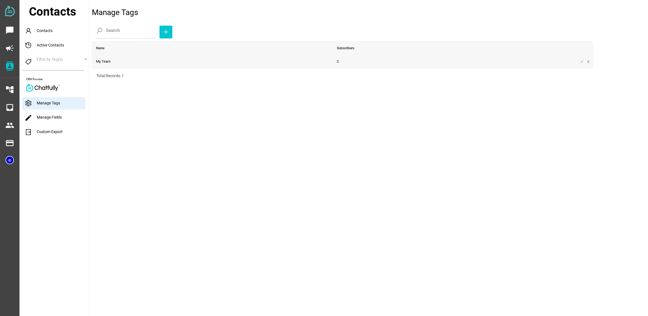
click at [156, 63] on td "My Team" at bounding box center [212, 61] width 241 height 13
click at [71, 115] on div "edit Manage Fields" at bounding box center [55, 118] width 67 height 12
click at [57, 119] on link "edit Manage Fields" at bounding box center [42, 117] width 37 height 4
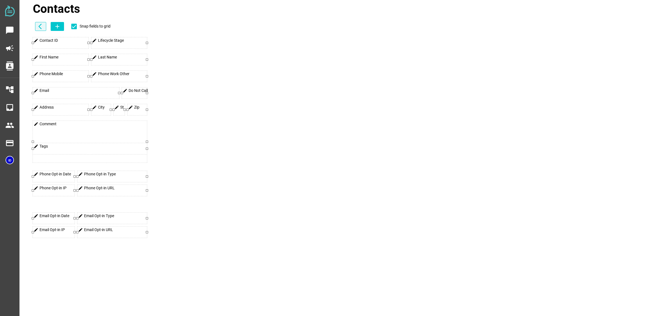
click at [41, 29] on icon "arrow_back_ios" at bounding box center [41, 26] width 7 height 7
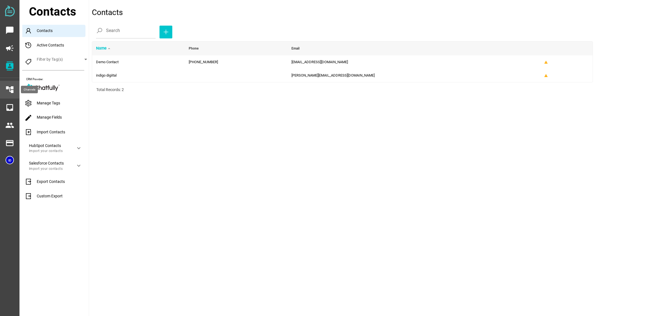
click at [10, 87] on icon "account_tree" at bounding box center [9, 89] width 9 height 9
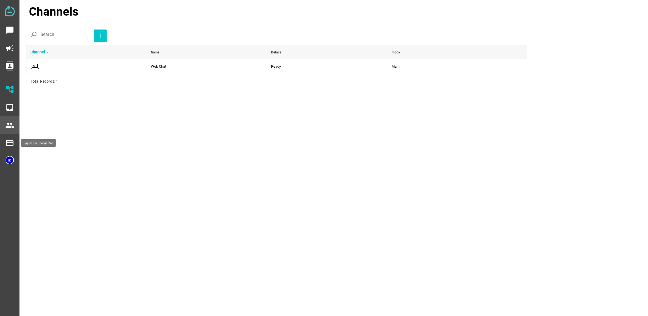
click at [9, 117] on div "people" at bounding box center [9, 125] width 19 height 18
click at [10, 124] on icon "people" at bounding box center [9, 125] width 9 height 9
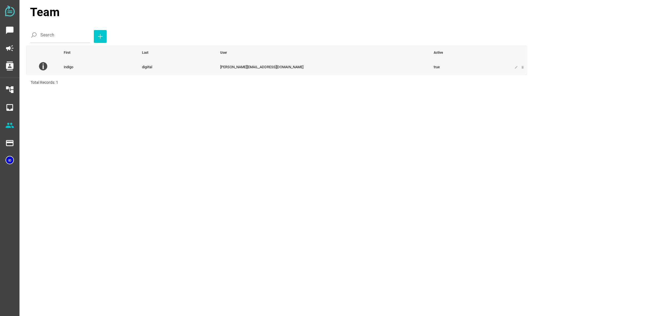
click at [46, 67] on img at bounding box center [43, 66] width 8 height 8
click at [297, 63] on td "ivan@redblackdesigns.com" at bounding box center [322, 67] width 213 height 16
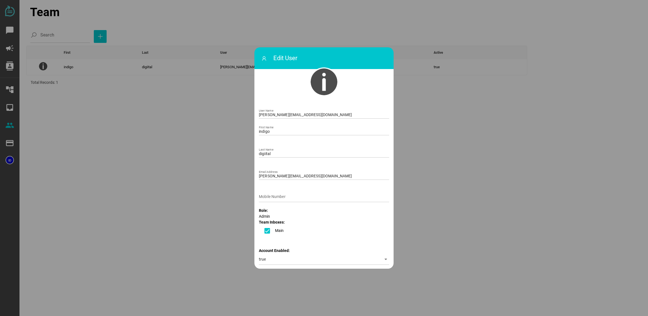
click at [321, 83] on img at bounding box center [324, 81] width 29 height 29
type input "C:\fakepath\chatimage.png"
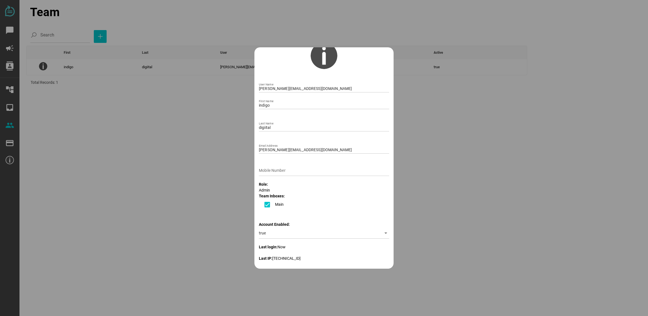
scroll to position [54, 0]
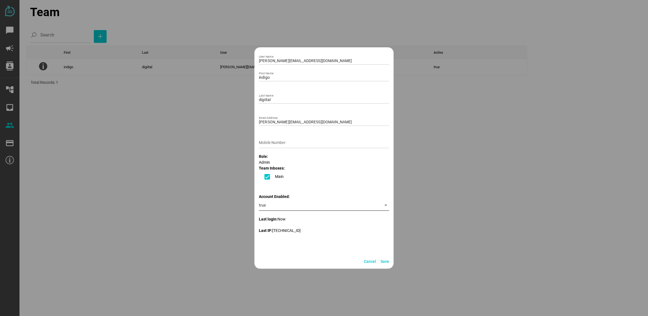
click at [287, 205] on div "true" at bounding box center [320, 205] width 122 height 11
click at [293, 205] on div "true" at bounding box center [320, 205] width 122 height 11
click at [383, 262] on span "Save" at bounding box center [385, 261] width 9 height 7
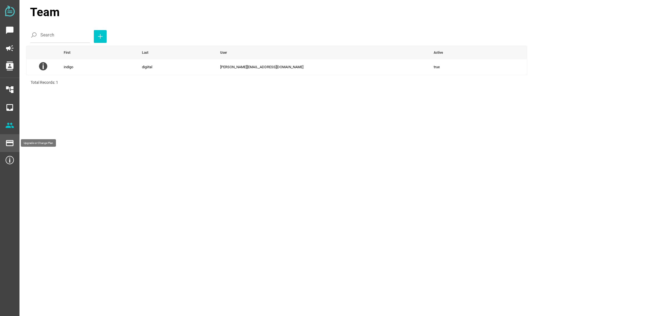
click at [15, 143] on div "payment" at bounding box center [9, 143] width 19 height 18
click at [12, 108] on icon "inbox" at bounding box center [9, 107] width 9 height 9
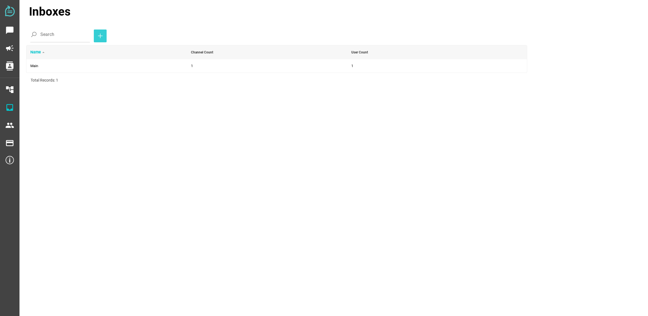
click at [97, 38] on icon "button" at bounding box center [100, 36] width 7 height 7
click at [163, 65] on td "Main" at bounding box center [106, 65] width 161 height 13
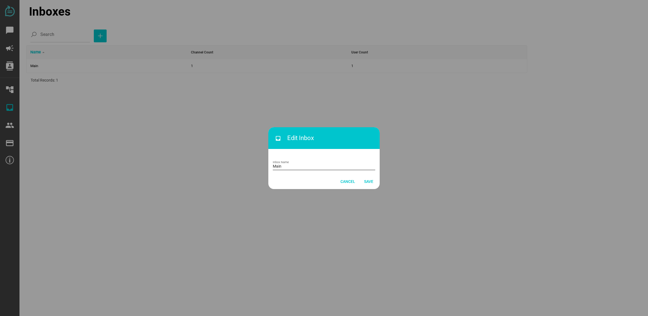
click at [293, 167] on input "Main" at bounding box center [324, 164] width 102 height 11
click at [368, 182] on span "Save" at bounding box center [368, 181] width 9 height 7
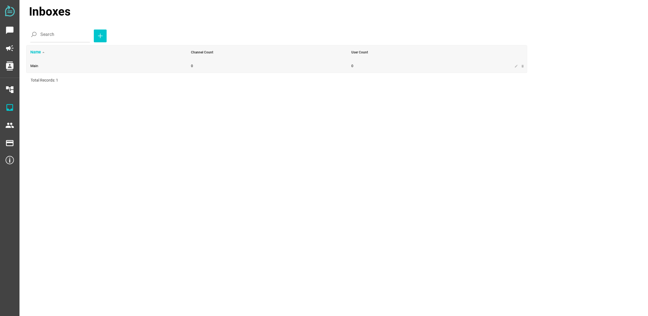
click at [350, 69] on td "0" at bounding box center [427, 65] width 161 height 13
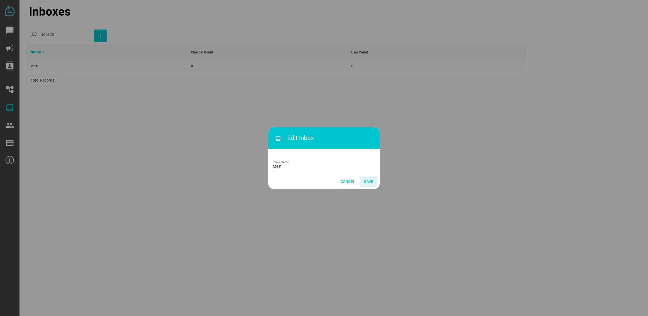
drag, startPoint x: 372, startPoint y: 180, endPoint x: 374, endPoint y: 170, distance: 10.1
click at [372, 180] on span "Save" at bounding box center [368, 181] width 9 height 7
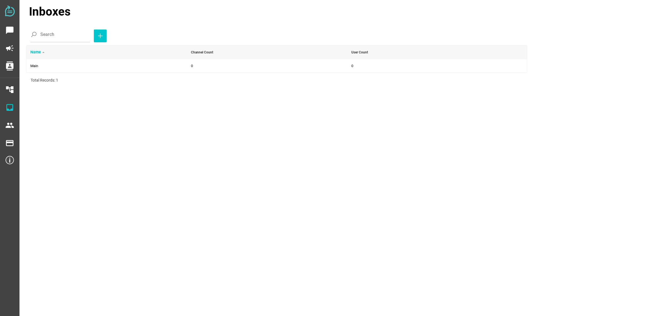
click at [350, 98] on div at bounding box center [324, 158] width 648 height 316
click at [375, 62] on td "0" at bounding box center [427, 65] width 161 height 13
click at [96, 67] on td "Main" at bounding box center [106, 65] width 161 height 13
click at [97, 35] on icon "button" at bounding box center [100, 36] width 7 height 7
click at [11, 95] on div "account_tree" at bounding box center [9, 89] width 10 height 13
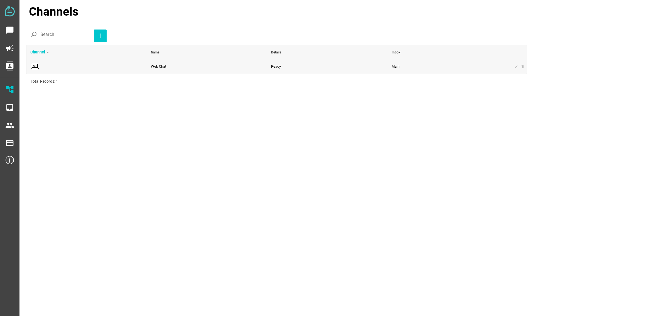
click at [35, 67] on icon at bounding box center [34, 66] width 9 height 9
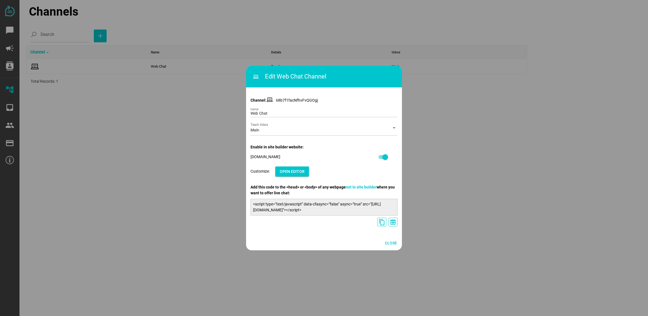
drag, startPoint x: 270, startPoint y: 96, endPoint x: 271, endPoint y: 99, distance: 3.1
click at [270, 96] on div "Channel: 68b7f1facNfhvFvQGOgj Web Chat Name Main Team Inbox arrow_drop_down Ena…" at bounding box center [324, 158] width 156 height 155
drag, startPoint x: 271, startPoint y: 99, endPoint x: 267, endPoint y: 108, distance: 9.5
click at [271, 99] on icon at bounding box center [269, 99] width 7 height 7
click at [269, 111] on input "Web Chat" at bounding box center [324, 111] width 147 height 11
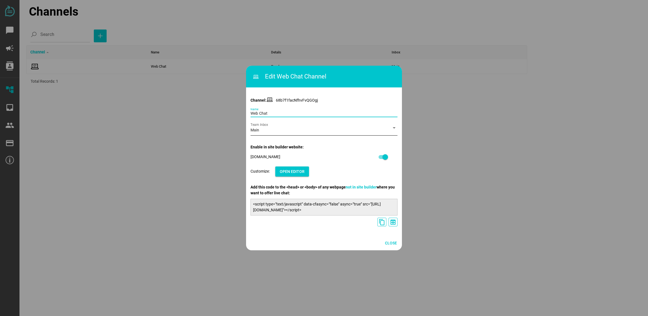
drag, startPoint x: 278, startPoint y: 113, endPoint x: 270, endPoint y: 125, distance: 14.1
click at [278, 113] on input "Web Chat" at bounding box center [324, 111] width 147 height 11
click at [268, 131] on div "Main" at bounding box center [319, 131] width 137 height 9
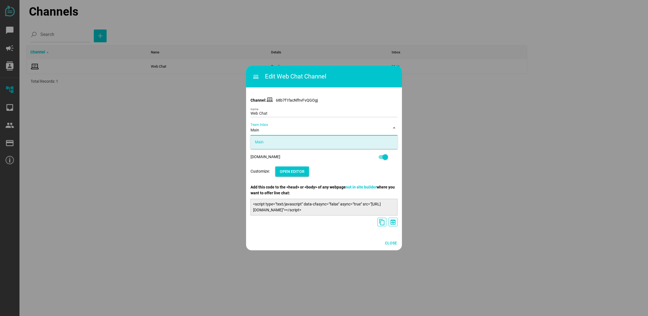
click at [268, 131] on div "Main" at bounding box center [319, 131] width 137 height 9
click at [393, 224] on icon "preview" at bounding box center [393, 222] width 7 height 7
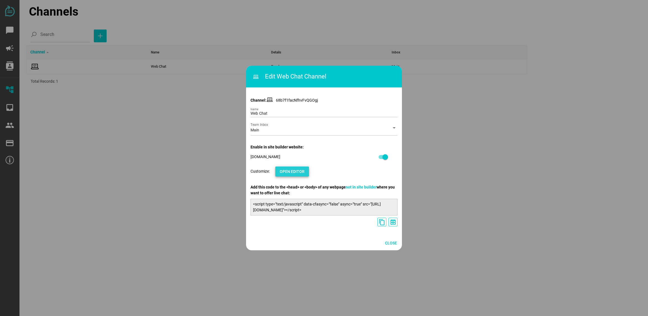
click at [295, 168] on span "Open Editor" at bounding box center [292, 172] width 25 height 8
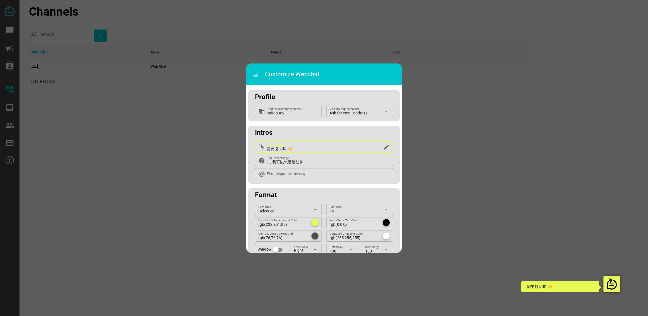
click at [302, 150] on input "需要協助嗎 👋" at bounding box center [324, 146] width 115 height 11
click at [321, 165] on input "Hi, 我可以怎麼幫助你" at bounding box center [328, 160] width 123 height 11
click at [283, 112] on input "Indigo369" at bounding box center [293, 111] width 52 height 11
click at [275, 97] on div "Profile" at bounding box center [323, 95] width 151 height 11
click at [274, 97] on div "Profile" at bounding box center [323, 95] width 151 height 11
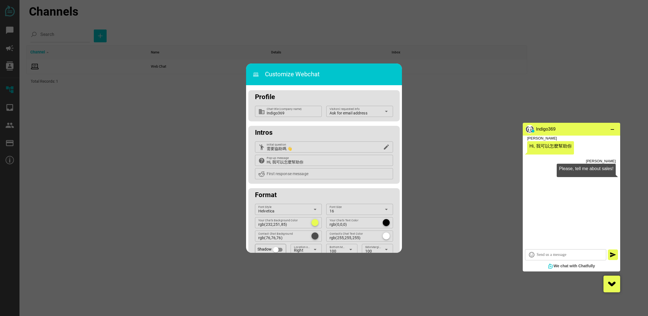
click at [562, 266] on span "We chat with Chatfully" at bounding box center [573, 266] width 41 height 4
drag, startPoint x: 551, startPoint y: 148, endPoint x: 546, endPoint y: 140, distance: 9.0
click at [551, 148] on div "Hi, 我可以怎麼幫助你" at bounding box center [550, 145] width 42 height 5
click at [533, 131] on div at bounding box center [530, 129] width 8 height 8
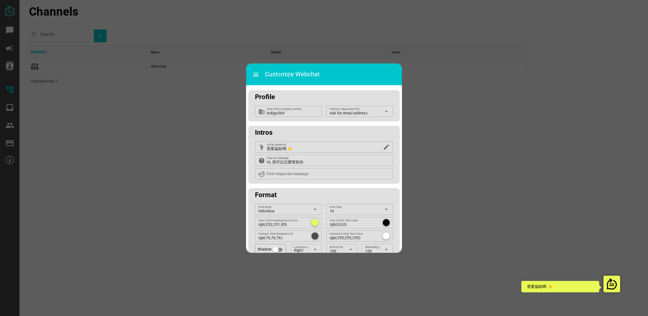
drag, startPoint x: 617, startPoint y: 288, endPoint x: 560, endPoint y: 174, distance: 127.0
click at [617, 288] on img at bounding box center [611, 283] width 11 height 11
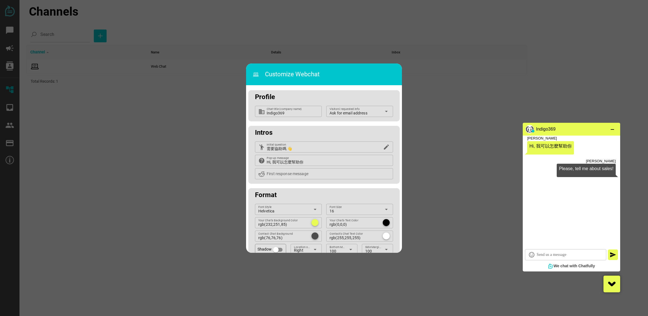
click at [555, 124] on div "Indigo369" at bounding box center [573, 129] width 78 height 11
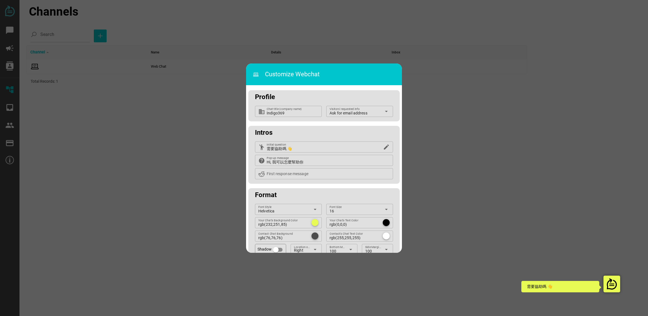
drag, startPoint x: 610, startPoint y: 282, endPoint x: 602, endPoint y: 262, distance: 21.8
click at [610, 282] on img at bounding box center [611, 283] width 11 height 11
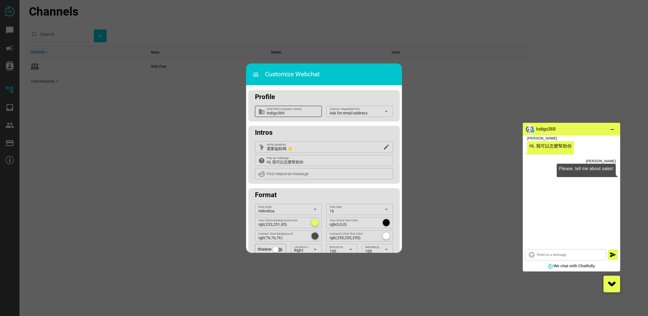
scroll to position [48, 0]
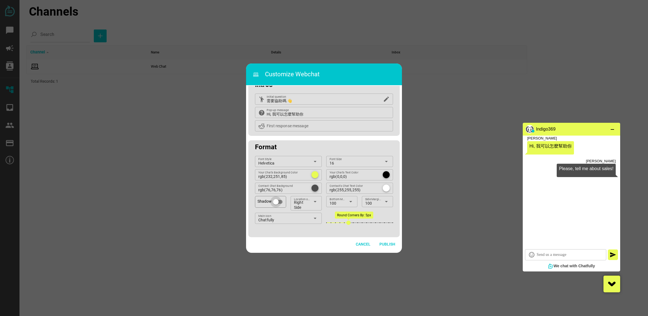
click at [279, 202] on div at bounding box center [276, 202] width 6 height 6
click at [279, 202] on div at bounding box center [281, 202] width 6 height 6
click at [278, 202] on div at bounding box center [276, 202] width 6 height 6
click at [278, 202] on div at bounding box center [281, 202] width 6 height 6
click at [278, 202] on div at bounding box center [276, 202] width 6 height 6
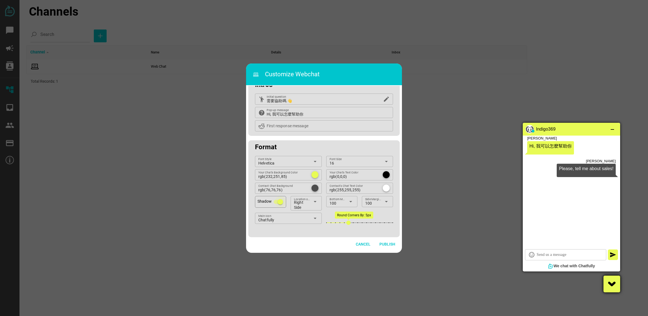
click at [278, 202] on div at bounding box center [281, 202] width 6 height 6
drag, startPoint x: 353, startPoint y: 224, endPoint x: 452, endPoint y: 223, distance: 98.8
click at [452, 0] on html "chat_bubble campaign contacts account_tree inbox people payment payment Channel…" at bounding box center [324, 0] width 648 height 0
click at [381, 200] on div "arrow_drop_down" at bounding box center [385, 201] width 8 height 11
click at [374, 242] on div "75" at bounding box center [376, 240] width 22 height 5
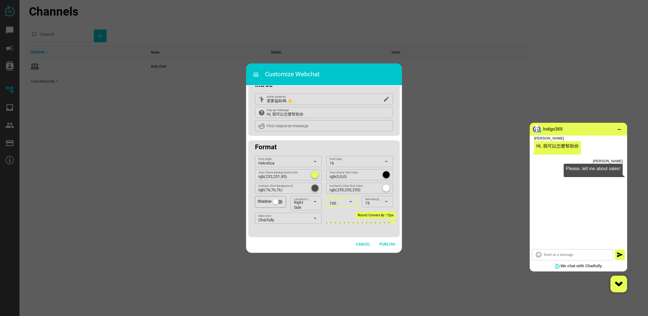
click at [346, 204] on div "arrow_drop_down" at bounding box center [350, 201] width 8 height 11
click at [348, 242] on div "75" at bounding box center [341, 240] width 22 height 5
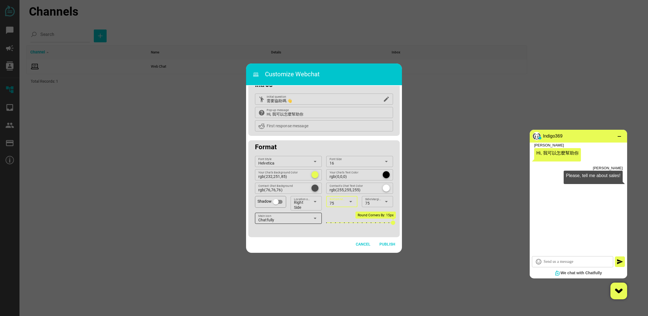
click at [291, 216] on div "Chatfully Main Icon" at bounding box center [284, 218] width 52 height 11
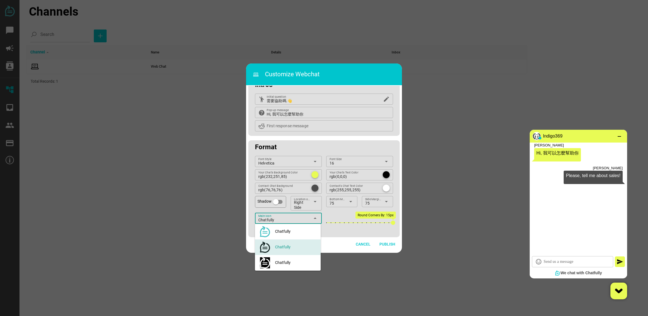
click at [289, 216] on div "Chatfully Main Icon" at bounding box center [284, 218] width 52 height 11
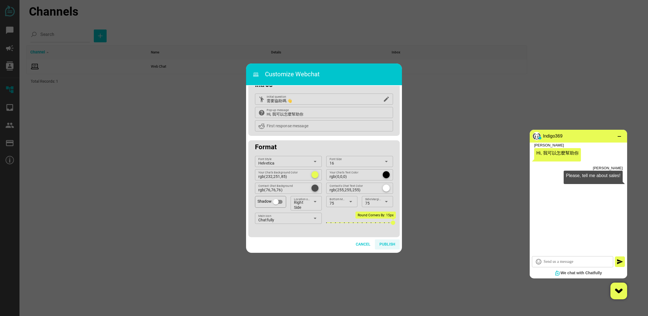
click at [387, 243] on span "Publish" at bounding box center [387, 244] width 16 height 7
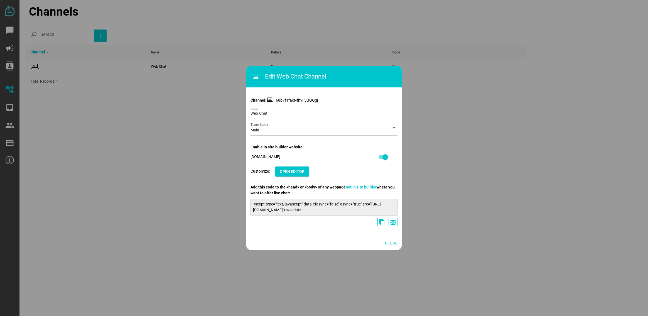
click at [280, 99] on p "Channel: 68b7f1facNfhvFvQGOgj" at bounding box center [324, 100] width 147 height 6
click at [389, 242] on span "Close" at bounding box center [391, 243] width 12 height 7
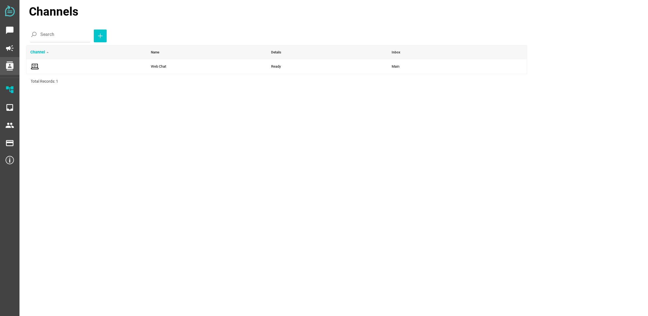
click at [10, 68] on icon "contacts" at bounding box center [9, 66] width 9 height 9
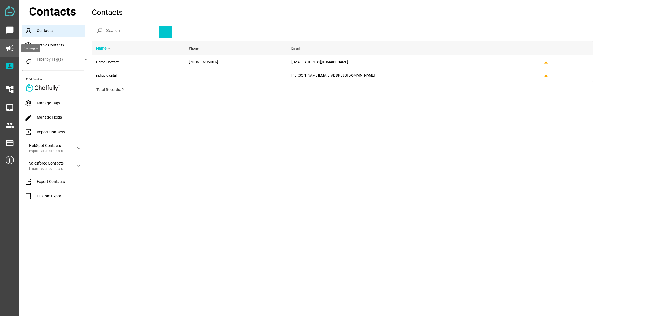
click at [7, 47] on icon "campaign" at bounding box center [9, 48] width 9 height 9
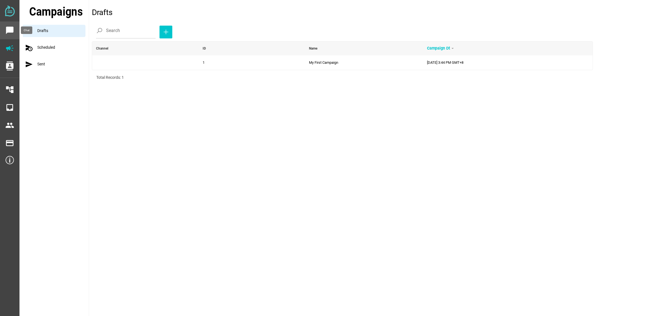
click at [5, 28] on div "chat_bubble" at bounding box center [9, 30] width 10 height 13
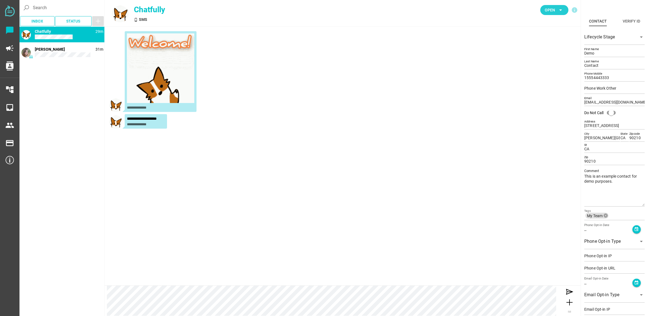
click at [551, 9] on span "Open" at bounding box center [550, 10] width 10 height 7
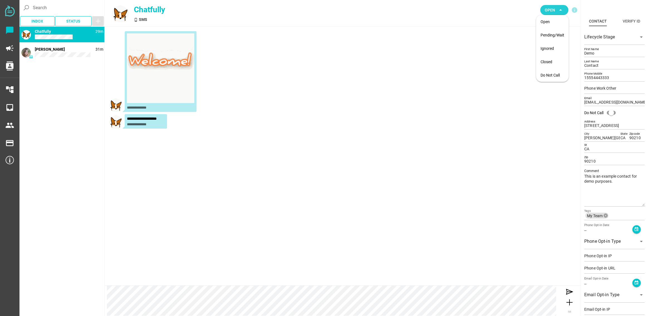
click at [551, 11] on span "Open" at bounding box center [550, 10] width 10 height 7
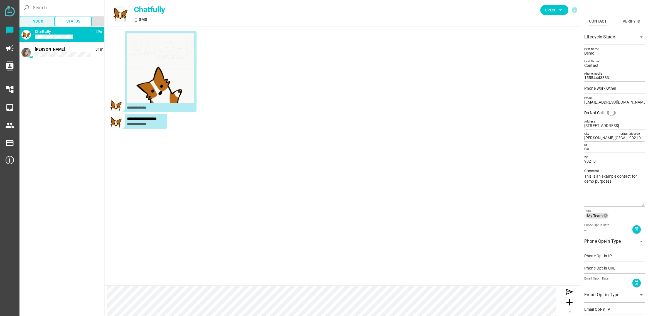
click at [40, 21] on span "Inbox" at bounding box center [37, 21] width 12 height 7
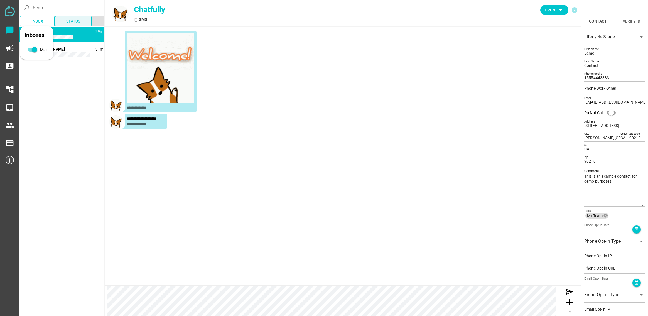
click at [72, 23] on span "Status" at bounding box center [73, 21] width 14 height 7
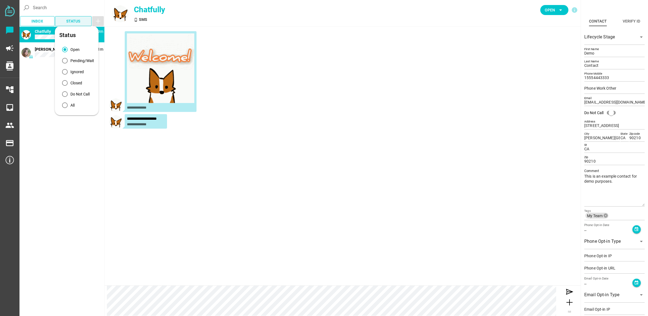
click at [72, 23] on span "Status" at bounding box center [73, 21] width 14 height 7
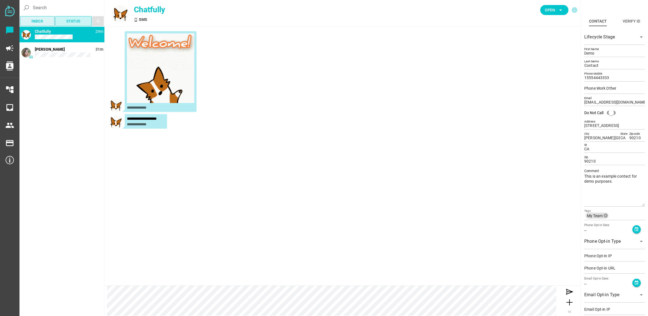
click at [46, 21] on span "Inbox" at bounding box center [37, 21] width 26 height 8
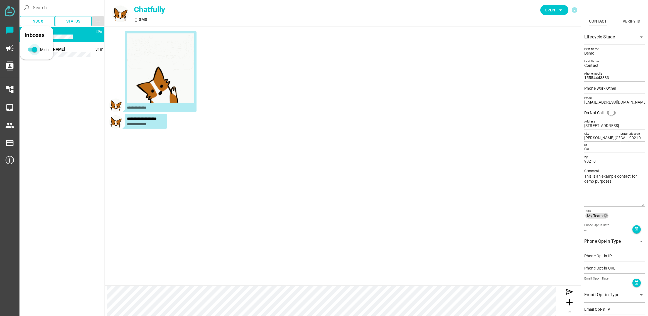
click at [34, 50] on div "Main" at bounding box center [35, 50] width 6 height 6
click at [33, 50] on div "Main" at bounding box center [30, 50] width 6 height 6
click at [41, 23] on span "Inbox" at bounding box center [37, 21] width 12 height 7
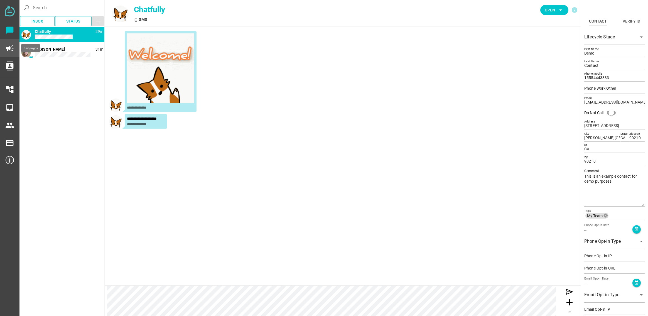
click at [7, 51] on icon "campaign" at bounding box center [9, 48] width 9 height 9
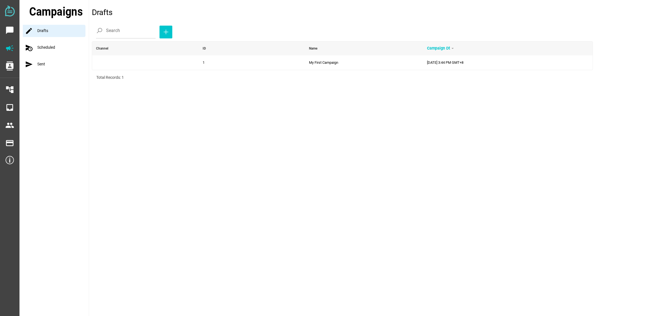
click at [42, 66] on div "send Sent" at bounding box center [56, 64] width 66 height 12
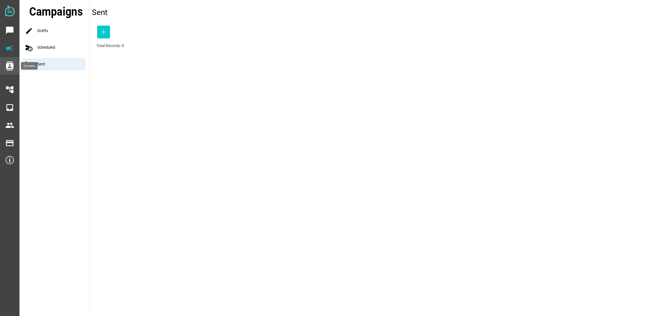
click at [4, 66] on div "contacts" at bounding box center [9, 66] width 19 height 18
click at [9, 67] on icon "contacts" at bounding box center [9, 66] width 9 height 9
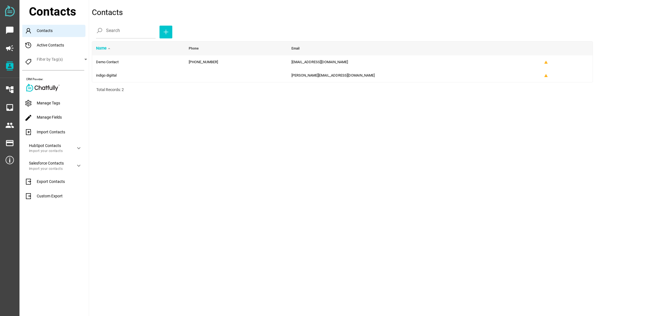
click at [63, 31] on div "Contacts" at bounding box center [53, 31] width 63 height 12
click at [164, 36] on span "button" at bounding box center [166, 32] width 4 height 11
click at [60, 104] on div "Manage Tags" at bounding box center [55, 103] width 67 height 12
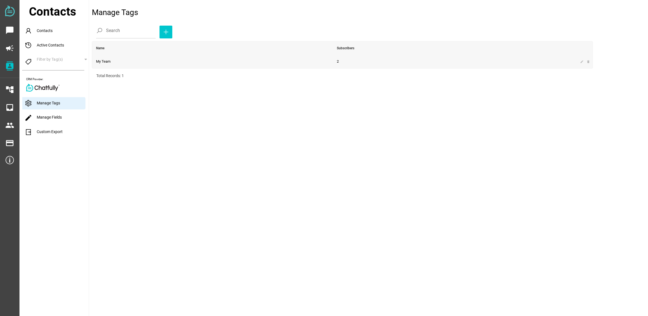
click at [181, 59] on td "My Team" at bounding box center [212, 61] width 241 height 13
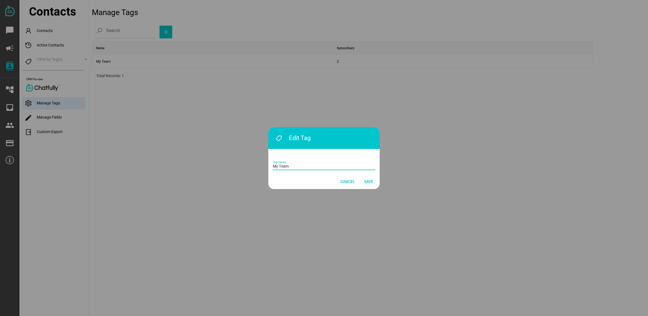
click at [290, 164] on input "My Team" at bounding box center [324, 164] width 102 height 11
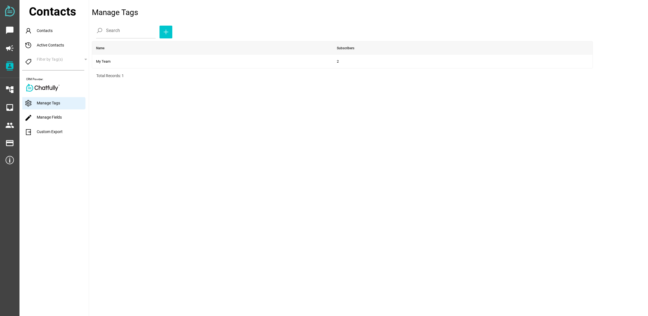
click at [58, 117] on link "edit Manage Fields" at bounding box center [42, 117] width 37 height 4
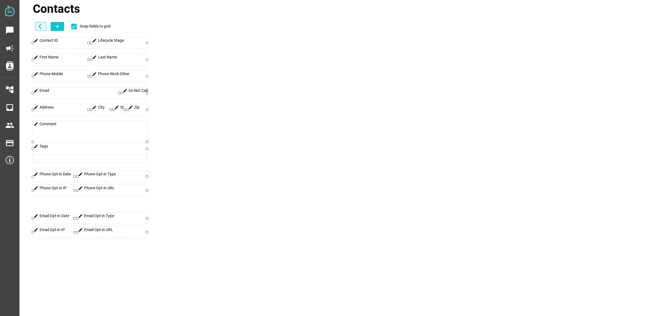
click at [41, 29] on icon "arrow_back_ios" at bounding box center [41, 26] width 7 height 7
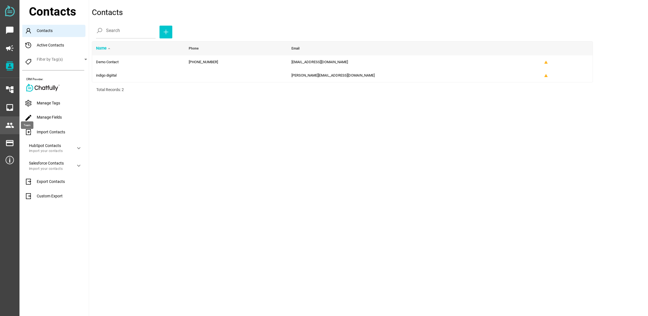
click at [9, 128] on icon "people" at bounding box center [9, 125] width 9 height 9
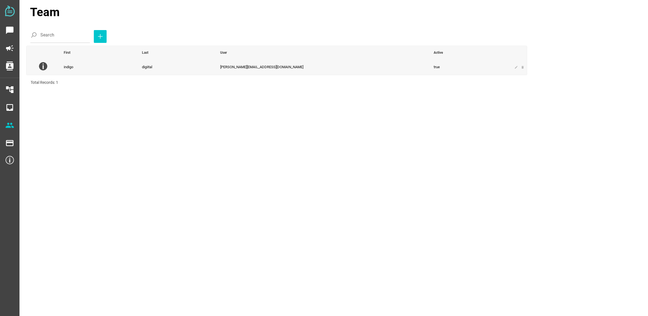
click at [41, 70] on td at bounding box center [42, 67] width 33 height 16
click at [43, 69] on img at bounding box center [43, 66] width 8 height 8
click at [14, 138] on div "payment" at bounding box center [9, 143] width 19 height 18
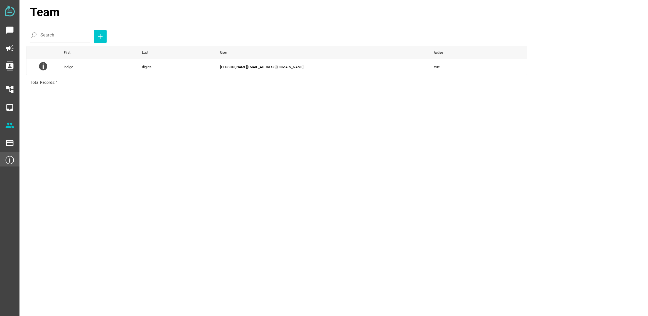
click at [13, 158] on img at bounding box center [10, 160] width 8 height 8
click at [11, 159] on img at bounding box center [10, 160] width 8 height 8
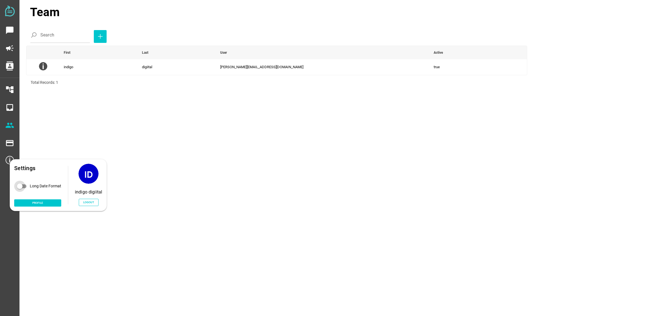
click at [22, 187] on div "Long Date Format" at bounding box center [20, 186] width 6 height 6
click at [10, 160] on img at bounding box center [10, 160] width 8 height 8
click at [23, 187] on div "Long Date Format" at bounding box center [20, 186] width 6 height 6
click at [47, 203] on span "Profile" at bounding box center [38, 202] width 38 height 5
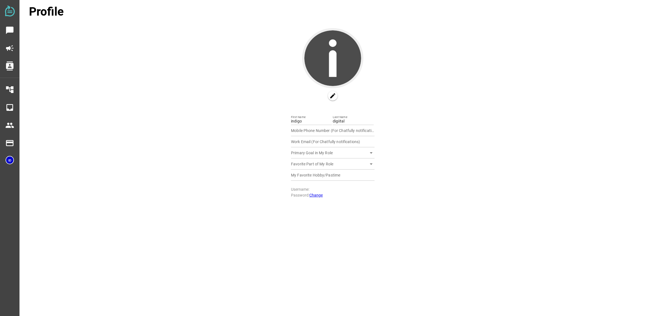
type input "[PERSON_NAME][EMAIL_ADDRESS][DOMAIN_NAME]"
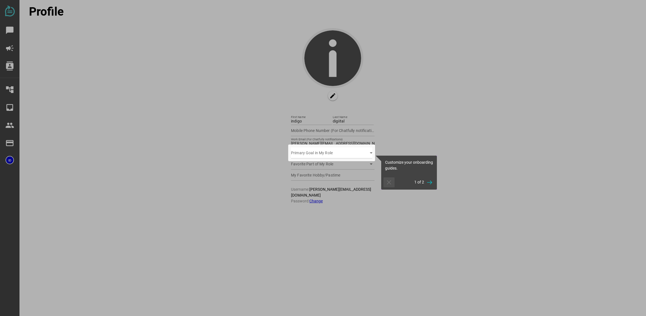
click at [391, 183] on icon "button" at bounding box center [389, 182] width 7 height 7
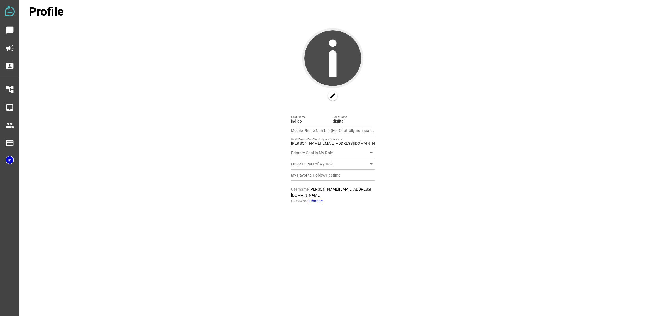
click at [342, 152] on div at bounding box center [328, 154] width 75 height 7
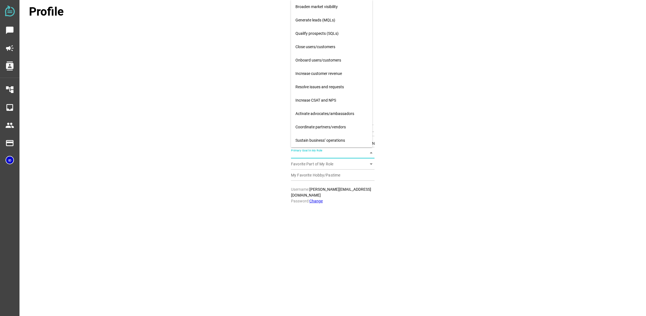
click at [344, 152] on div at bounding box center [328, 154] width 75 height 7
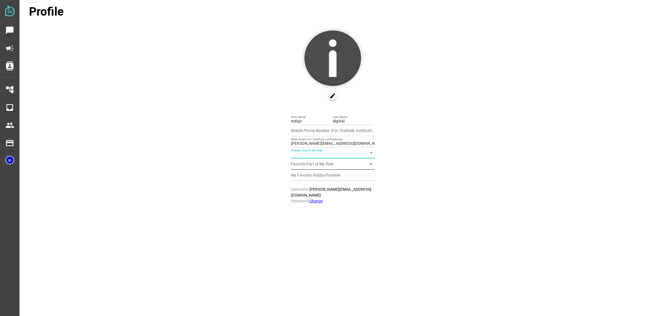
click at [339, 163] on div at bounding box center [328, 165] width 75 height 7
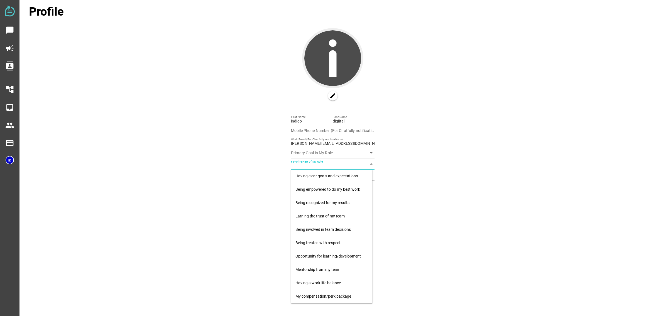
click at [344, 164] on div at bounding box center [328, 165] width 75 height 7
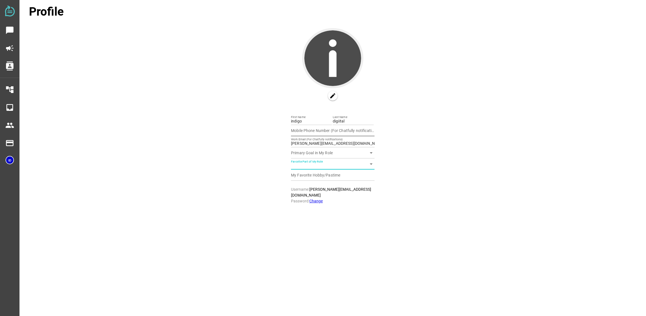
click at [310, 131] on input "Mobile Phone Number (For Chatfully notifications)" at bounding box center [333, 130] width 84 height 11
click at [425, 133] on div "edit indigo First Name digiital Last Name Mobile Phone Number (For Chatfully no…" at bounding box center [332, 116] width 626 height 176
click at [318, 178] on input "My Favorite Hobby/Pastime" at bounding box center [333, 175] width 84 height 11
click at [402, 166] on div "edit indigo First Name digiital Last Name Mobile Phone Number (For Chatfully no…" at bounding box center [332, 116] width 626 height 176
click at [356, 162] on div at bounding box center [328, 165] width 75 height 7
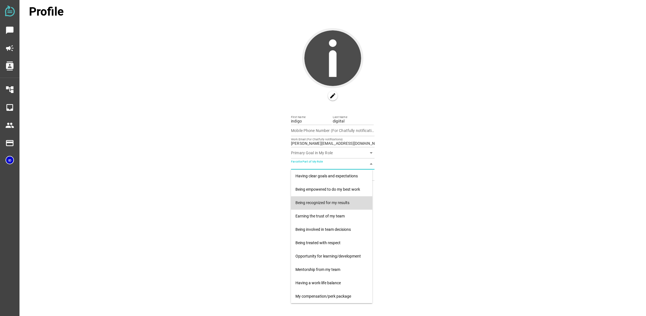
click at [419, 193] on div "edit indigo First Name digiital Last Name Mobile Phone Number (For Chatfully no…" at bounding box center [332, 116] width 626 height 176
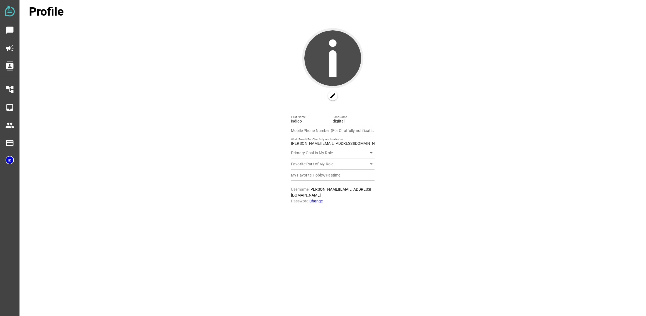
click at [504, 24] on div "Profile edit indigo First Name digiital Last Name Mobile Phone Number (For Chat…" at bounding box center [332, 103] width 626 height 201
click at [13, 126] on icon "people" at bounding box center [9, 125] width 9 height 9
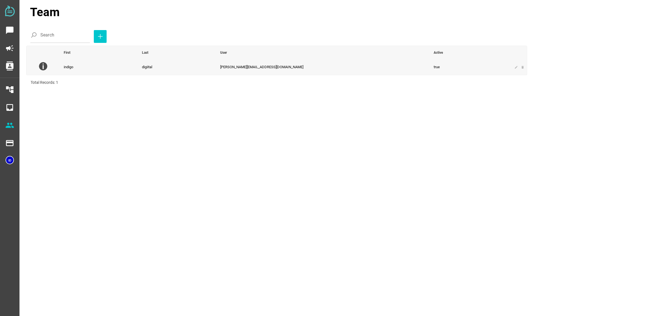
click at [138, 68] on td "indigo" at bounding box center [99, 67] width 78 height 16
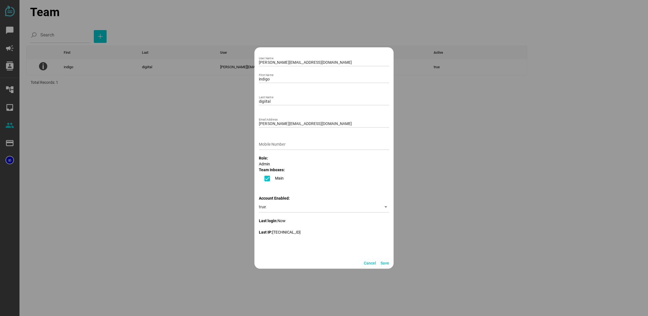
scroll to position [54, 0]
click at [284, 203] on div "true" at bounding box center [320, 205] width 122 height 11
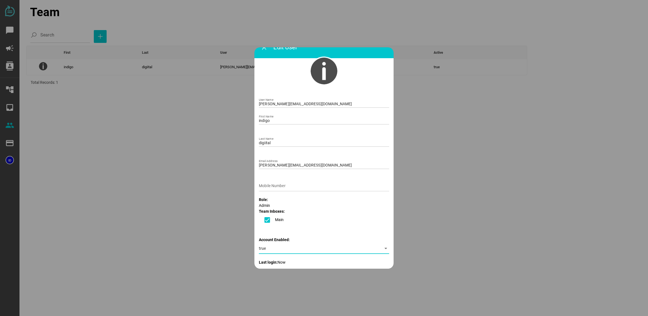
scroll to position [0, 0]
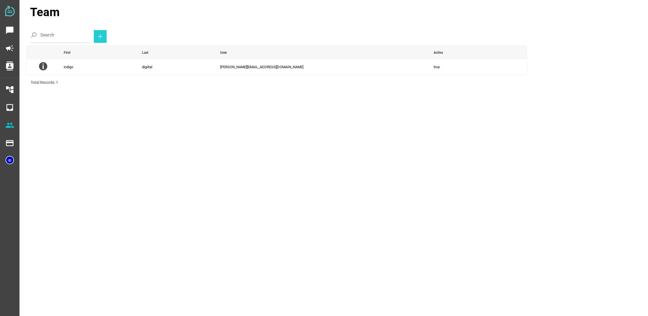
click at [97, 38] on icon "button" at bounding box center [100, 36] width 7 height 7
click at [11, 109] on icon "inbox" at bounding box center [9, 107] width 9 height 9
click at [133, 67] on td "Main" at bounding box center [106, 65] width 161 height 13
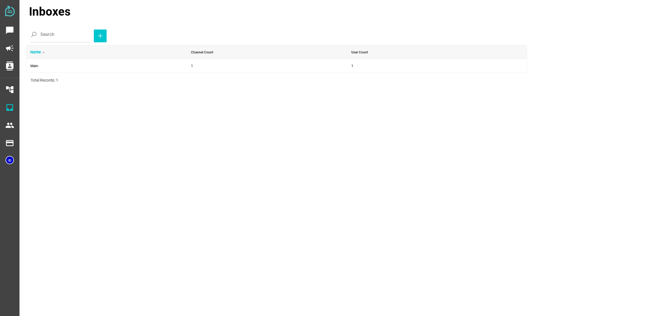
click at [99, 40] on div "Search" at bounding box center [278, 35] width 497 height 16
click at [97, 38] on icon "button" at bounding box center [100, 36] width 7 height 7
click at [9, 89] on icon "account_tree" at bounding box center [9, 89] width 9 height 9
click at [94, 71] on td at bounding box center [86, 66] width 121 height 14
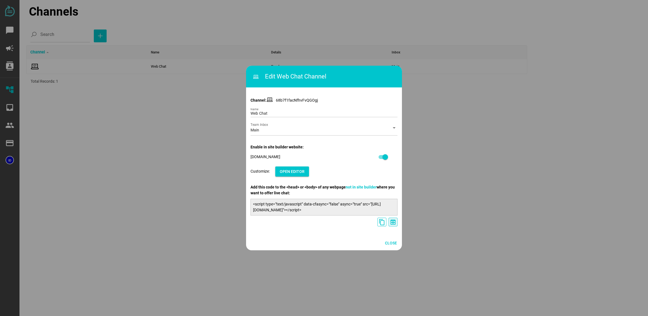
click at [392, 224] on icon "preview" at bounding box center [393, 222] width 7 height 7
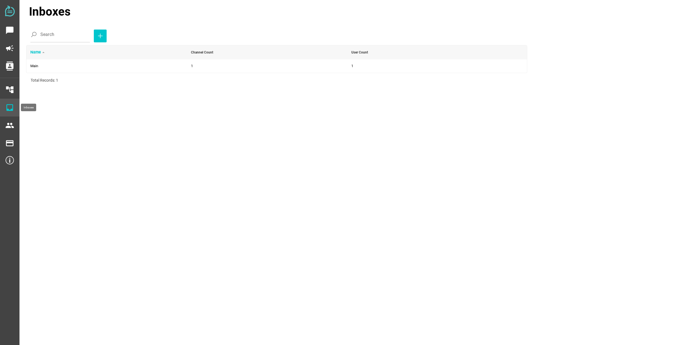
click at [10, 106] on icon "inbox" at bounding box center [9, 107] width 9 height 9
click at [52, 69] on td "Main" at bounding box center [106, 65] width 161 height 13
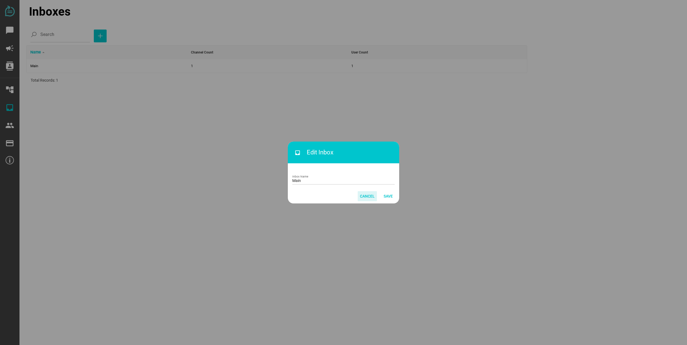
drag, startPoint x: 369, startPoint y: 195, endPoint x: 111, endPoint y: 116, distance: 270.0
click at [369, 195] on span "Cancel" at bounding box center [367, 196] width 15 height 7
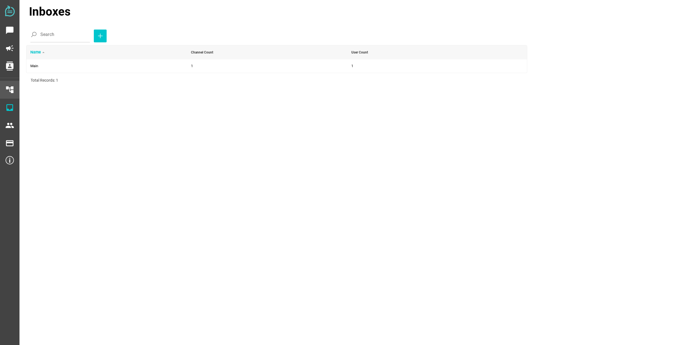
click at [8, 88] on icon "account_tree" at bounding box center [9, 89] width 9 height 9
click at [44, 67] on span at bounding box center [86, 66] width 113 height 9
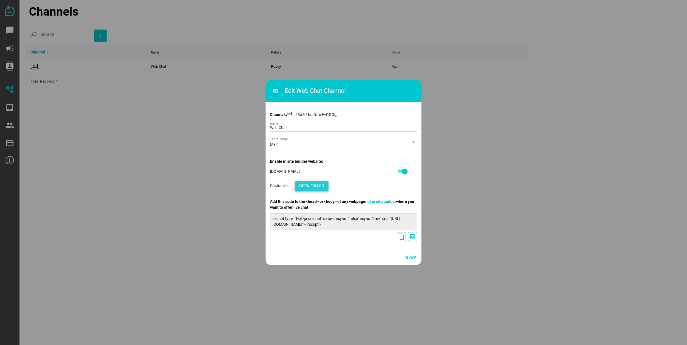
click at [310, 186] on span "Open Editor" at bounding box center [311, 185] width 25 height 7
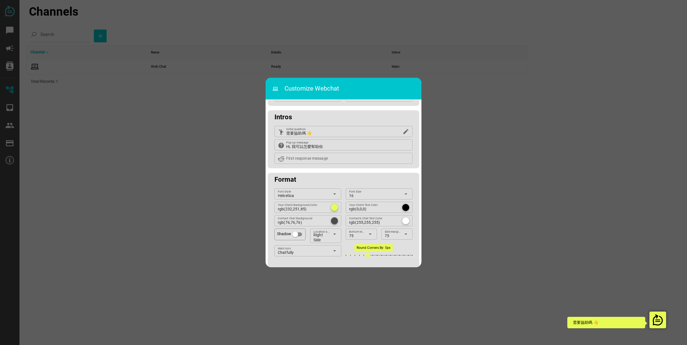
scroll to position [48, 0]
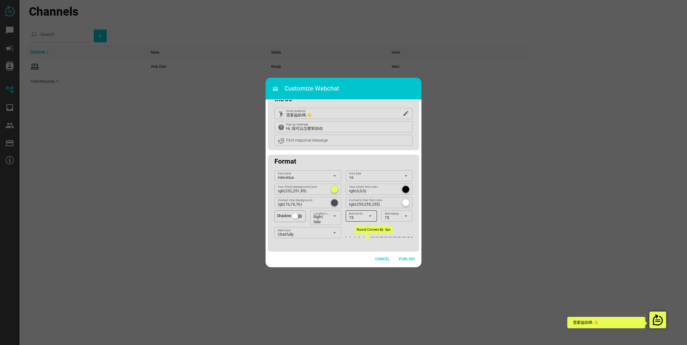
click at [361, 219] on div "75" at bounding box center [357, 217] width 16 height 7
click at [362, 228] on div "25" at bounding box center [360, 228] width 22 height 5
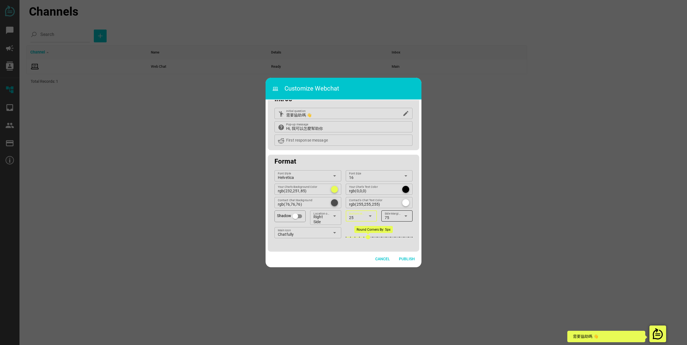
click at [403, 218] on icon "arrow_drop_down" at bounding box center [406, 215] width 7 height 7
click at [397, 227] on div "25" at bounding box center [395, 228] width 22 height 5
drag, startPoint x: 368, startPoint y: 238, endPoint x: 457, endPoint y: 241, distance: 89.1
click at [457, 0] on html "chat_bubble campaign contacts account_tree inbox people payment payment Channel…" at bounding box center [343, 0] width 687 height 0
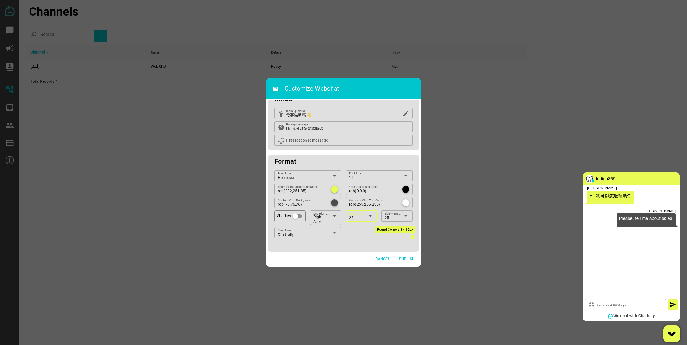
click at [358, 217] on div "25" at bounding box center [357, 217] width 16 height 7
click at [363, 239] on div "50" at bounding box center [360, 241] width 22 height 5
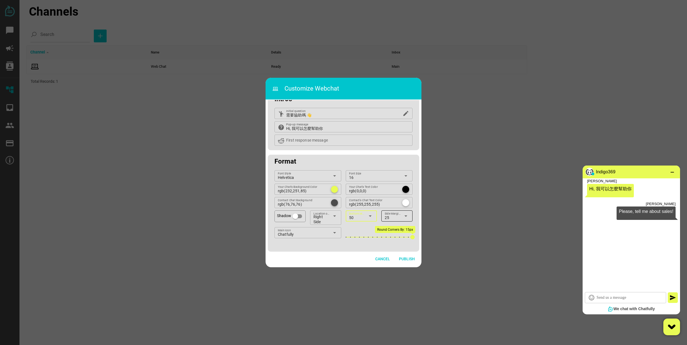
click at [391, 219] on div "25" at bounding box center [393, 217] width 16 height 7
click at [393, 243] on div "50" at bounding box center [395, 241] width 22 height 5
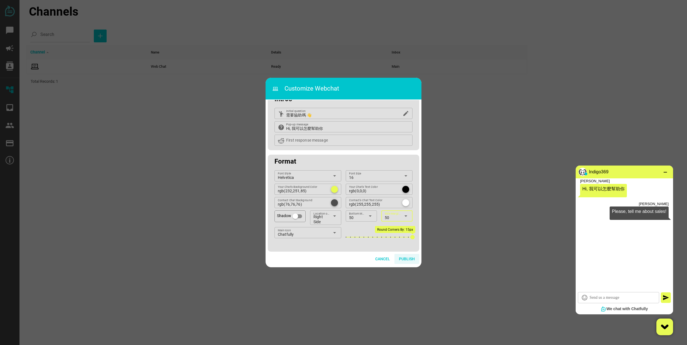
click at [409, 259] on span "Publish" at bounding box center [407, 258] width 16 height 7
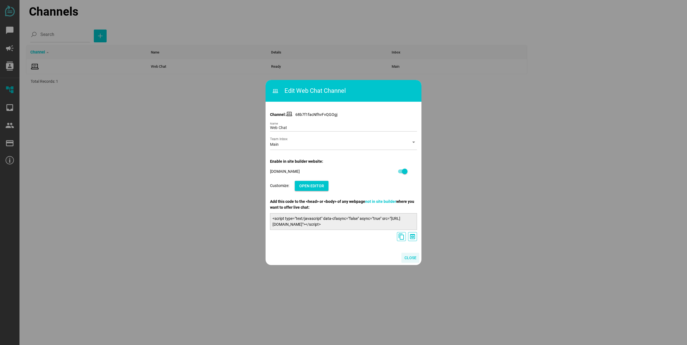
click at [412, 257] on span "Close" at bounding box center [410, 257] width 12 height 7
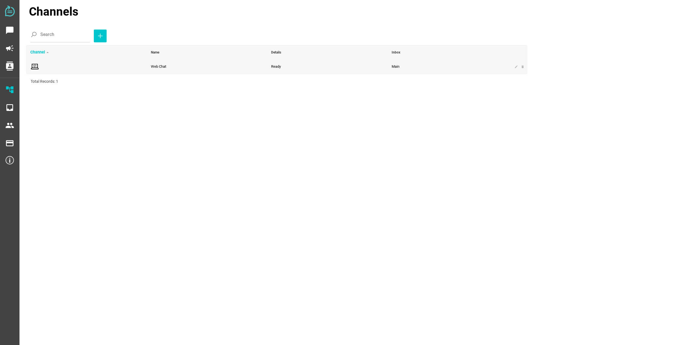
click at [60, 67] on span at bounding box center [86, 66] width 113 height 9
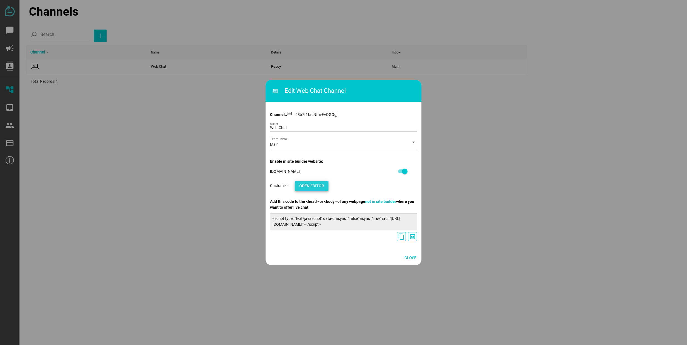
click at [323, 184] on span "Open Editor" at bounding box center [311, 185] width 25 height 7
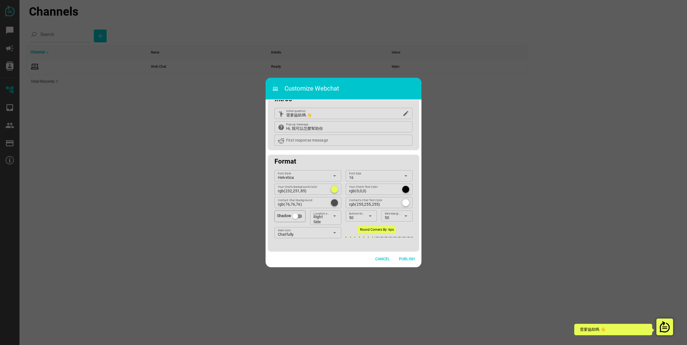
drag, startPoint x: 371, startPoint y: 239, endPoint x: 428, endPoint y: 232, distance: 57.5
click at [443, 0] on html "chat_bubble campaign contacts account_tree inbox people payment payment Channel…" at bounding box center [343, 0] width 687 height 0
click at [369, 221] on div "arrow_drop_down" at bounding box center [369, 215] width 8 height 11
drag, startPoint x: 359, startPoint y: 229, endPoint x: 394, endPoint y: 219, distance: 37.0
click at [359, 229] on div "25" at bounding box center [360, 228] width 22 height 5
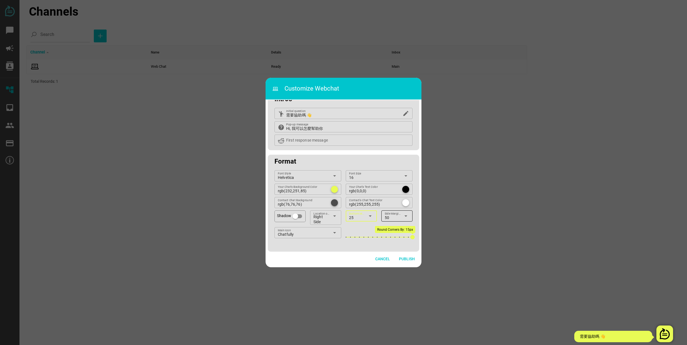
click at [395, 219] on div "50" at bounding box center [393, 217] width 16 height 7
click at [393, 231] on div "25" at bounding box center [395, 228] width 22 height 9
click at [410, 259] on span "Publish" at bounding box center [407, 258] width 16 height 7
